Goal: Transaction & Acquisition: Purchase product/service

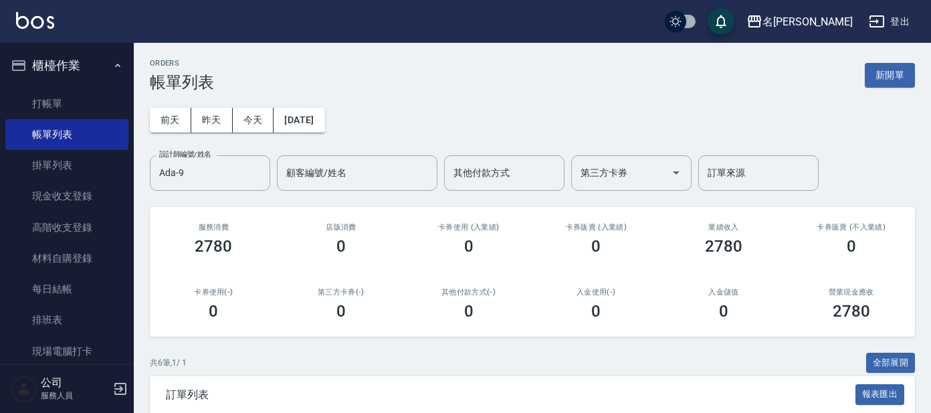
scroll to position [288, 0]
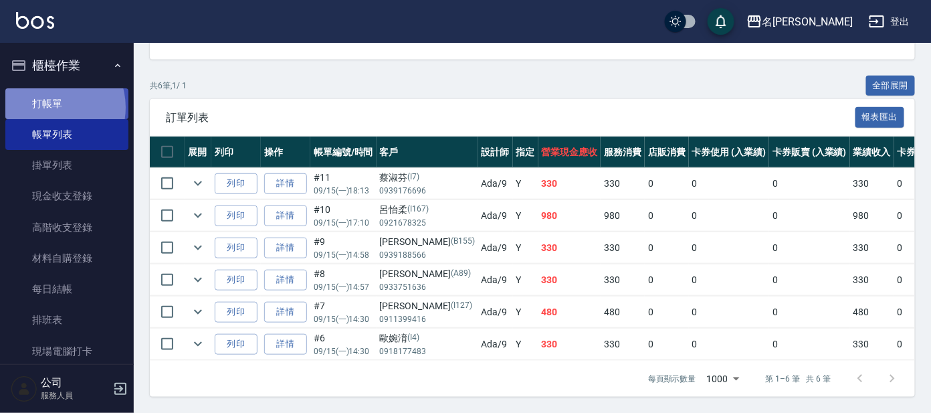
click at [49, 107] on link "打帳單" at bounding box center [66, 103] width 123 height 31
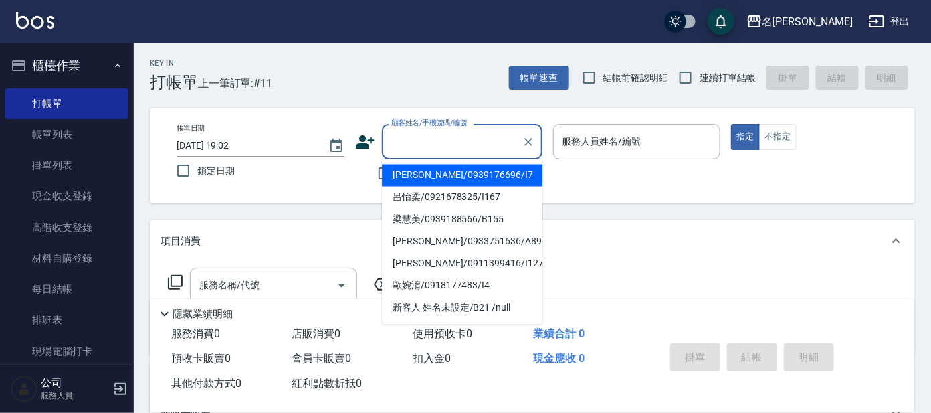
click at [415, 146] on input "顧客姓名/手機號碼/編號" at bounding box center [452, 141] width 128 height 23
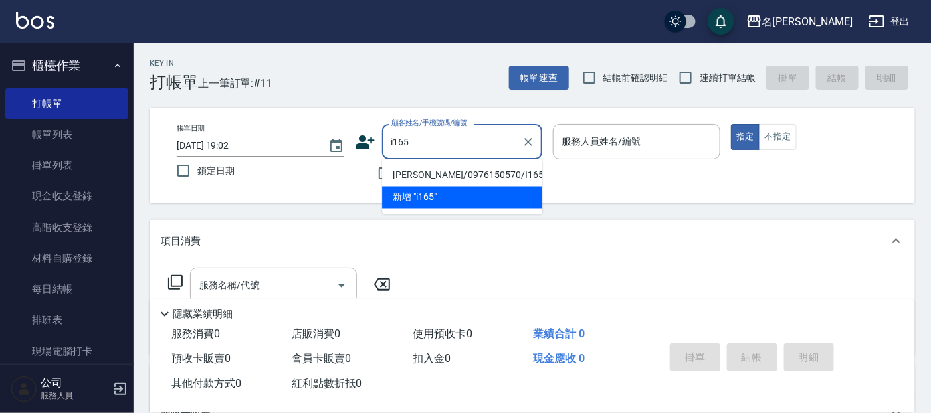
click at [407, 181] on li "[PERSON_NAME]/0976150570/I165" at bounding box center [462, 176] width 161 height 22
type input "[PERSON_NAME]/0976150570/I165"
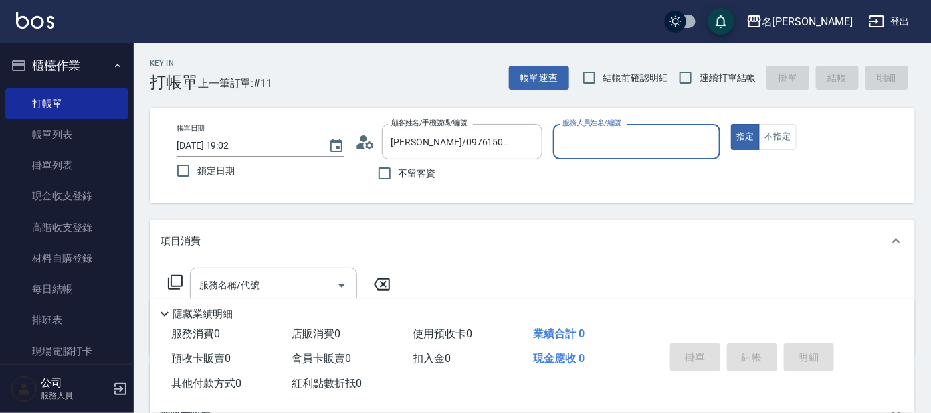
type input "Ada-9"
click at [173, 278] on icon at bounding box center [175, 282] width 16 height 16
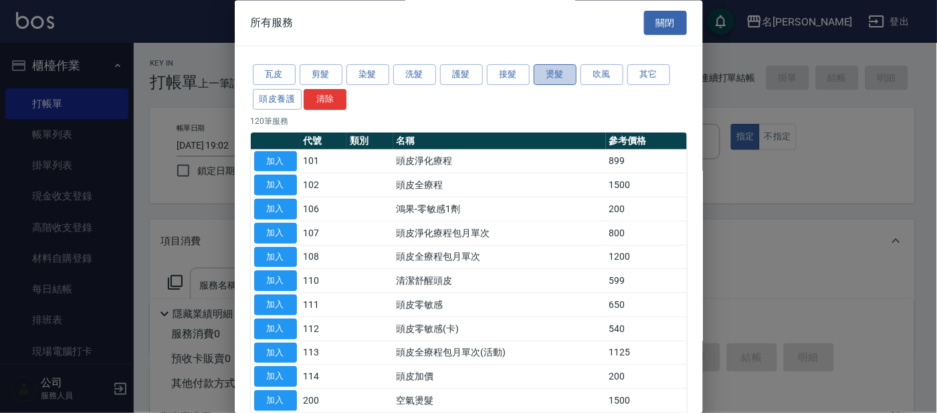
click at [544, 76] on button "燙髮" at bounding box center [555, 75] width 43 height 21
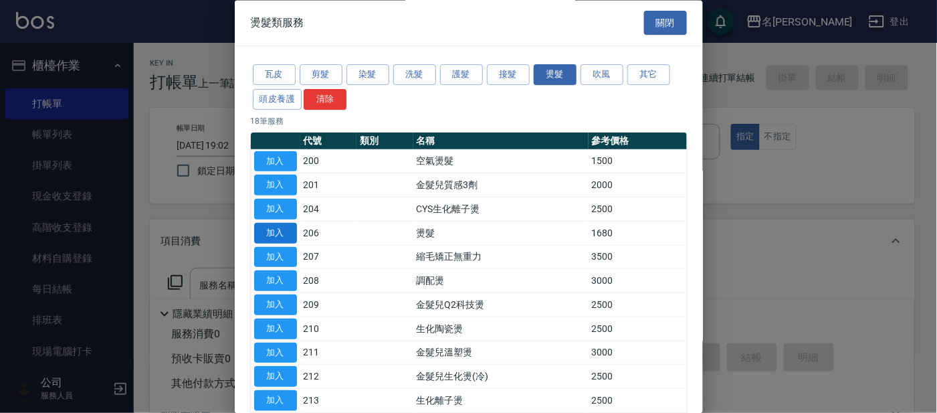
click at [290, 229] on button "加入" at bounding box center [275, 233] width 43 height 21
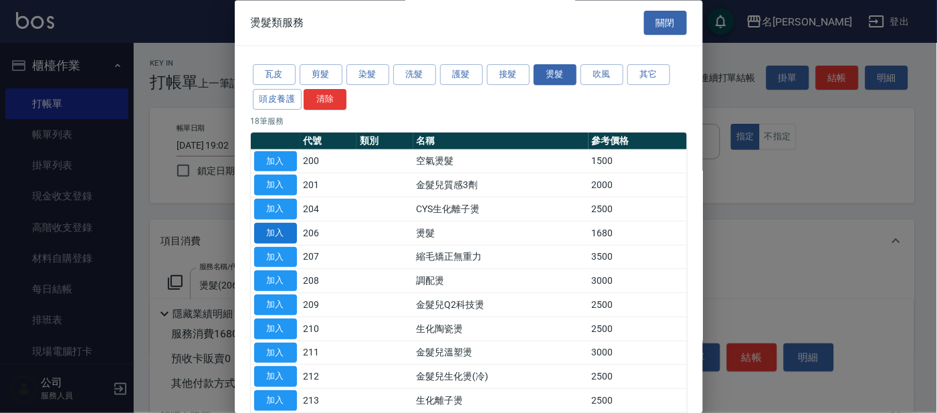
type input "燙髮(206)"
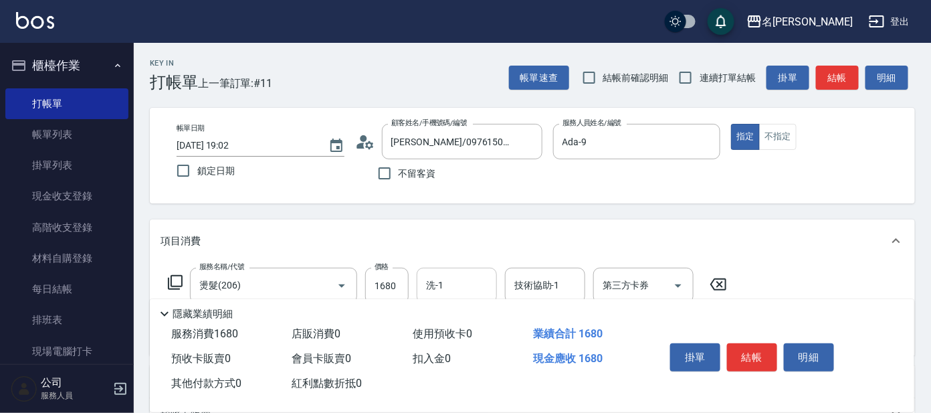
click at [466, 275] on input "洗-1" at bounding box center [457, 285] width 68 height 23
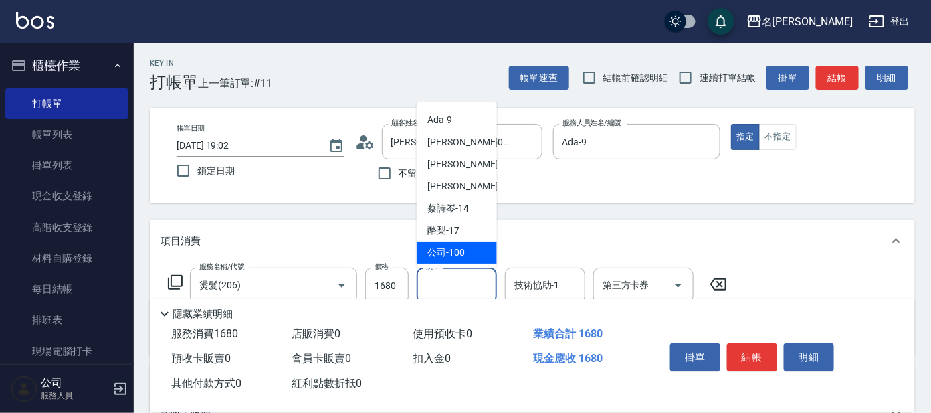
scroll to position [110, 0]
click at [461, 233] on div "酪梨 -17" at bounding box center [457, 230] width 80 height 22
type input "酪梨-17"
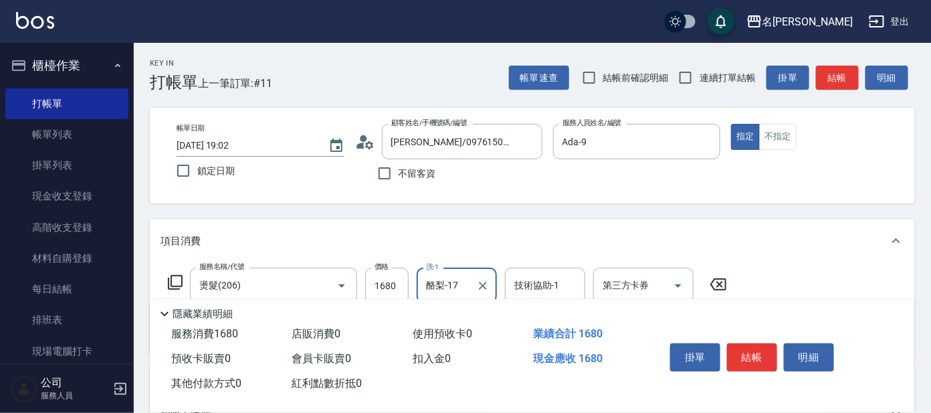
click at [173, 282] on icon at bounding box center [175, 282] width 16 height 16
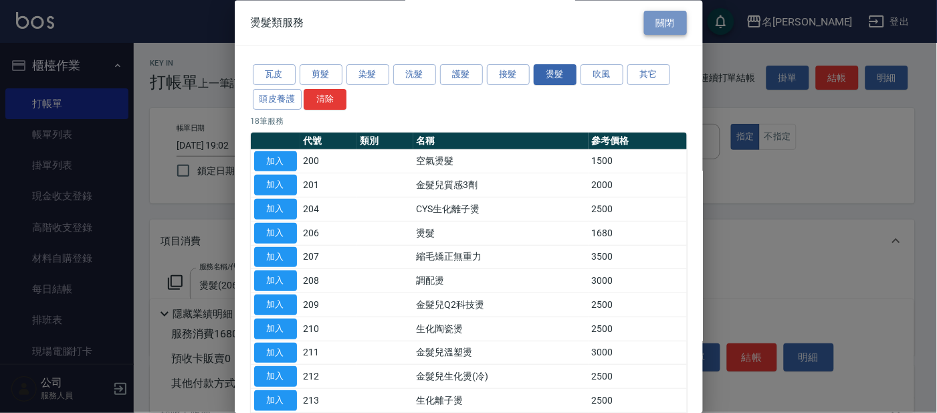
click at [671, 14] on button "關閉" at bounding box center [665, 23] width 43 height 25
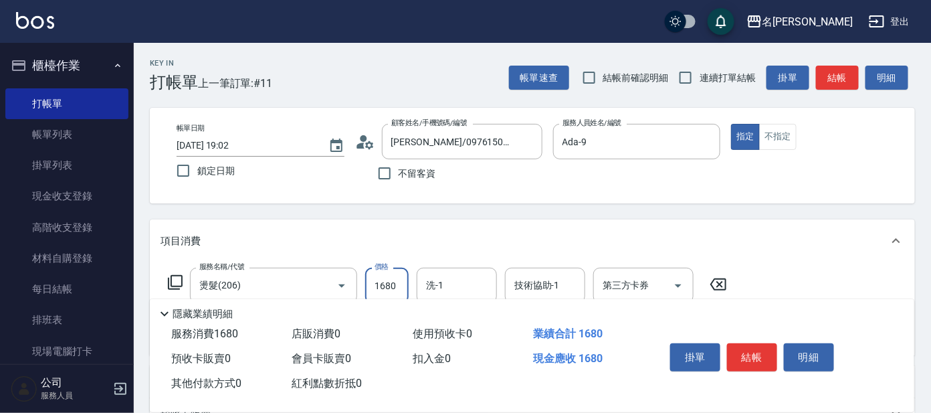
type input "3"
type input "酪梨-17"
click at [476, 283] on icon "Clear" at bounding box center [482, 285] width 13 height 13
type input "3500"
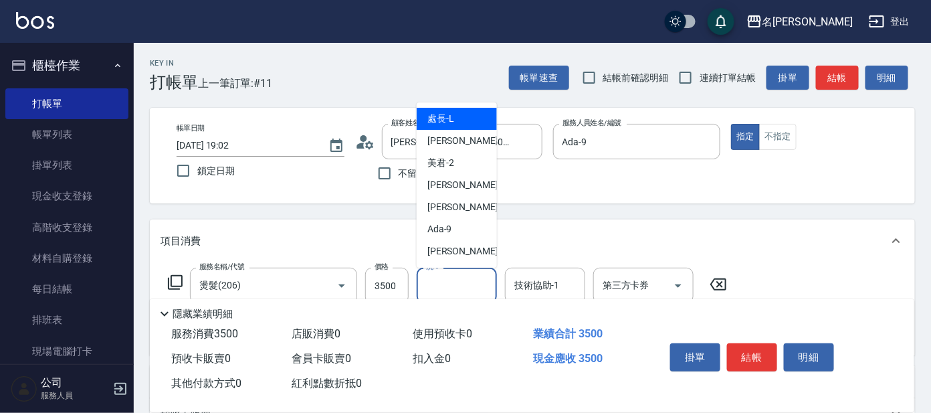
click at [475, 275] on input "洗-1" at bounding box center [457, 285] width 68 height 23
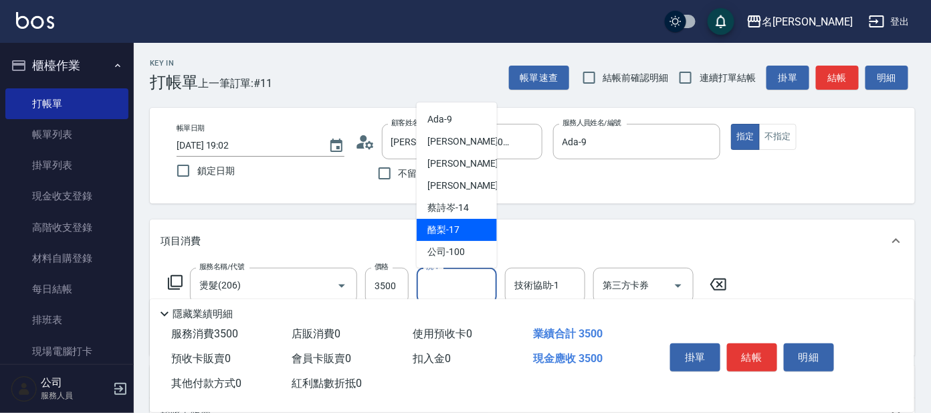
click at [465, 227] on div "酪梨 -17" at bounding box center [457, 230] width 80 height 22
type input "酪梨-17"
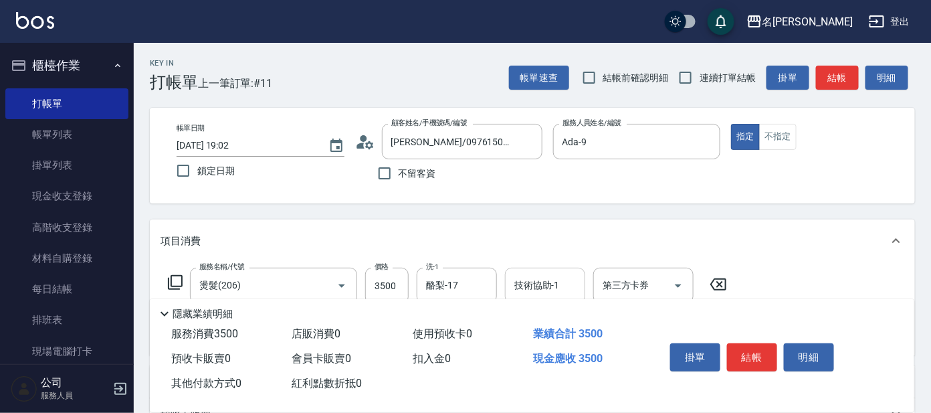
click at [532, 266] on div "服務名稱/代號 燙髮(206) 服務名稱/代號 價格 3500 價格 洗-1 酪梨-17 洗-1 技術協助-1 技術協助-1 第三方卡券 第三方卡券" at bounding box center [532, 308] width 765 height 93
click at [538, 277] on input "技術協助-1" at bounding box center [545, 285] width 68 height 23
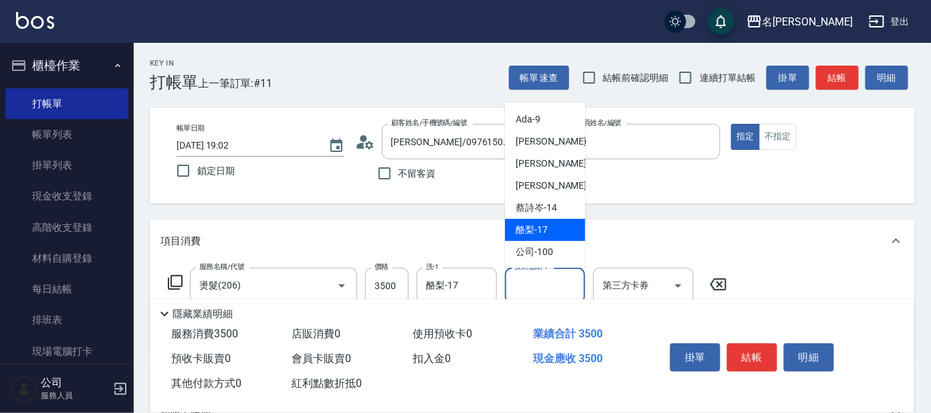
click at [549, 231] on div "酪梨 -17" at bounding box center [545, 230] width 80 height 22
type input "酪梨-17"
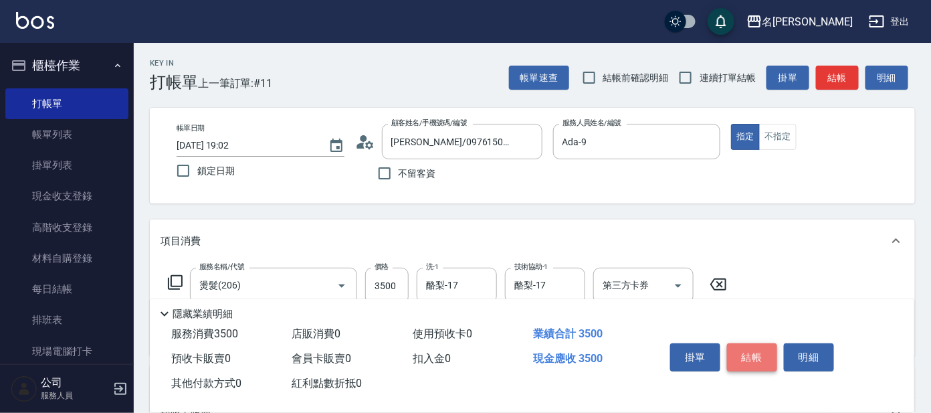
click at [754, 353] on button "結帳" at bounding box center [752, 357] width 50 height 28
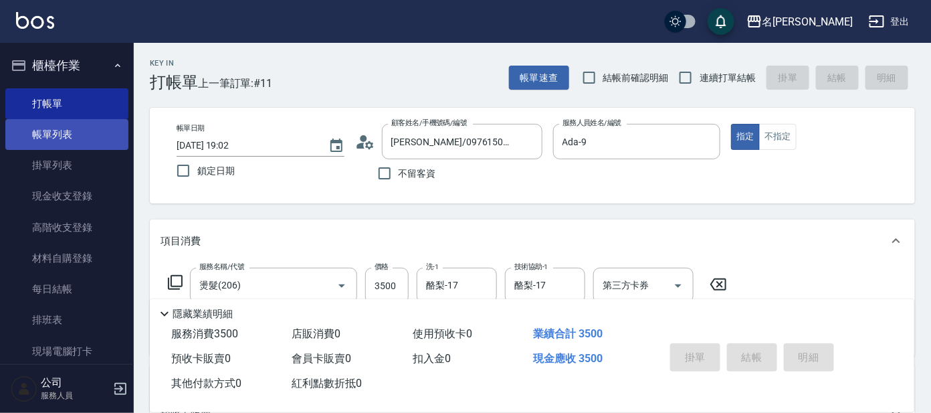
click at [82, 134] on link "帳單列表" at bounding box center [66, 134] width 123 height 31
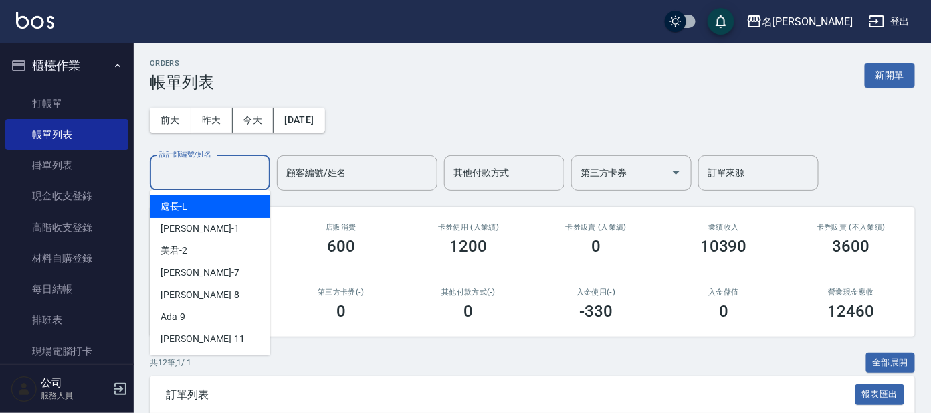
click at [201, 169] on input "設計師編號/姓名" at bounding box center [210, 172] width 108 height 23
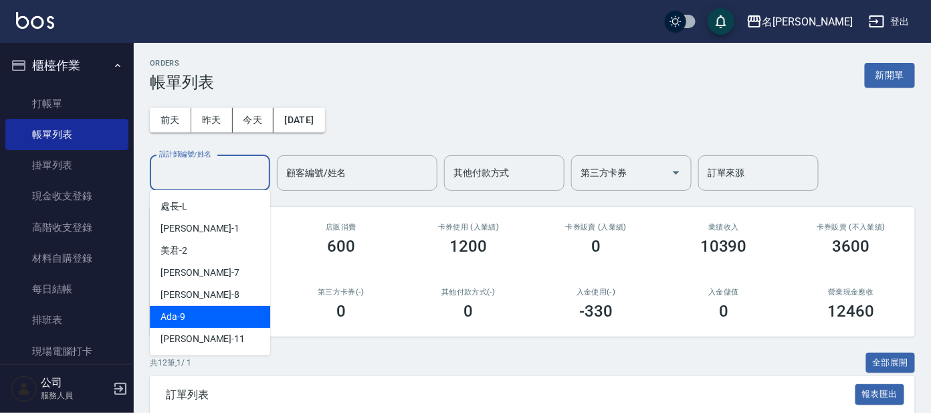
click at [220, 311] on div "Ada -9" at bounding box center [210, 317] width 120 height 22
type input "Ada-9"
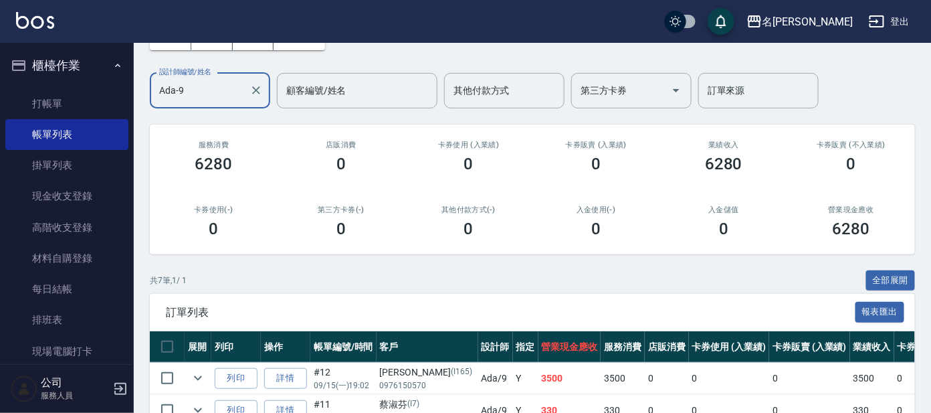
scroll to position [70, 0]
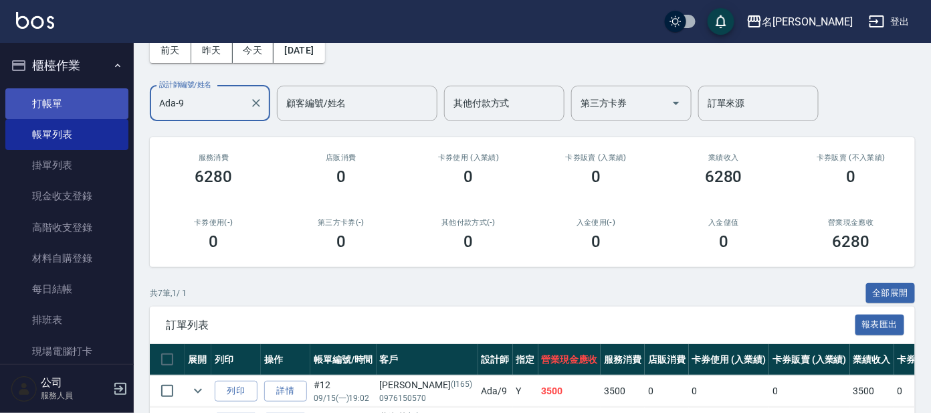
click at [57, 102] on link "打帳單" at bounding box center [66, 103] width 123 height 31
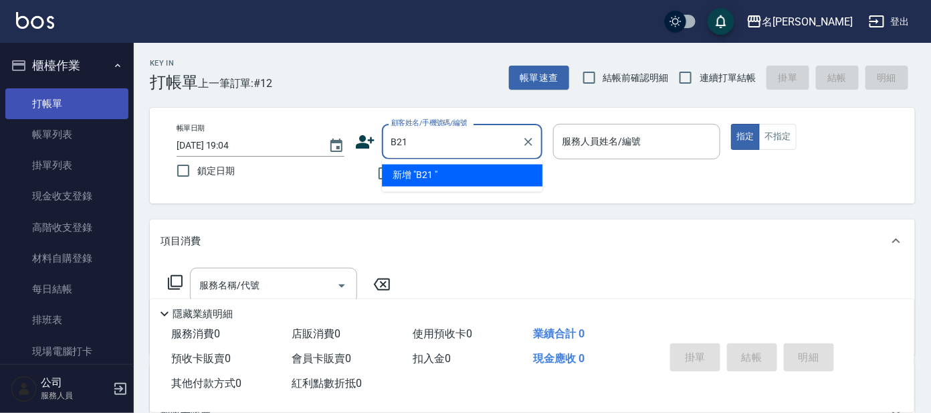
type input "B21"
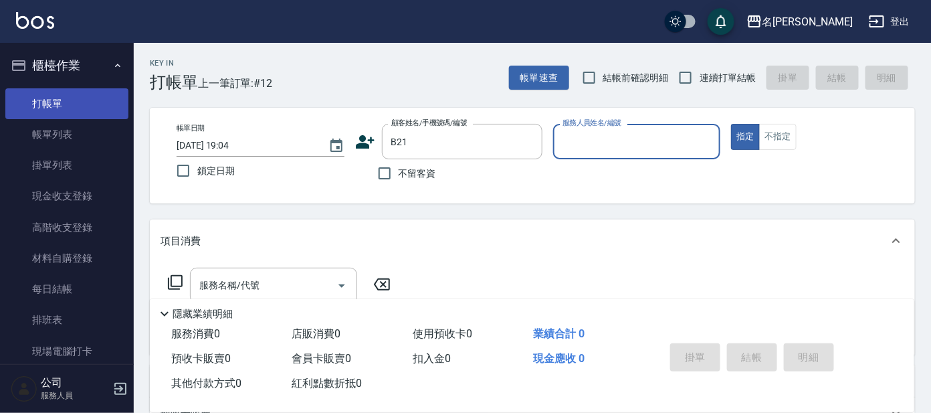
click at [731, 124] on button "指定" at bounding box center [745, 137] width 29 height 26
type button "true"
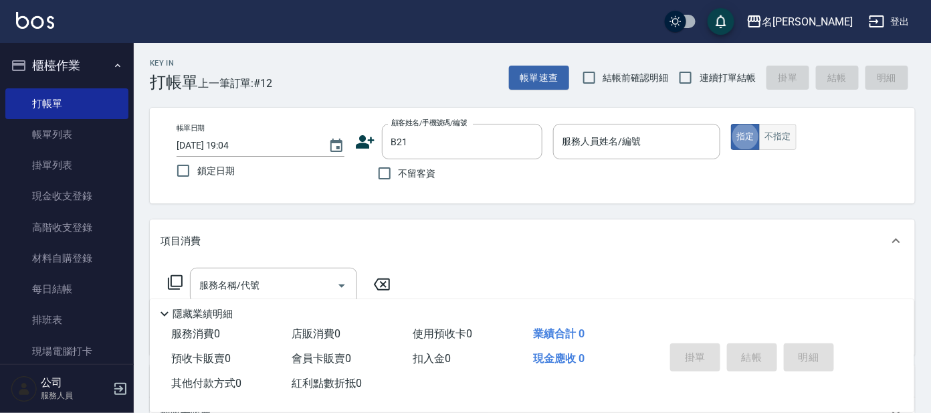
click at [781, 131] on button "不指定" at bounding box center [777, 137] width 37 height 26
click at [626, 151] on input "服務人員姓名/編號" at bounding box center [637, 141] width 156 height 23
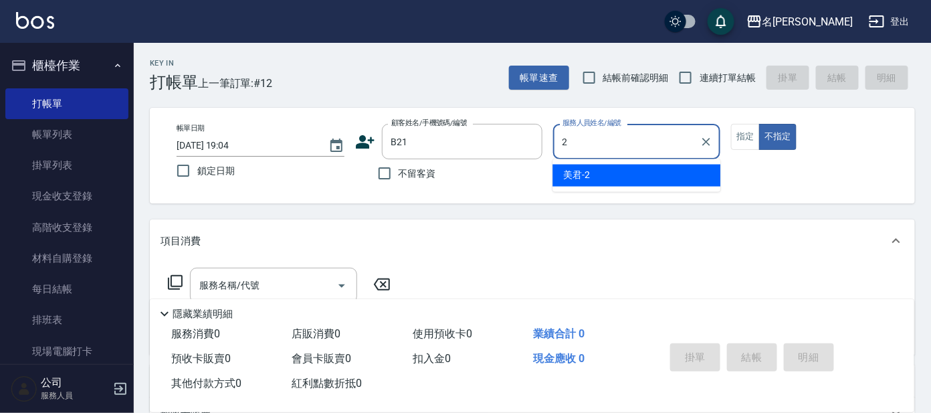
type input "美君-2"
type button "false"
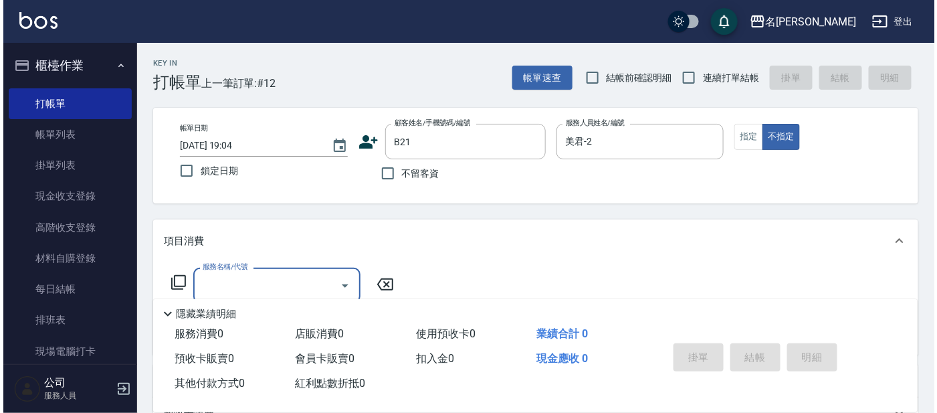
scroll to position [167, 0]
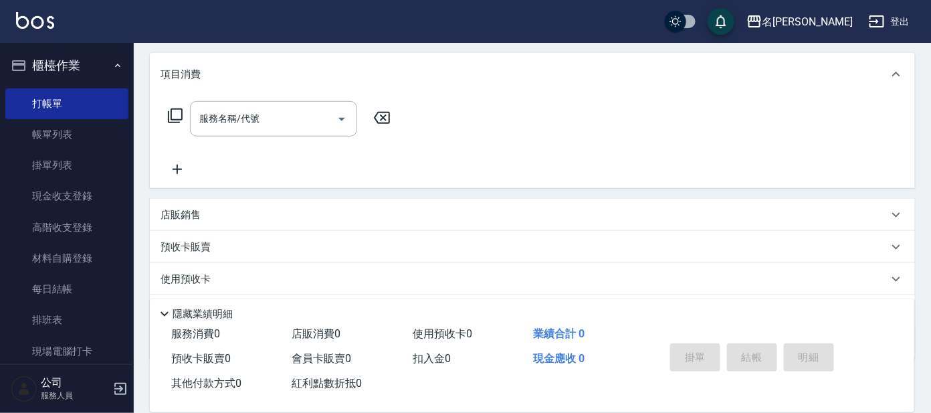
click at [176, 124] on div "服務名稱/代號 服務名稱/代號" at bounding box center [280, 118] width 238 height 35
click at [186, 116] on div "服務名稱/代號 服務名稱/代號" at bounding box center [280, 118] width 238 height 35
click at [167, 116] on icon at bounding box center [175, 116] width 16 height 16
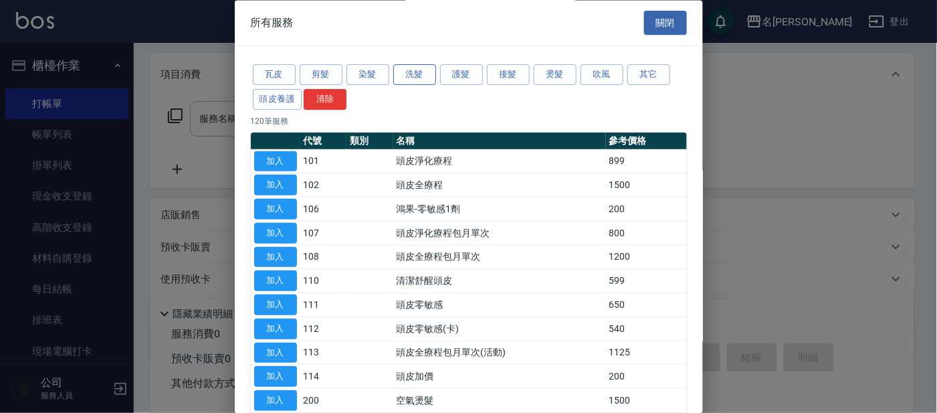
click at [411, 69] on button "洗髮" at bounding box center [414, 75] width 43 height 21
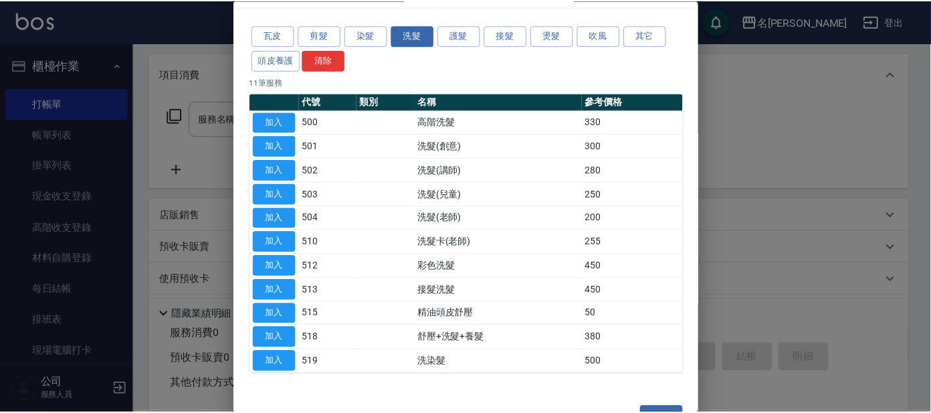
scroll to position [73, 0]
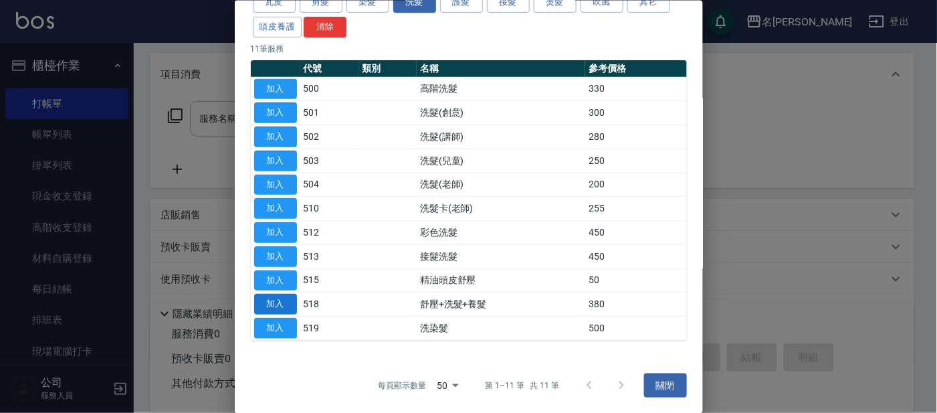
click at [280, 300] on button "加入" at bounding box center [275, 304] width 43 height 21
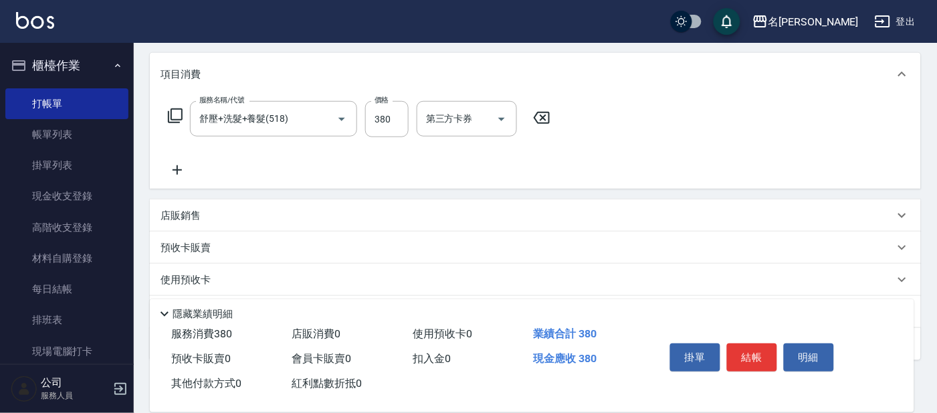
type input "舒壓+洗髮+養髮(518)"
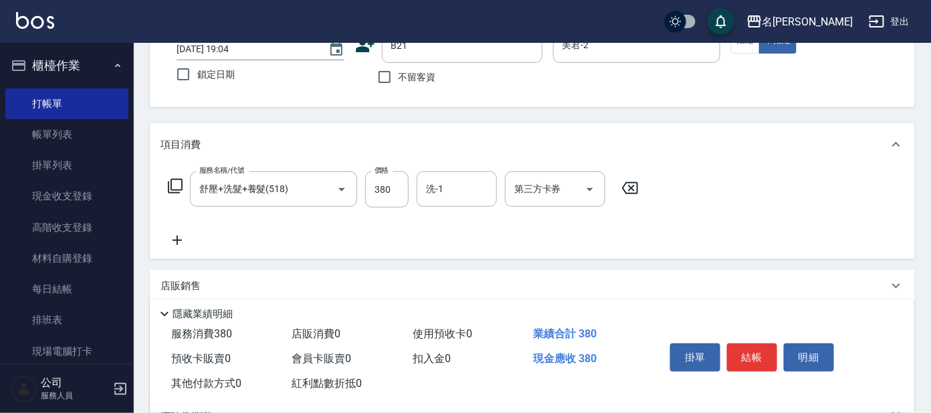
scroll to position [72, 0]
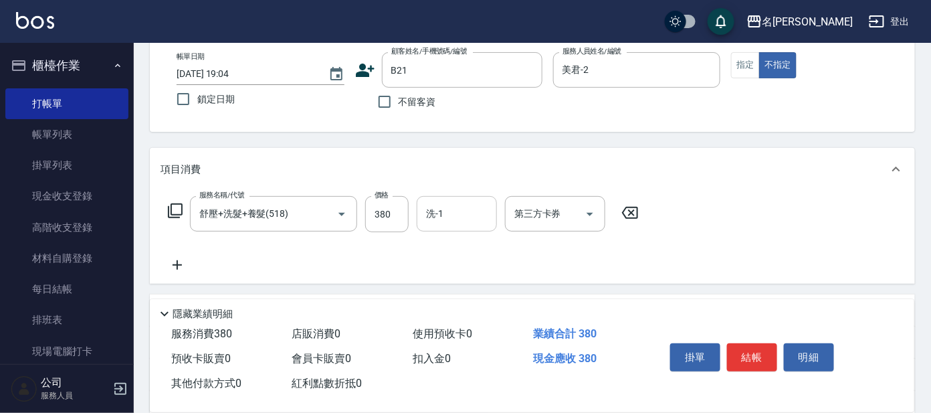
click at [430, 211] on div "洗-1 洗-1" at bounding box center [457, 213] width 80 height 35
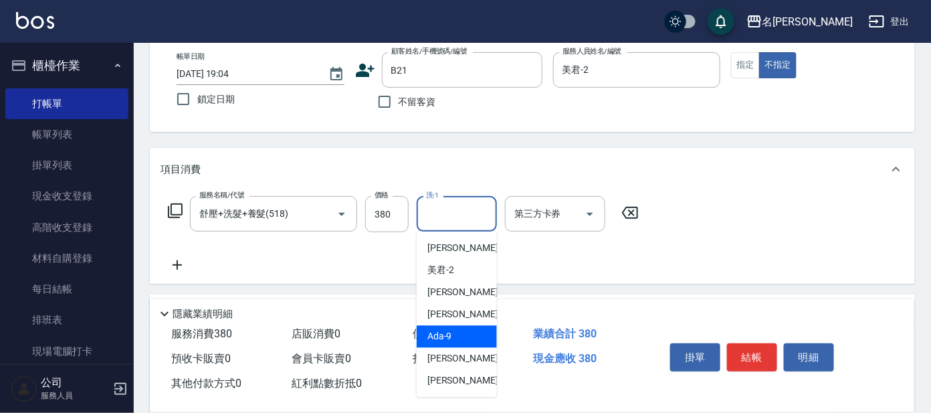
scroll to position [110, 0]
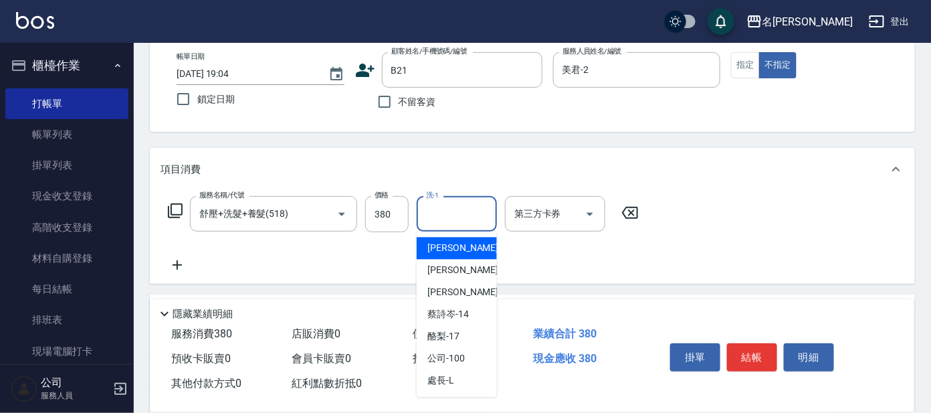
click at [462, 206] on input "洗-1" at bounding box center [457, 213] width 68 height 23
type input "[PERSON_NAME]-13"
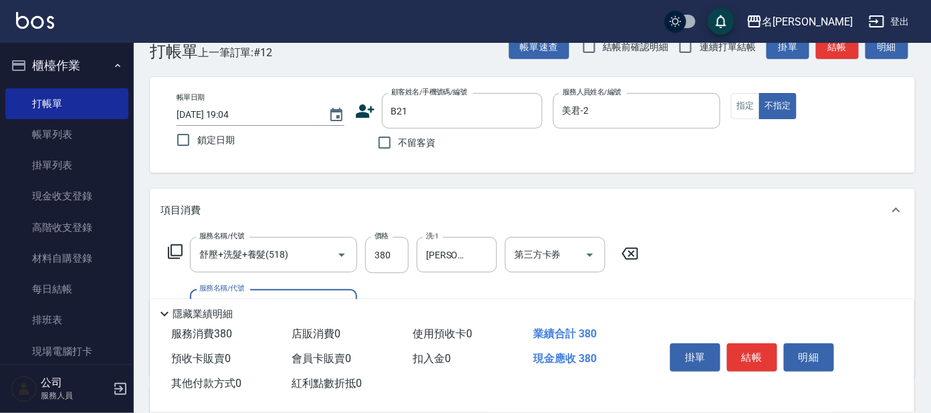
scroll to position [83, 0]
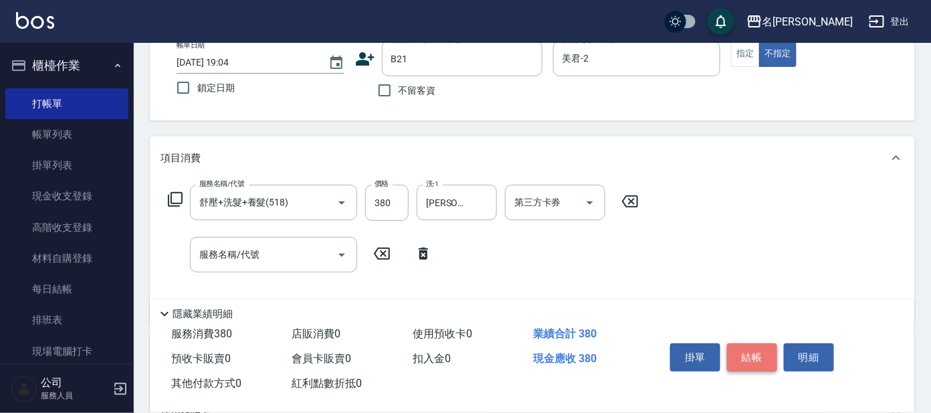
click at [742, 354] on button "結帳" at bounding box center [752, 357] width 50 height 28
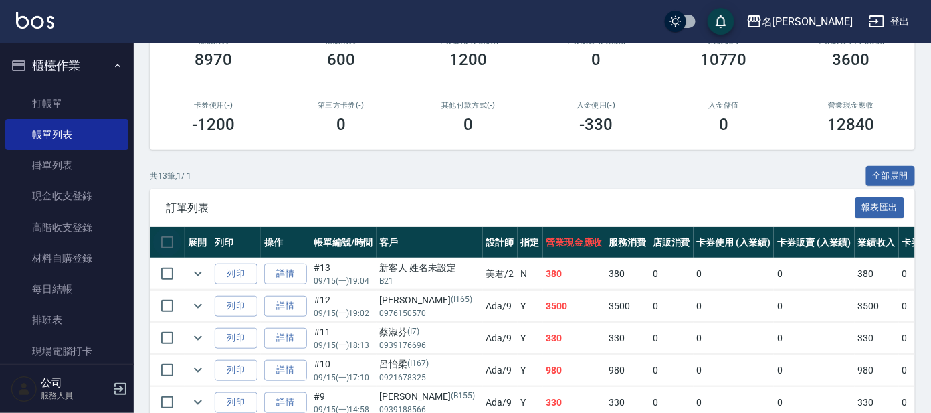
scroll to position [250, 0]
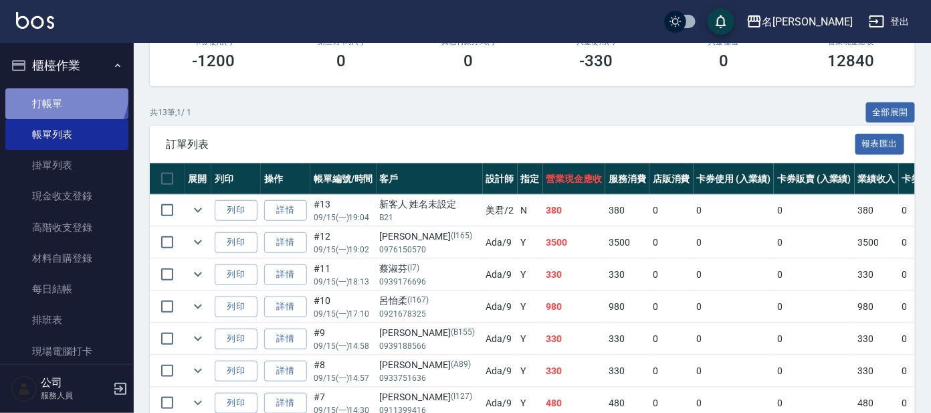
click at [58, 91] on link "打帳單" at bounding box center [66, 103] width 123 height 31
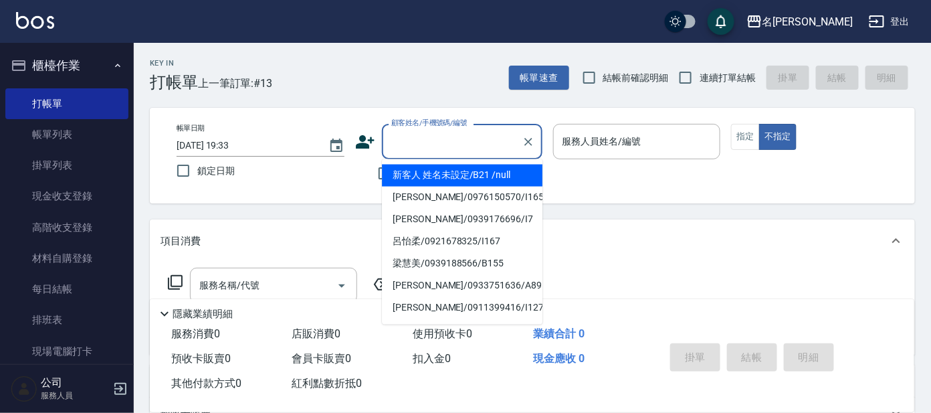
click at [436, 143] on input "顧客姓名/手機號碼/編號" at bounding box center [452, 141] width 128 height 23
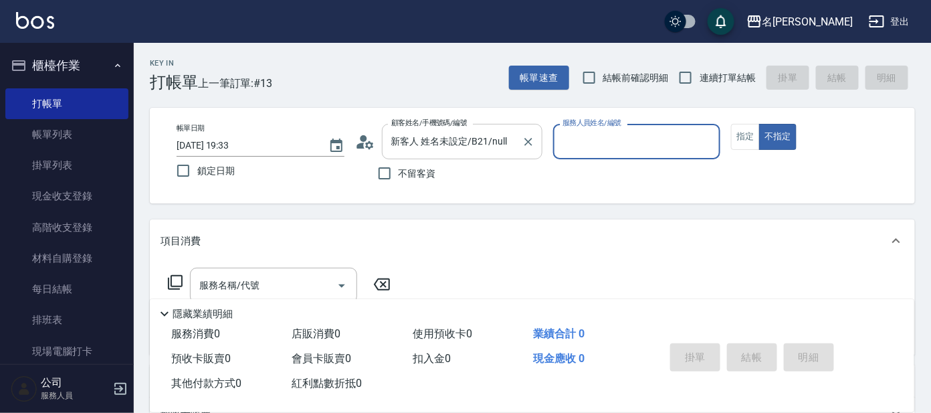
click at [470, 146] on input "新客人 姓名未設定/B21/null" at bounding box center [452, 141] width 128 height 23
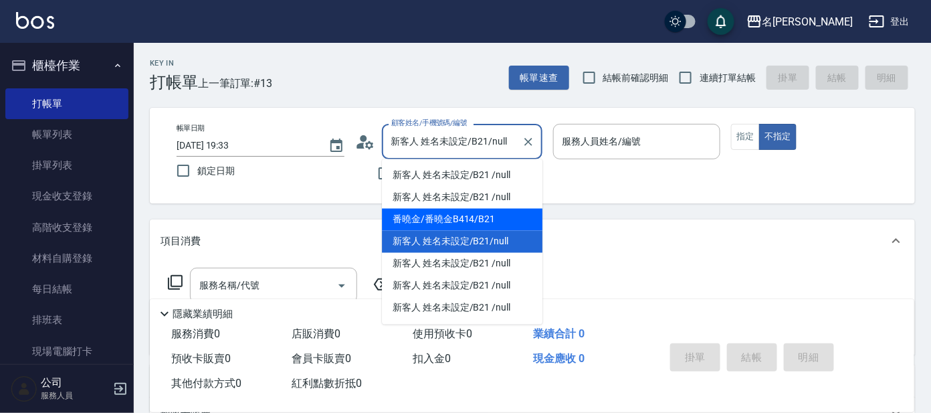
click at [476, 222] on li "番曉金/番曉金B414/B21" at bounding box center [462, 220] width 161 height 22
type input "番曉金/番曉金B414/B21"
type input "美君-2"
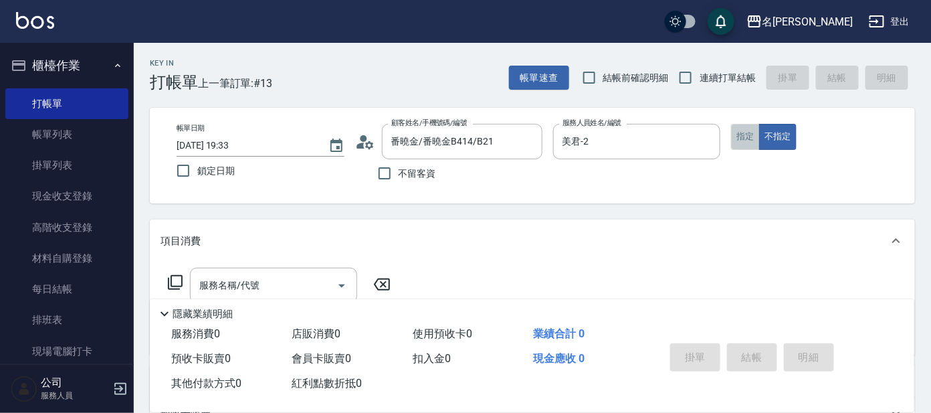
click at [743, 137] on button "指定" at bounding box center [745, 137] width 29 height 26
click at [298, 281] on input "服務名稱/代號" at bounding box center [263, 285] width 135 height 23
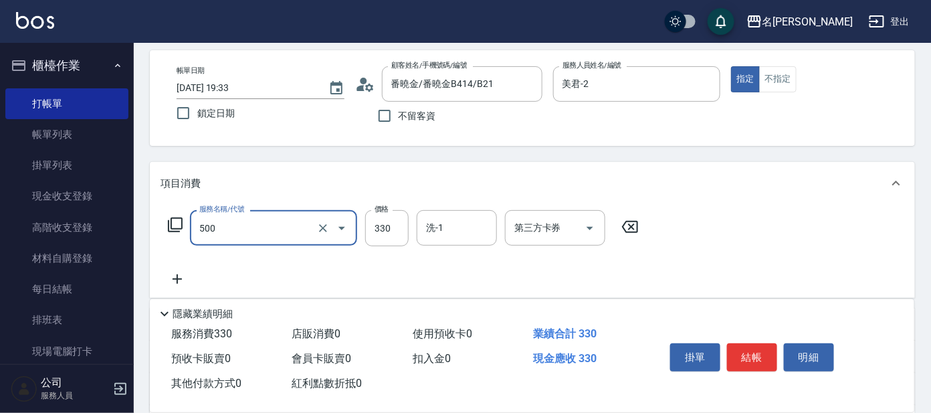
scroll to position [83, 0]
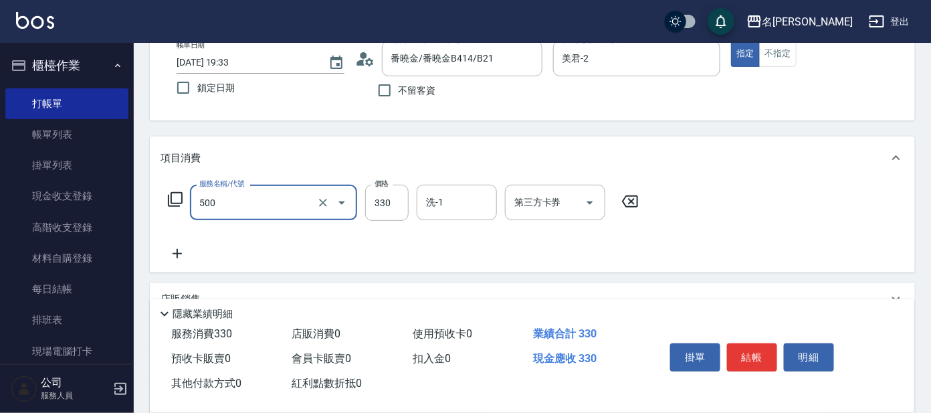
type input "高階洗髮(500)"
click at [179, 251] on icon at bounding box center [177, 253] width 33 height 16
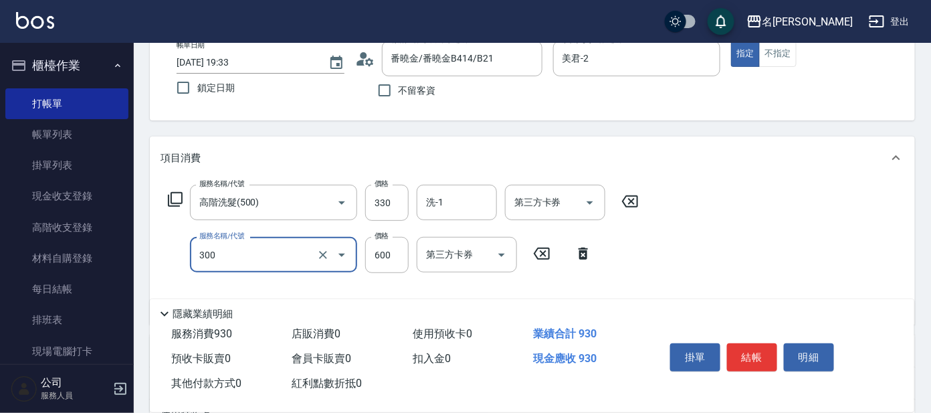
type input "剪髮 講師級設計師(300)"
click at [752, 344] on button "結帳" at bounding box center [752, 357] width 50 height 28
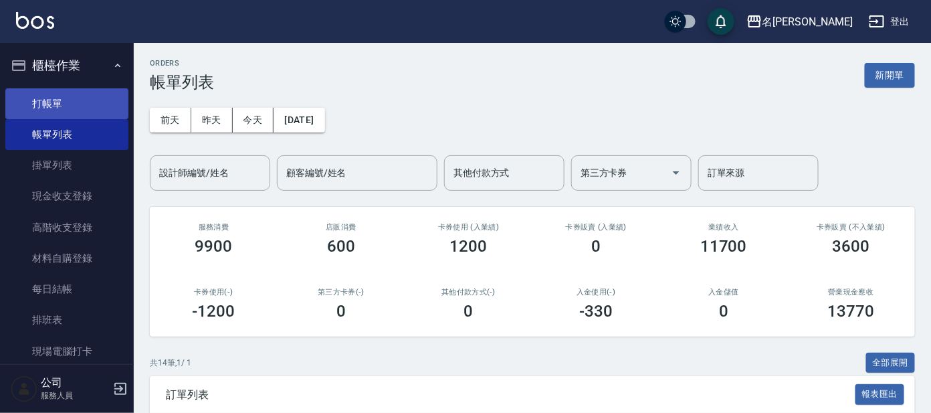
click at [86, 100] on link "打帳單" at bounding box center [66, 103] width 123 height 31
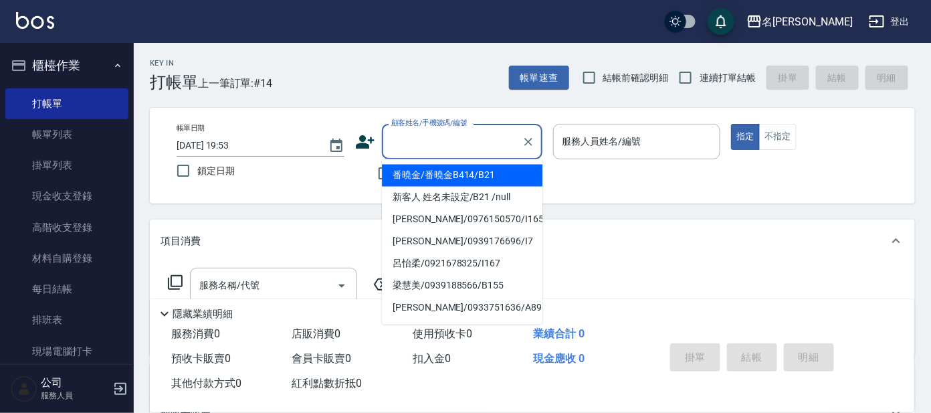
click at [481, 146] on input "顧客姓名/手機號碼/編號" at bounding box center [452, 141] width 128 height 23
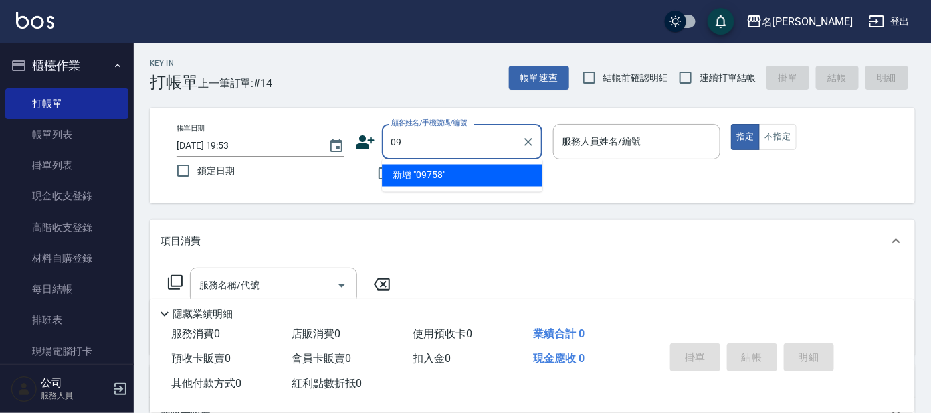
type input "0"
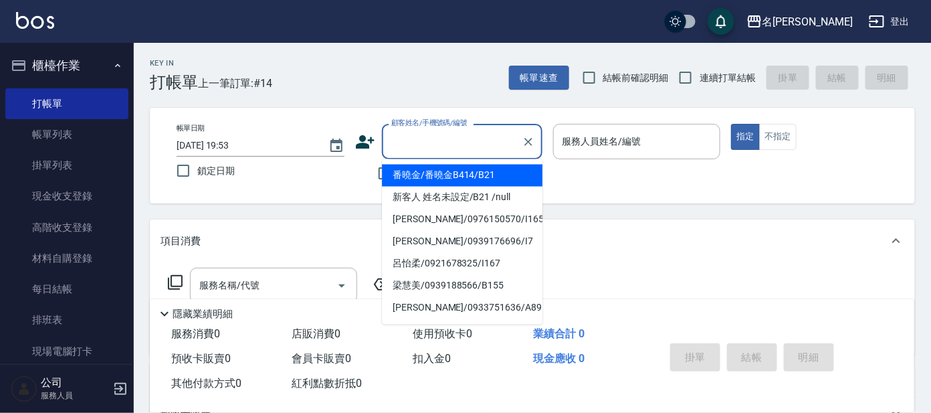
drag, startPoint x: 467, startPoint y: 140, endPoint x: 396, endPoint y: 141, distance: 70.9
click at [450, 142] on input "顧客姓名/手機號碼/編號" at bounding box center [452, 141] width 128 height 23
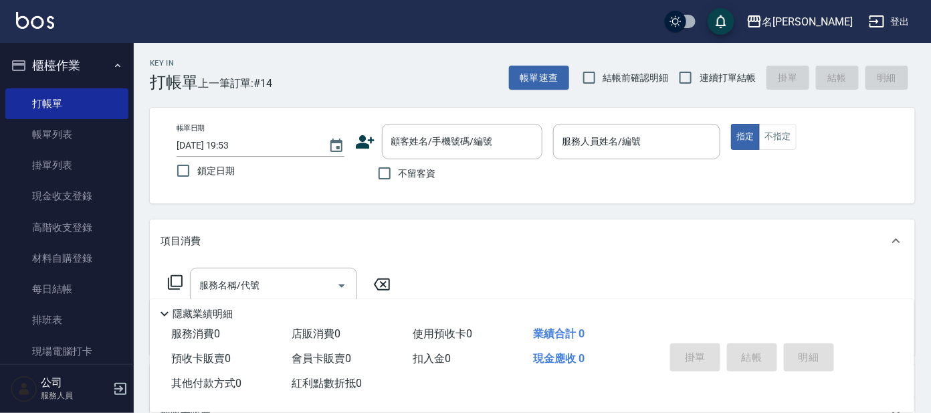
click at [358, 137] on icon at bounding box center [365, 142] width 20 height 20
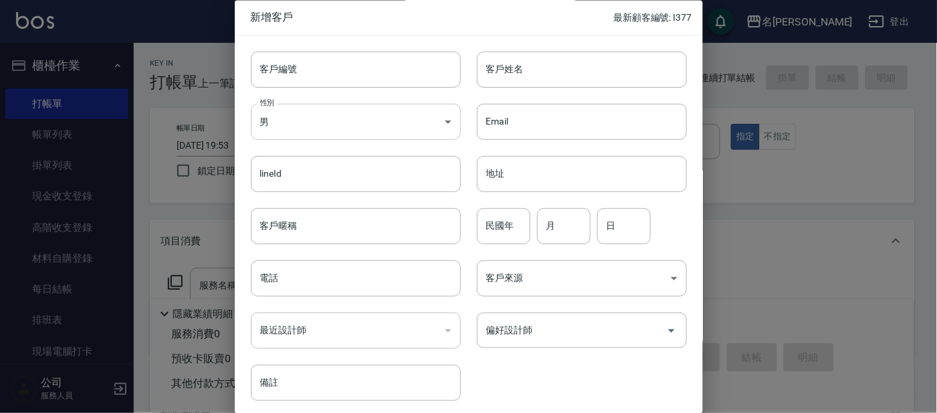
click at [357, 126] on body "名留大龍 登出 櫃檯作業 打帳單 帳單列表 掛單列表 現金收支登錄 高階收支登錄 材料自購登錄 每日結帳 排班表 現場電腦打卡 預約管理 預約管理 單日預約紀…" at bounding box center [468, 325] width 937 height 651
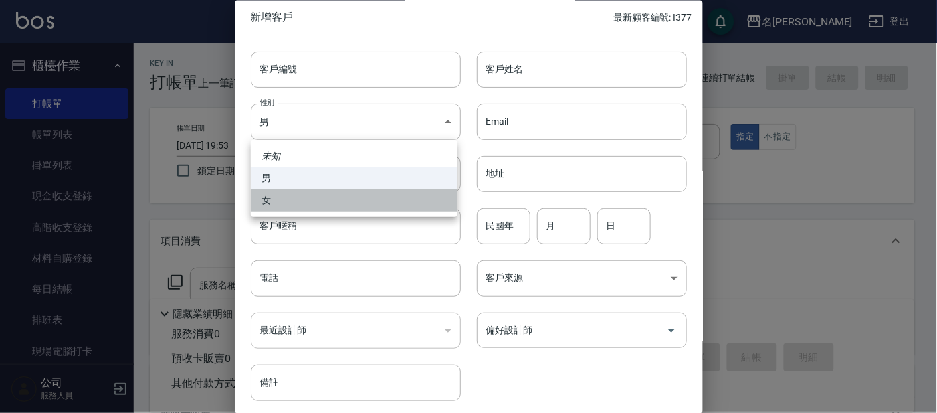
click at [372, 197] on li "女" at bounding box center [354, 200] width 207 height 22
type input "[DEMOGRAPHIC_DATA]"
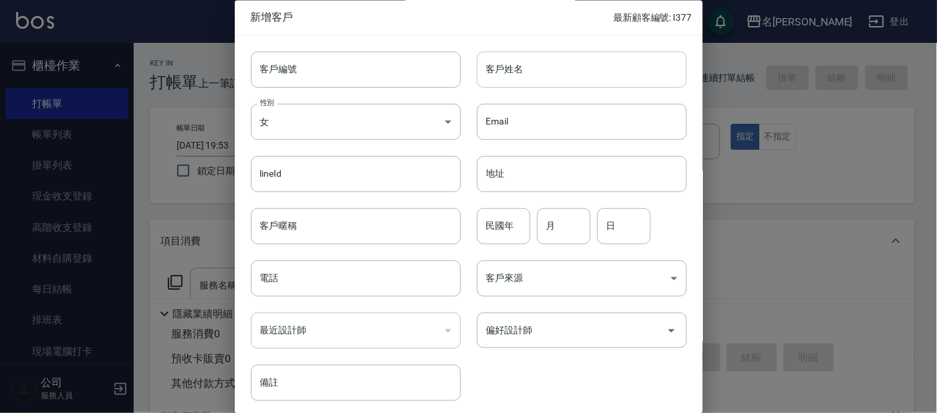
click at [513, 84] on input "客戶姓名" at bounding box center [582, 69] width 210 height 36
type input "x"
click at [495, 72] on input "理慧" at bounding box center [582, 69] width 210 height 36
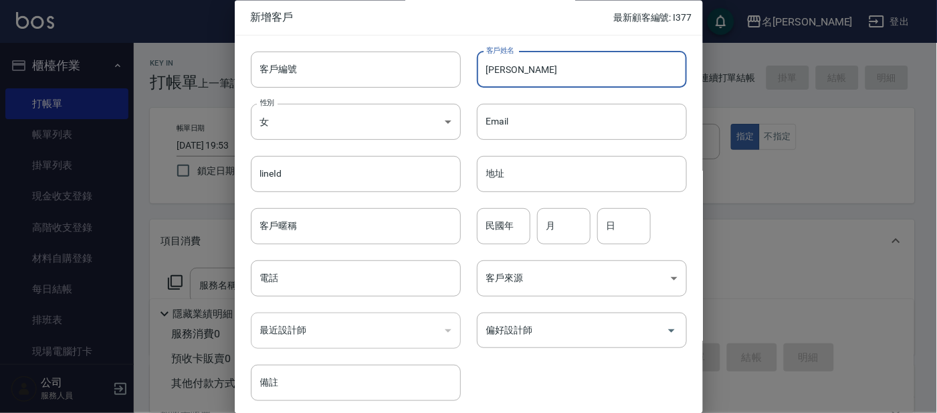
click at [520, 69] on input "[PERSON_NAME]" at bounding box center [582, 69] width 210 height 36
type input "[PERSON_NAME]"
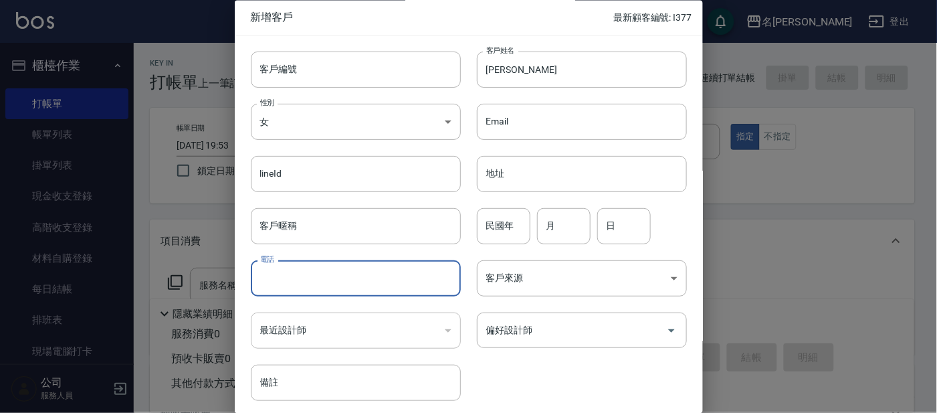
click at [408, 283] on input "電話" at bounding box center [356, 279] width 210 height 36
type input "0932188565"
click at [363, 77] on input "客戶編號" at bounding box center [356, 69] width 210 height 36
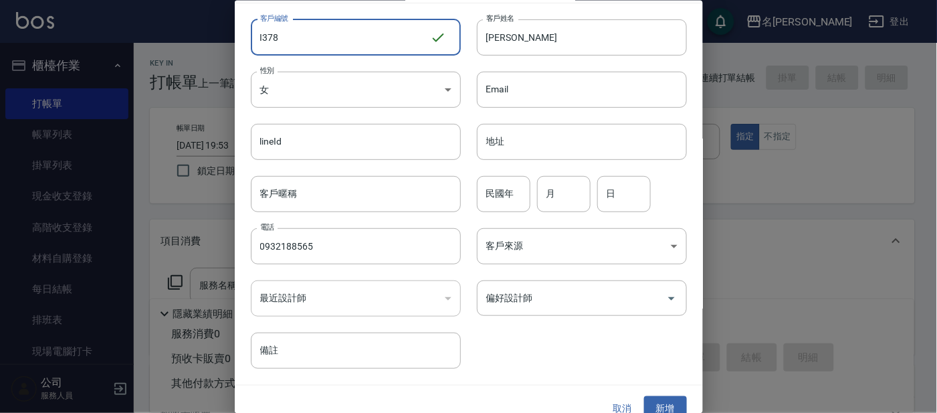
scroll to position [50, 0]
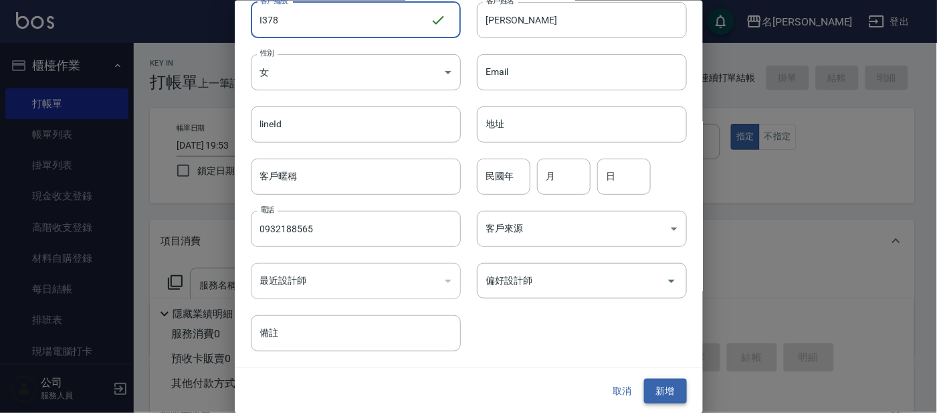
type input "I378"
click at [665, 385] on button "新增" at bounding box center [665, 391] width 43 height 25
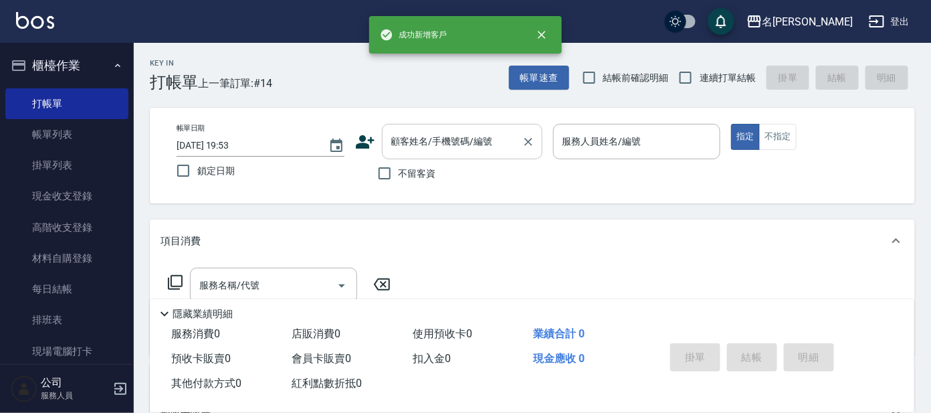
click at [440, 154] on div "顧客姓名/手機號碼/編號" at bounding box center [462, 141] width 161 height 35
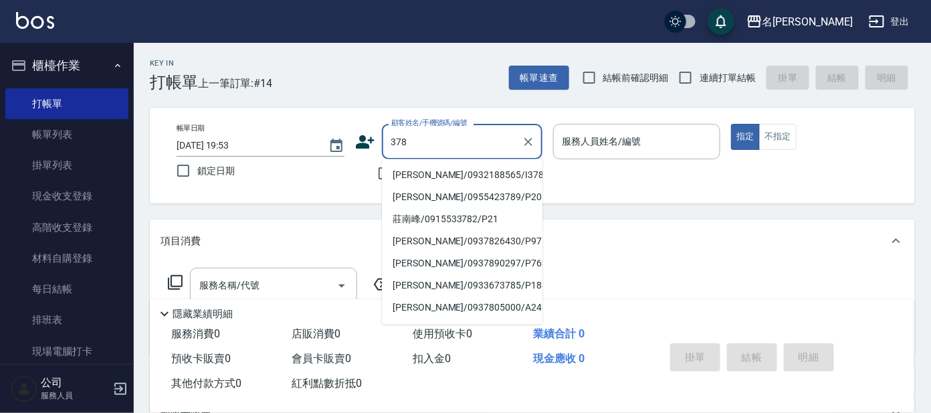
click at [414, 171] on li "[PERSON_NAME]/0932188565/I378" at bounding box center [462, 176] width 161 height 22
type input "[PERSON_NAME]/0932188565/I378"
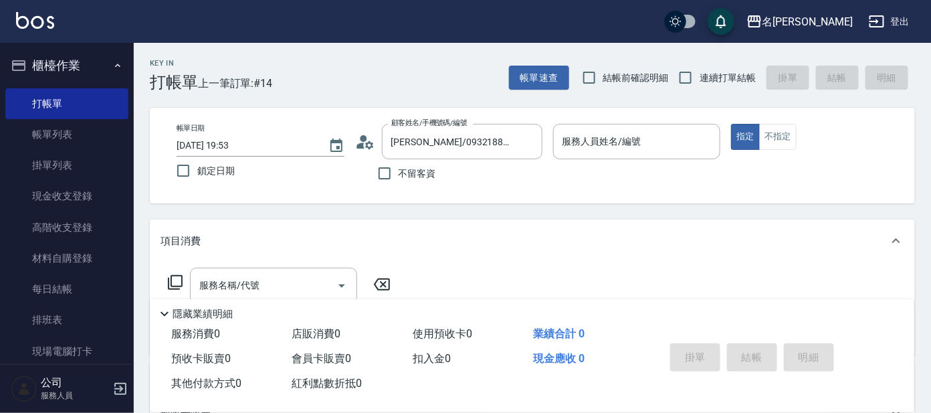
click at [368, 140] on icon at bounding box center [369, 144] width 8 height 8
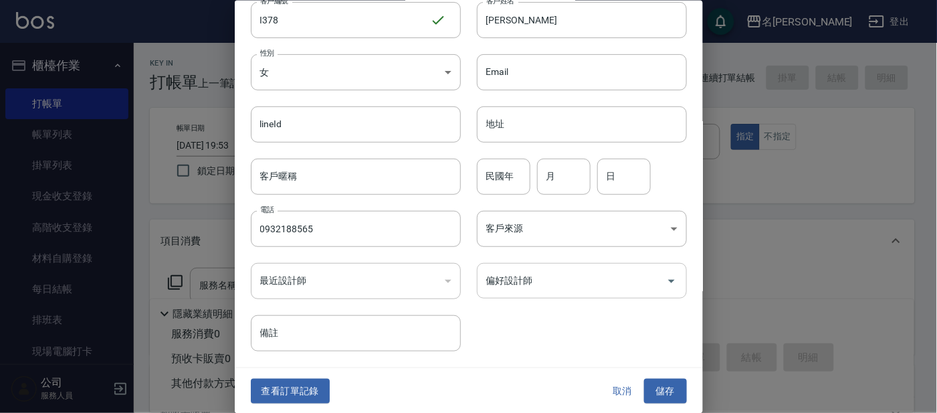
click at [504, 284] on input "偏好設計師" at bounding box center [572, 280] width 178 height 23
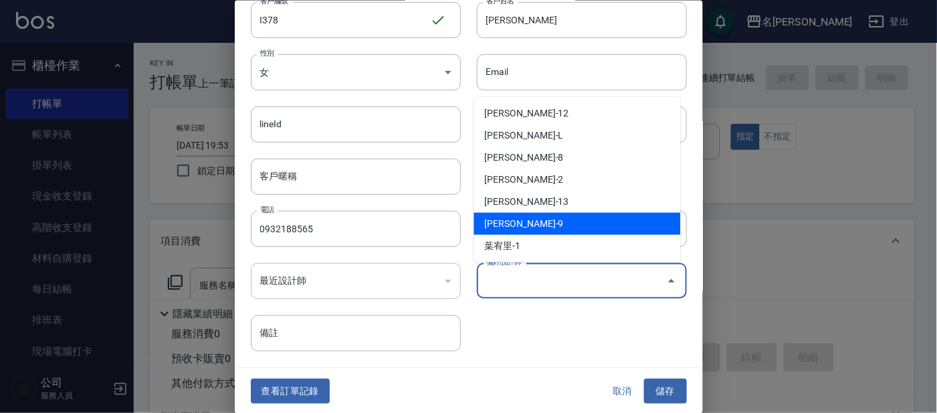
click at [544, 229] on li "[PERSON_NAME]-9" at bounding box center [577, 224] width 207 height 22
type input "何嘉蕙"
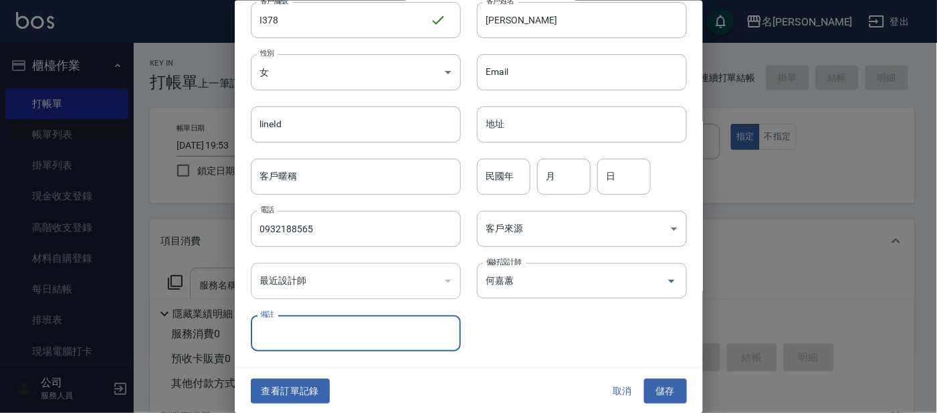
drag, startPoint x: 667, startPoint y: 399, endPoint x: 672, endPoint y: 389, distance: 11.7
click at [671, 397] on button "儲存" at bounding box center [665, 391] width 43 height 25
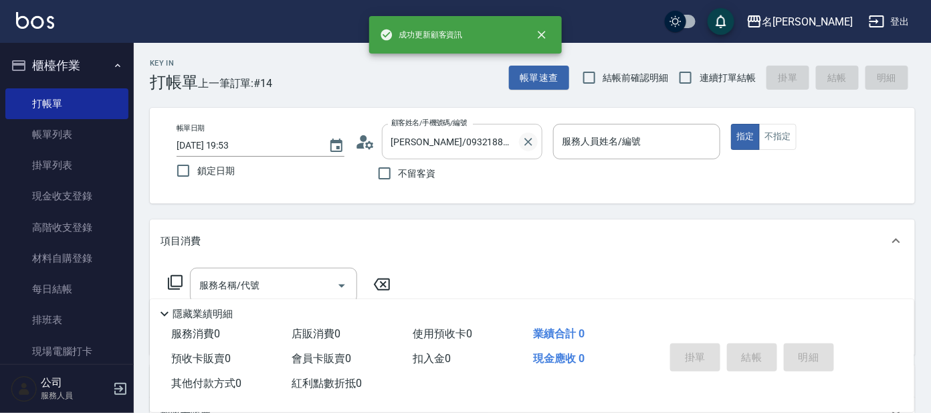
click at [528, 139] on icon "Clear" at bounding box center [528, 141] width 13 height 13
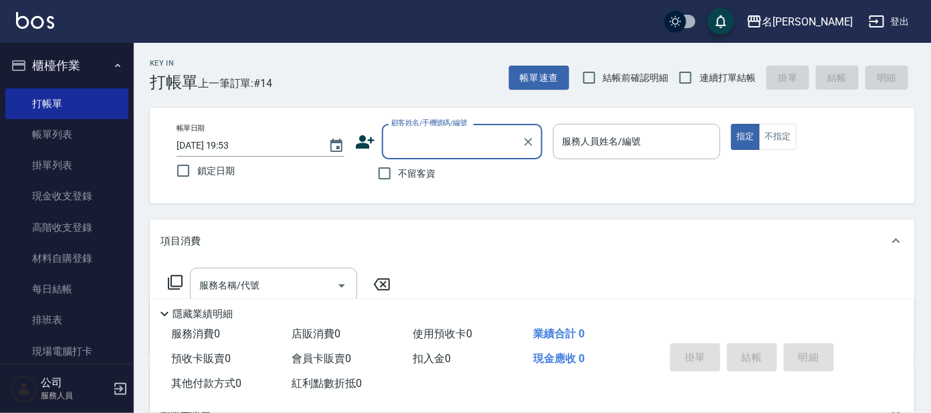
click at [485, 150] on input "顧客姓名/手機號碼/編號" at bounding box center [452, 141] width 128 height 23
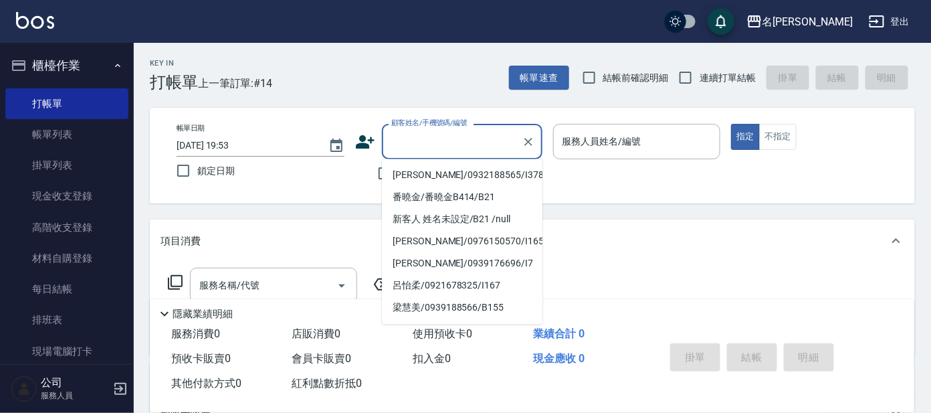
click at [482, 175] on li "[PERSON_NAME]/0932188565/I378" at bounding box center [462, 176] width 161 height 22
type input "[PERSON_NAME]/0932188565/I378"
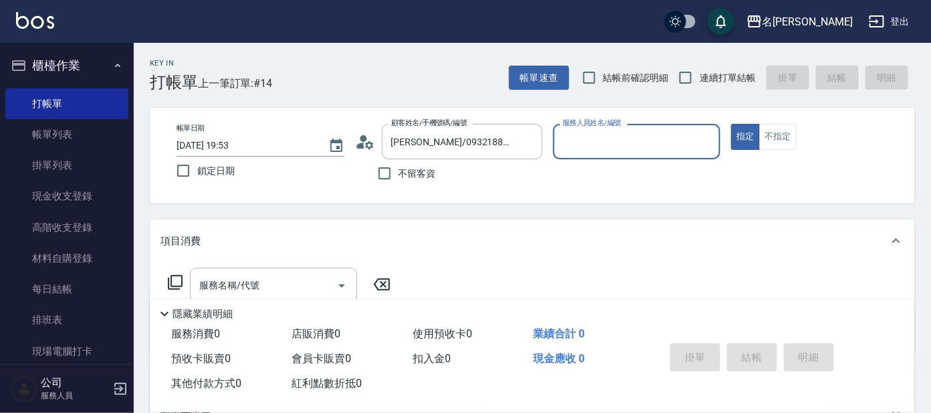
type input "Ada-9"
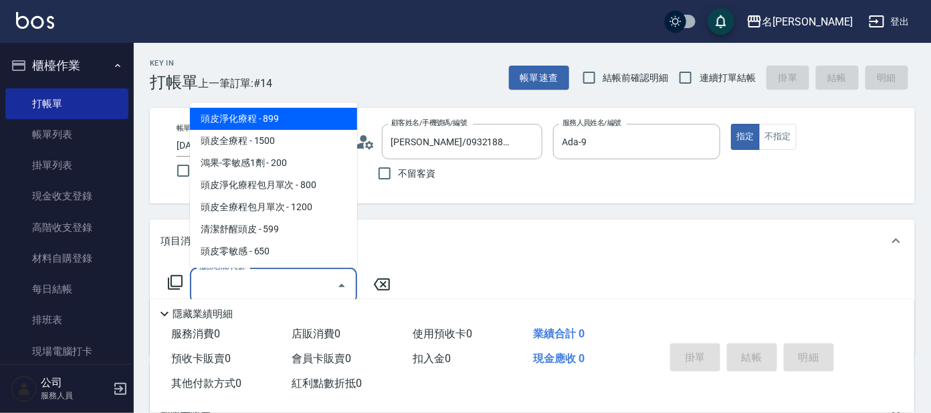
click at [286, 286] on input "服務名稱/代號" at bounding box center [263, 285] width 135 height 23
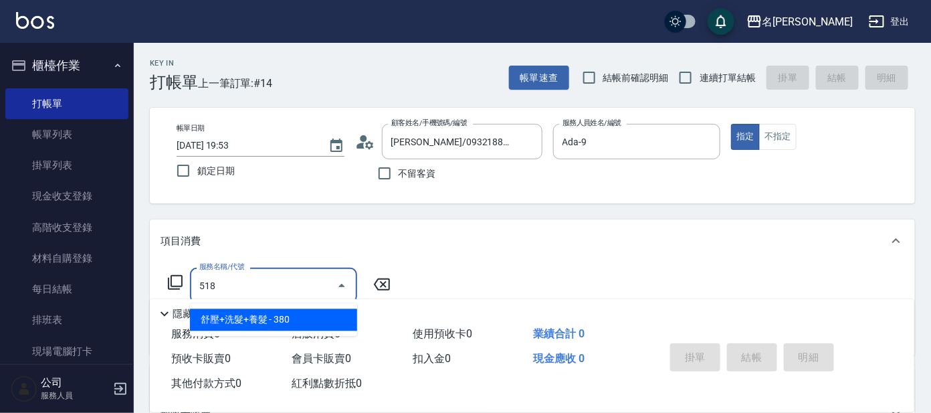
drag, startPoint x: 229, startPoint y: 316, endPoint x: 241, endPoint y: 290, distance: 29.0
click at [229, 316] on span "舒壓+洗髮+養髮 - 380" at bounding box center [273, 320] width 167 height 22
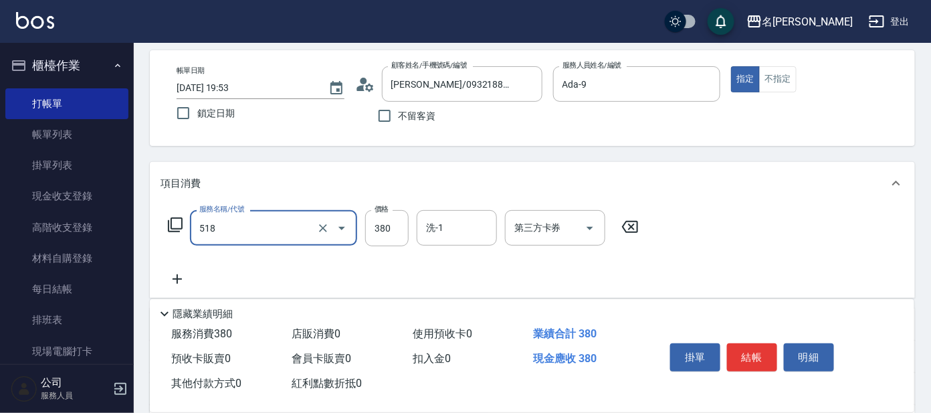
scroll to position [83, 0]
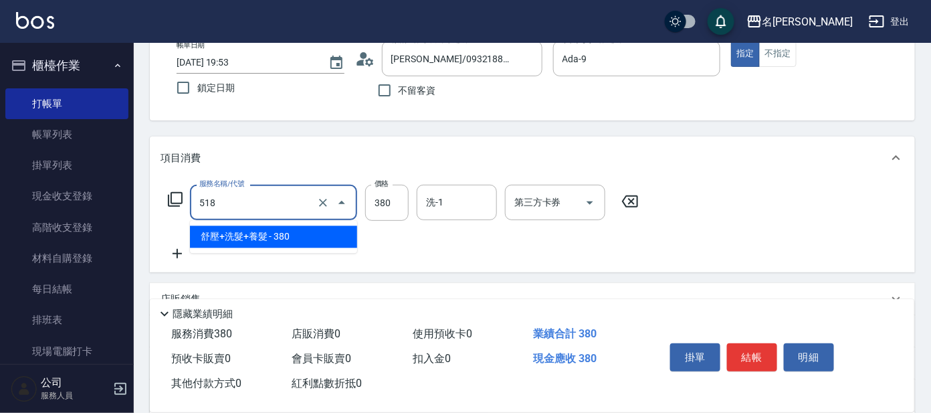
drag, startPoint x: 253, startPoint y: 209, endPoint x: 257, endPoint y: 243, distance: 34.3
click at [256, 217] on div "518 服務名稱/代號" at bounding box center [273, 202] width 167 height 35
click at [260, 232] on span "舒壓+洗髮+養髮 - 380" at bounding box center [273, 237] width 167 height 22
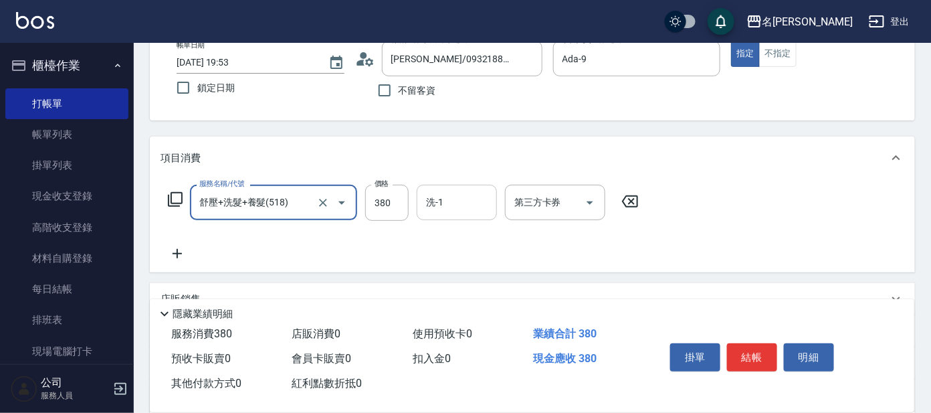
type input "舒壓+洗髮+養髮(518)"
click at [438, 199] on input "洗-1" at bounding box center [457, 202] width 68 height 23
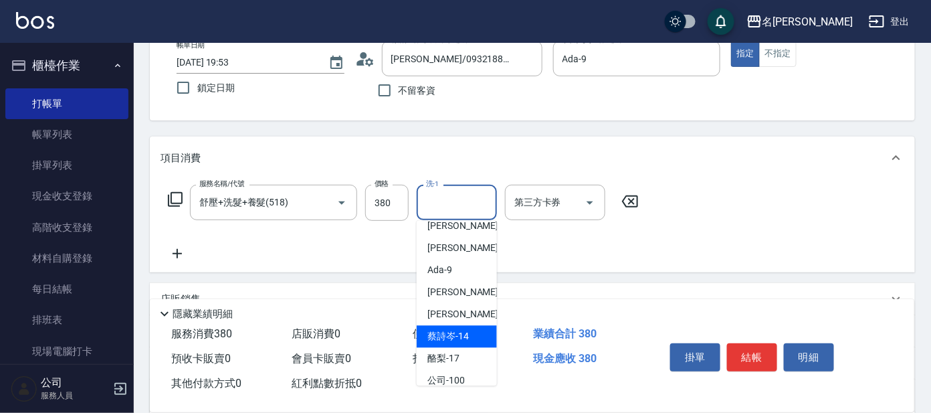
scroll to position [110, 0]
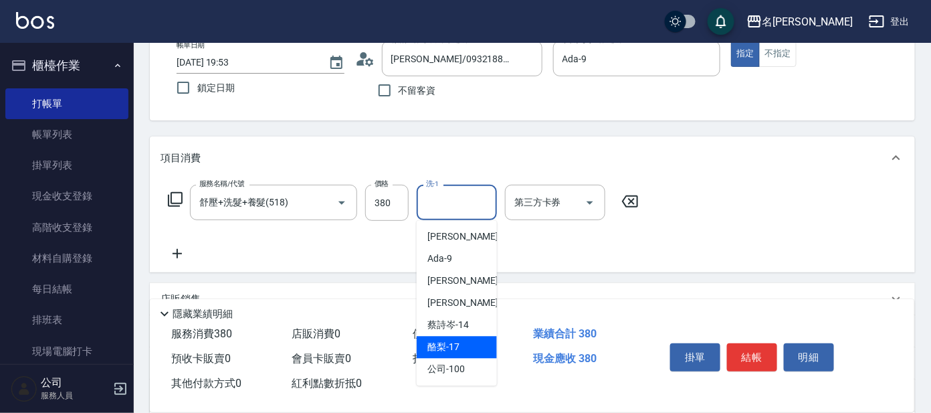
drag, startPoint x: 471, startPoint y: 350, endPoint x: 442, endPoint y: 339, distance: 30.9
click at [467, 349] on div "酪梨 -17" at bounding box center [457, 347] width 80 height 22
type input "酪梨-17"
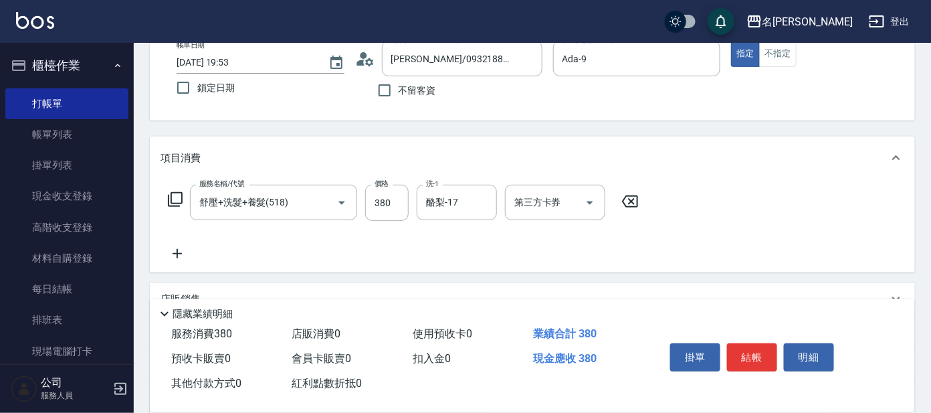
click at [171, 193] on icon at bounding box center [175, 199] width 15 height 15
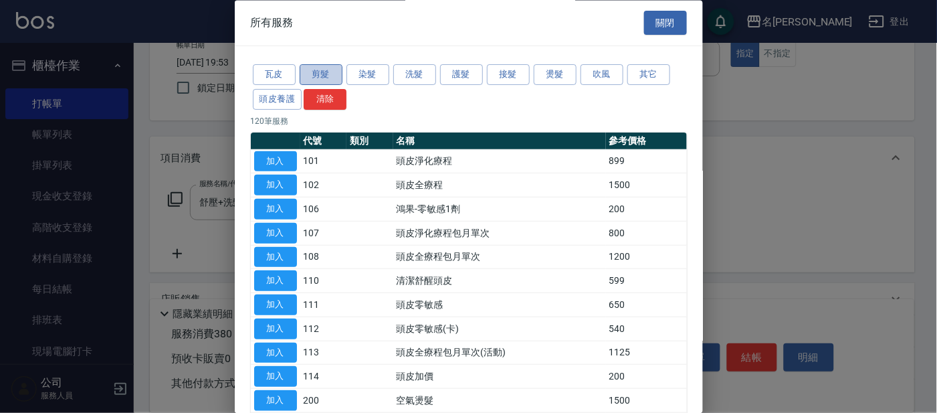
click at [304, 70] on button "剪髮" at bounding box center [321, 75] width 43 height 21
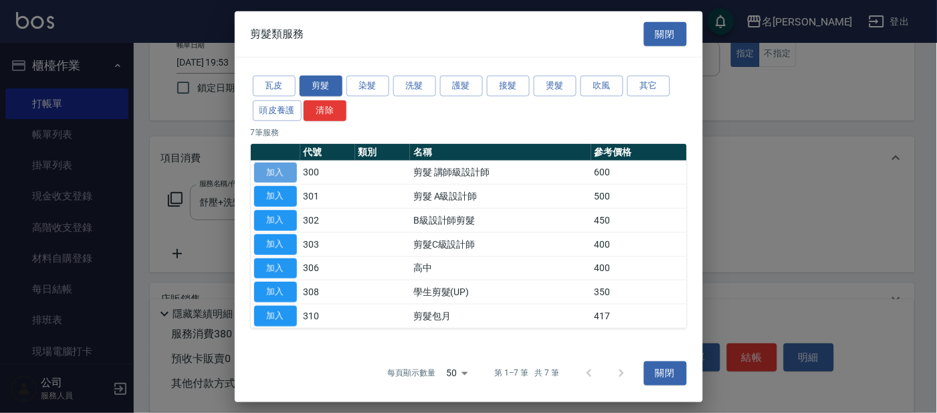
click at [276, 167] on button "加入" at bounding box center [275, 172] width 43 height 21
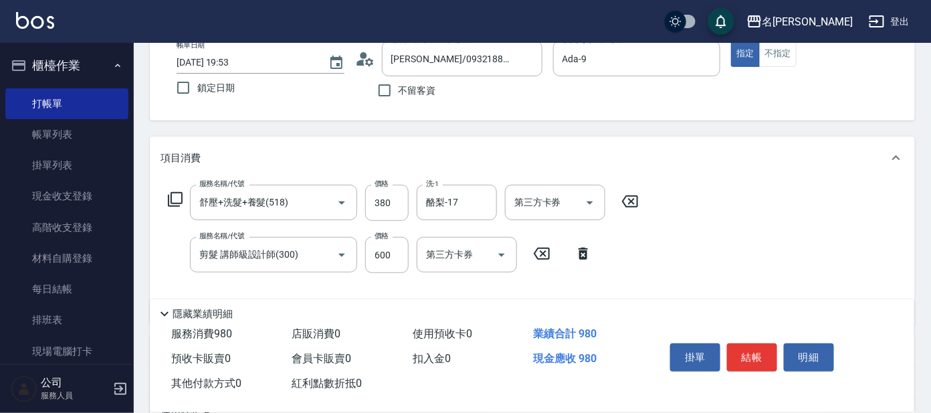
click at [179, 205] on icon at bounding box center [175, 199] width 15 height 15
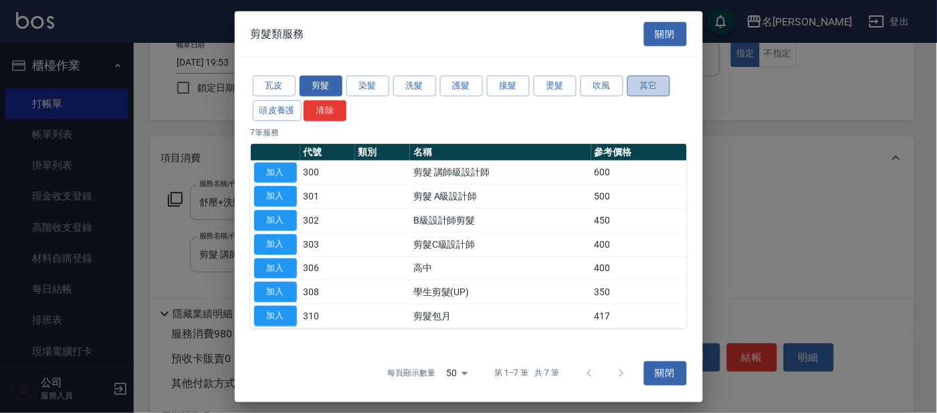
click at [642, 80] on button "其它" at bounding box center [648, 86] width 43 height 21
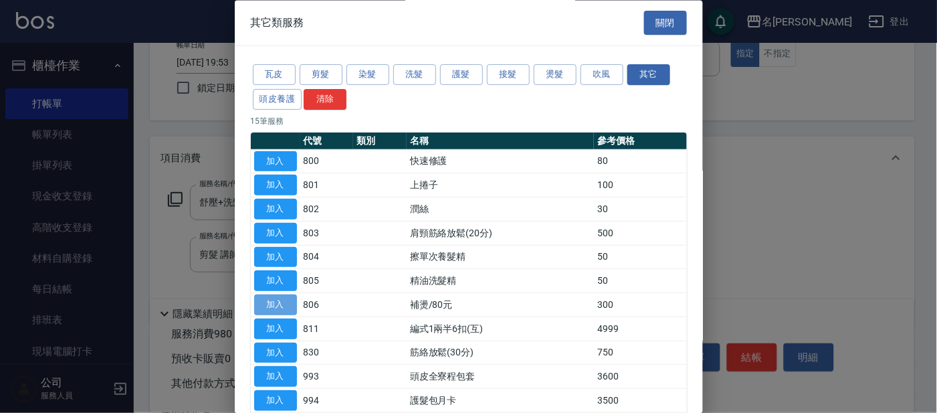
click at [276, 301] on button "加入" at bounding box center [275, 305] width 43 height 21
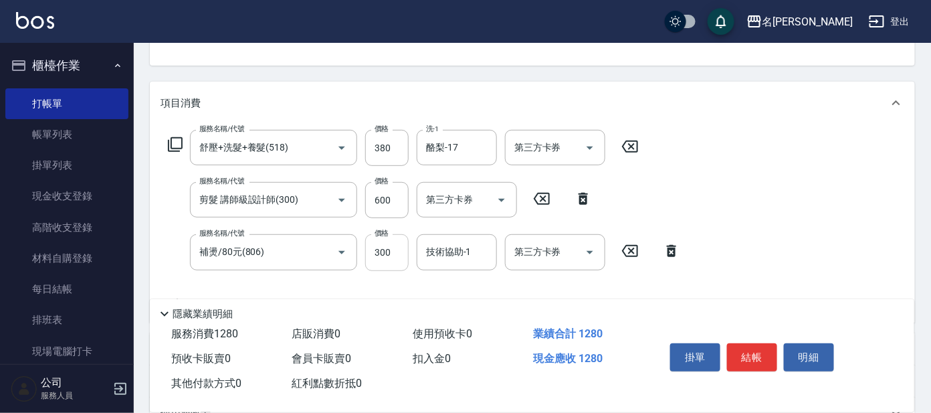
scroll to position [167, 0]
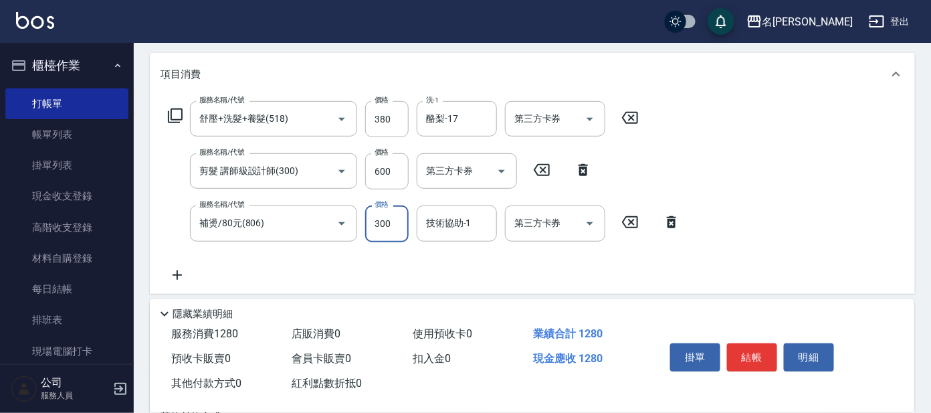
click at [390, 221] on input "300" at bounding box center [386, 223] width 43 height 36
type input "500"
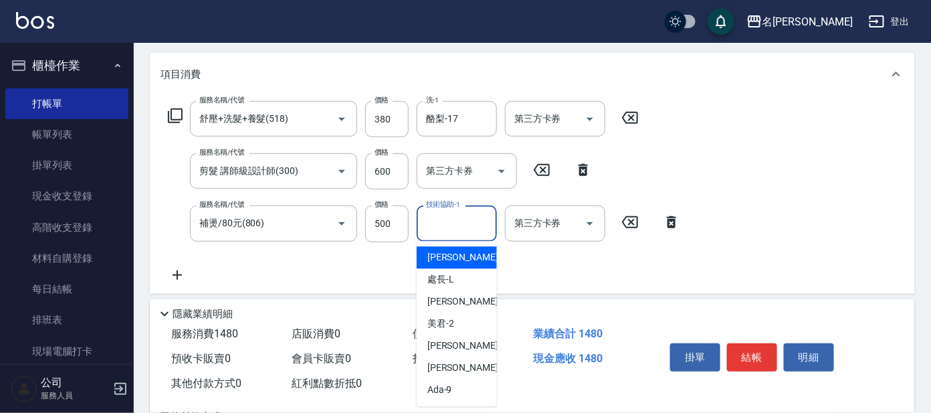
click at [455, 221] on input "技術協助-1" at bounding box center [457, 222] width 68 height 23
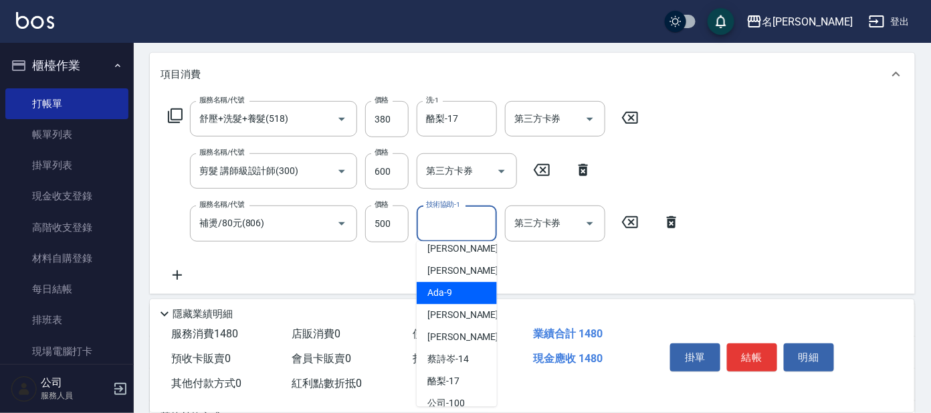
scroll to position [110, 0]
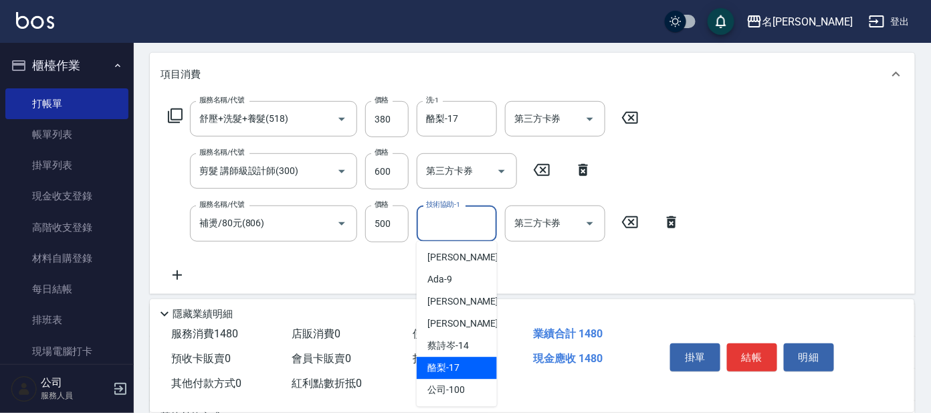
drag, startPoint x: 470, startPoint y: 363, endPoint x: 490, endPoint y: 328, distance: 39.8
click at [468, 360] on div "酪梨 -17" at bounding box center [457, 368] width 80 height 22
type input "酪梨-17"
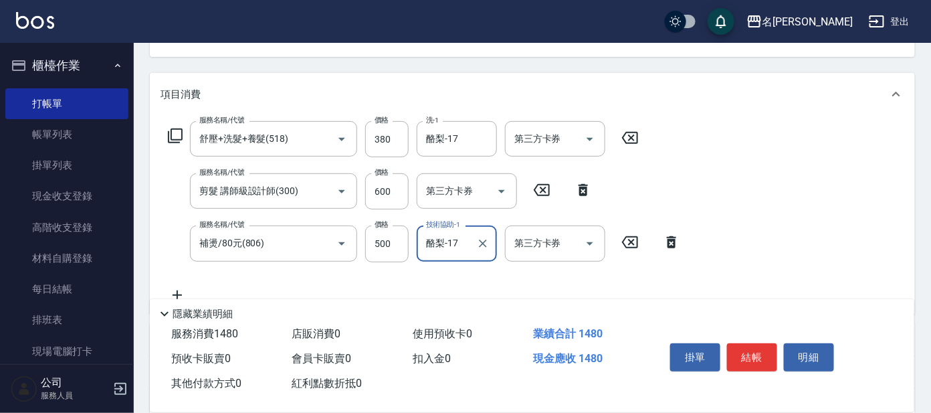
scroll to position [167, 0]
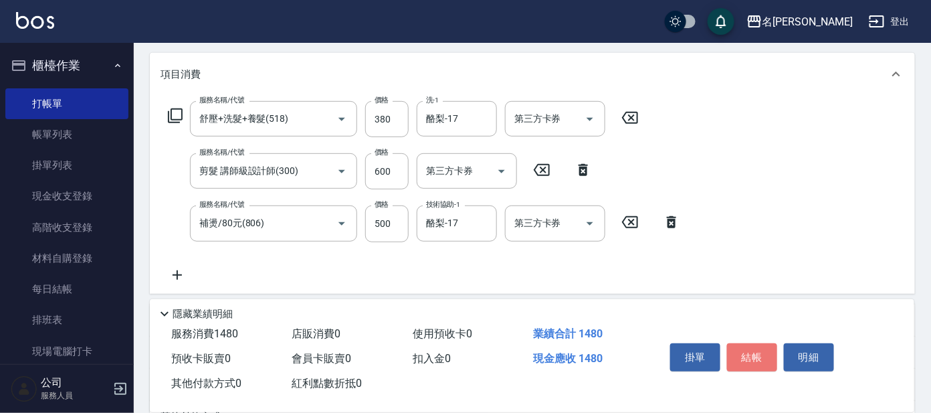
click at [753, 344] on button "結帳" at bounding box center [752, 357] width 50 height 28
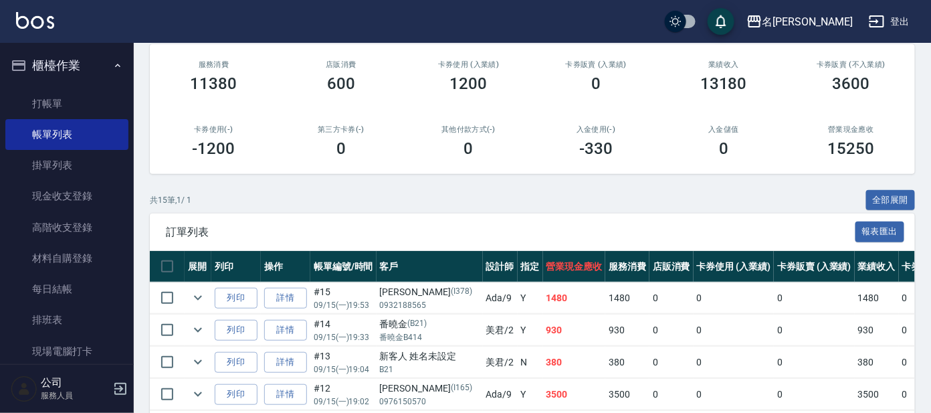
scroll to position [167, 0]
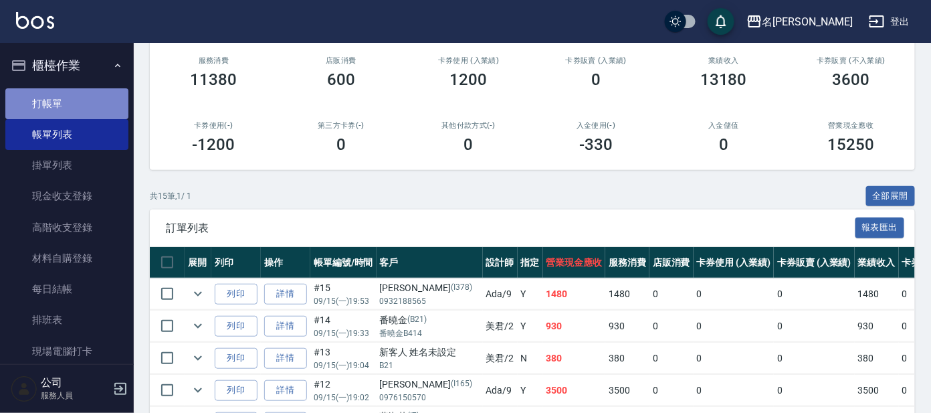
click at [78, 108] on link "打帳單" at bounding box center [66, 103] width 123 height 31
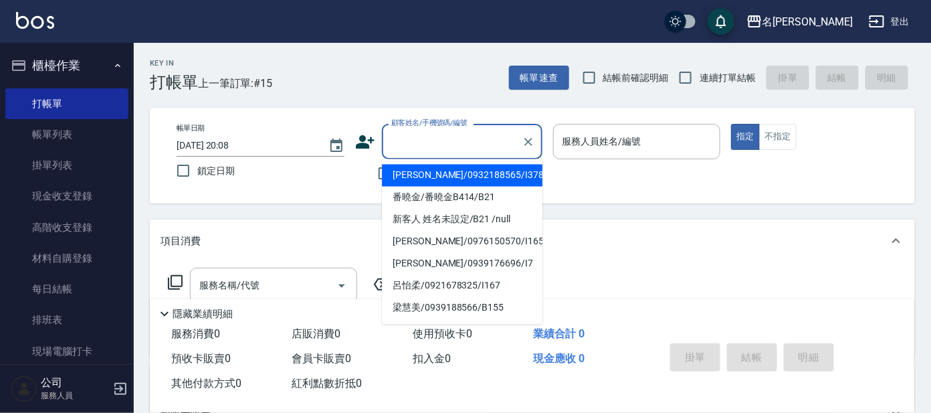
click at [443, 141] on input "顧客姓名/手機號碼/編號" at bounding box center [452, 141] width 128 height 23
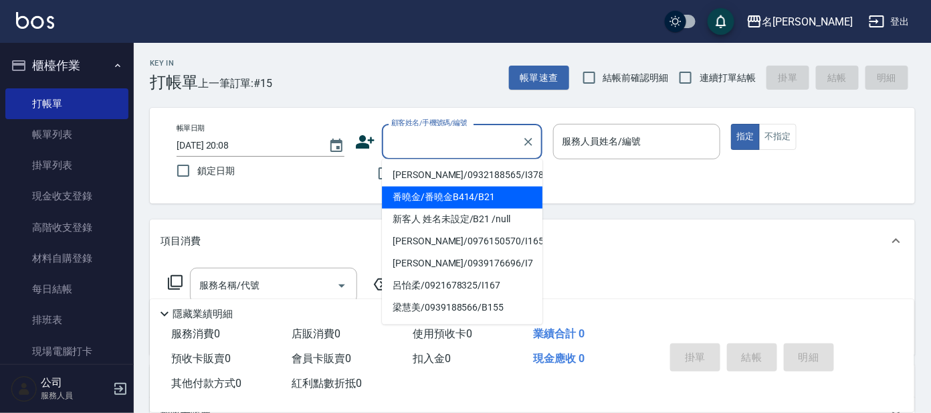
click at [439, 146] on input "顧客姓名/手機號碼/編號" at bounding box center [452, 141] width 128 height 23
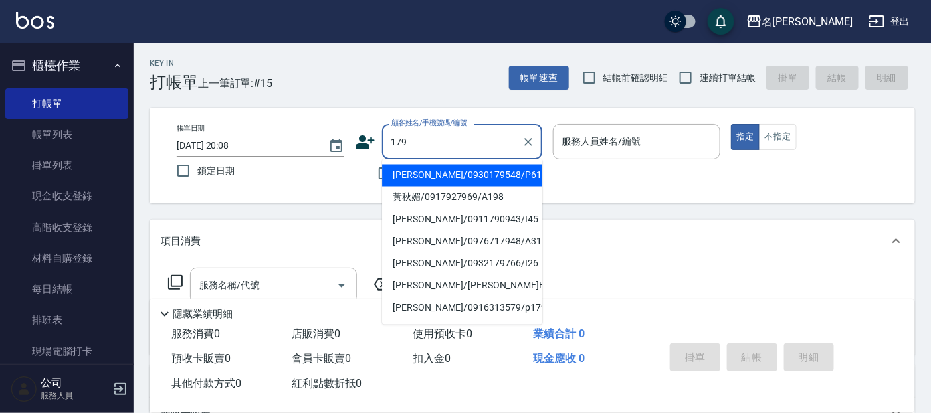
click at [392, 140] on input "179" at bounding box center [452, 141] width 128 height 23
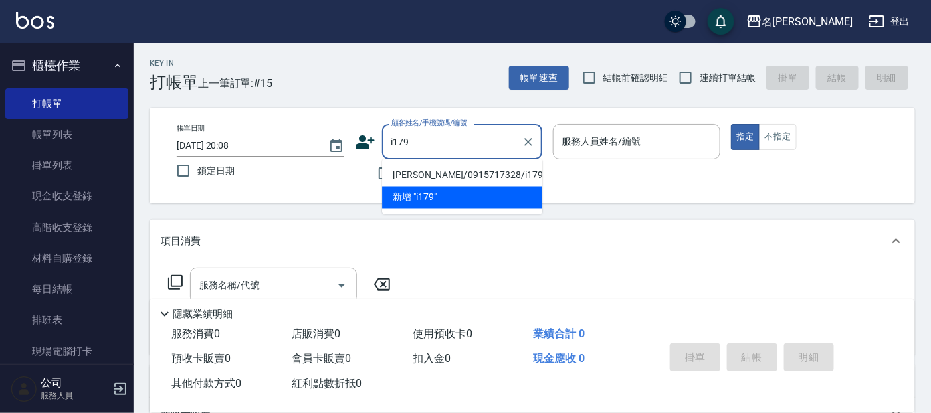
click at [444, 169] on li "[PERSON_NAME]/0915717328/i179" at bounding box center [462, 176] width 161 height 22
type input "[PERSON_NAME]/0915717328/i179"
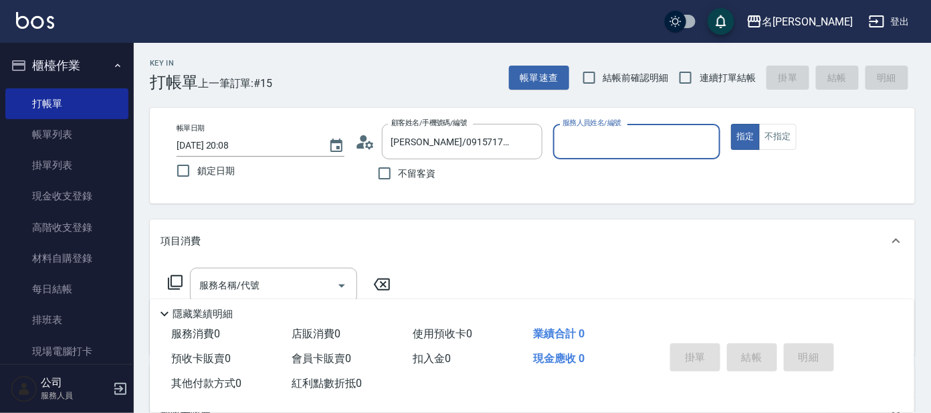
type input "Ada-9"
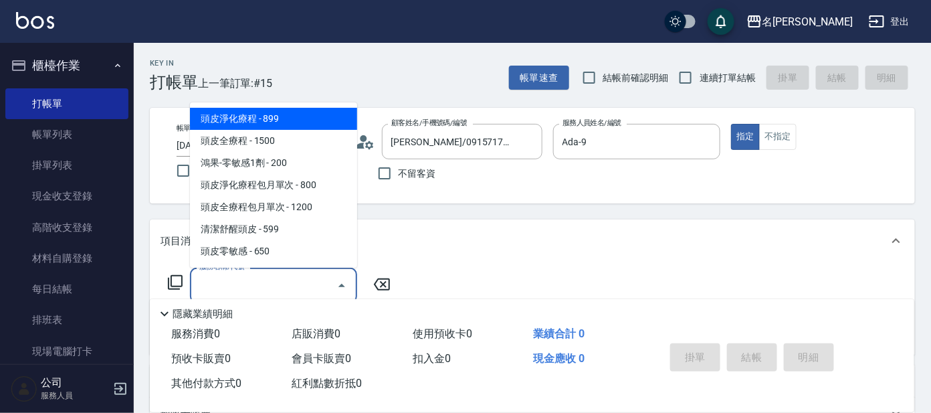
click at [278, 283] on input "服務名稱/代號" at bounding box center [263, 285] width 135 height 23
click at [326, 120] on span "頭皮淨化療程 - 899" at bounding box center [273, 119] width 167 height 22
type input "頭皮淨化療程(101)"
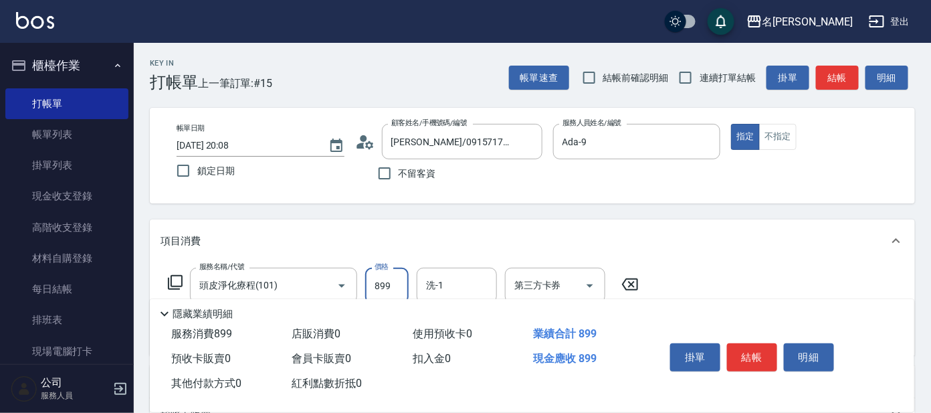
click at [392, 285] on input "899" at bounding box center [386, 286] width 43 height 36
type input "799"
drag, startPoint x: 367, startPoint y: 248, endPoint x: 324, endPoint y: 255, distance: 44.1
click at [365, 248] on div "項目消費" at bounding box center [532, 240] width 765 height 43
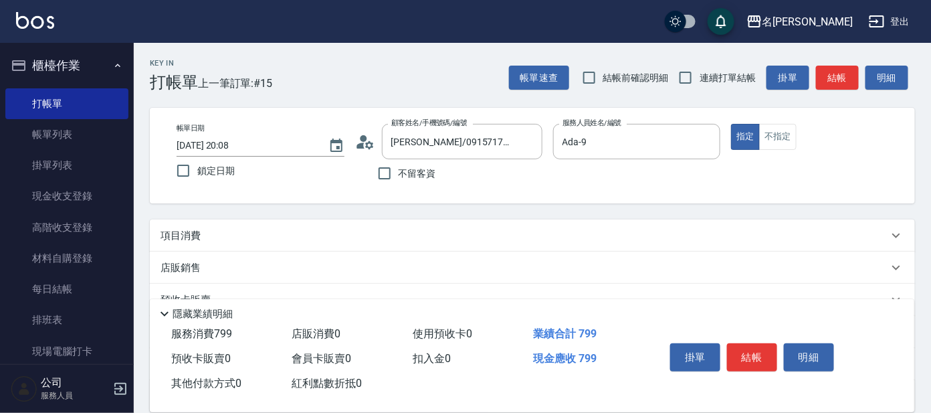
click at [222, 232] on div "項目消費" at bounding box center [525, 236] width 728 height 14
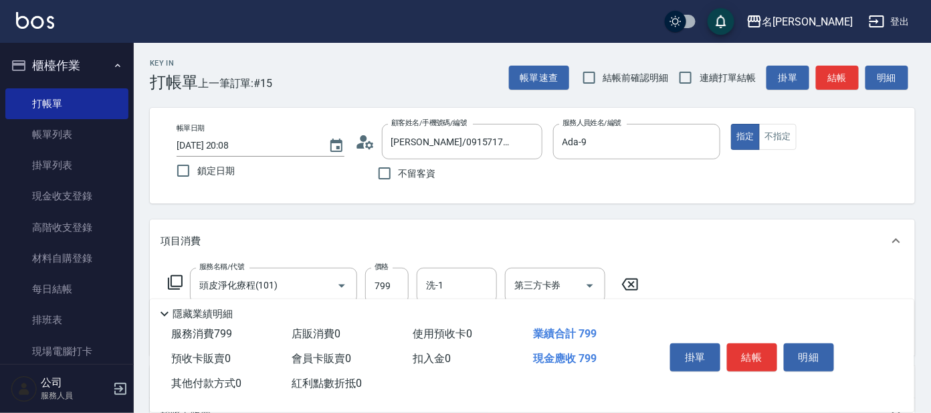
click at [173, 278] on icon at bounding box center [175, 282] width 16 height 16
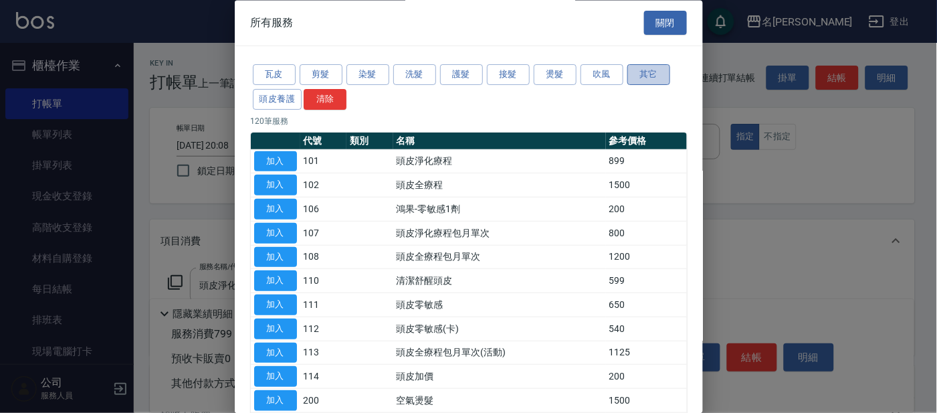
click at [657, 71] on button "其它" at bounding box center [648, 75] width 43 height 21
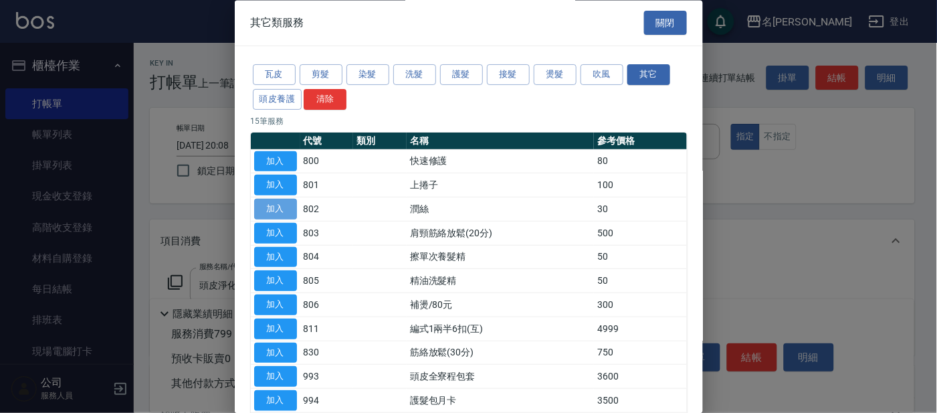
drag, startPoint x: 268, startPoint y: 215, endPoint x: 273, endPoint y: 205, distance: 11.4
click at [271, 213] on button "加入" at bounding box center [275, 209] width 43 height 21
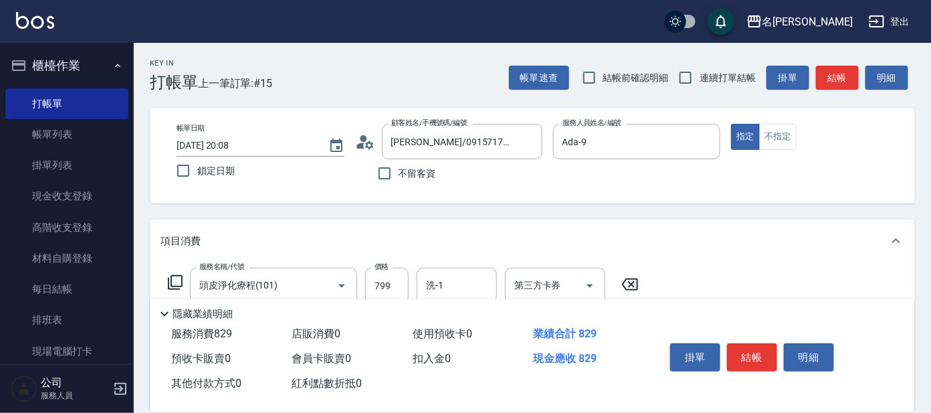
scroll to position [83, 0]
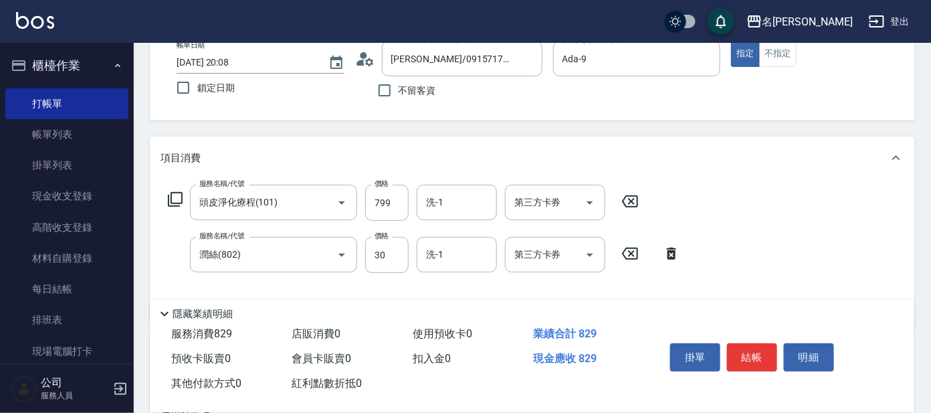
click at [171, 199] on icon at bounding box center [175, 199] width 15 height 15
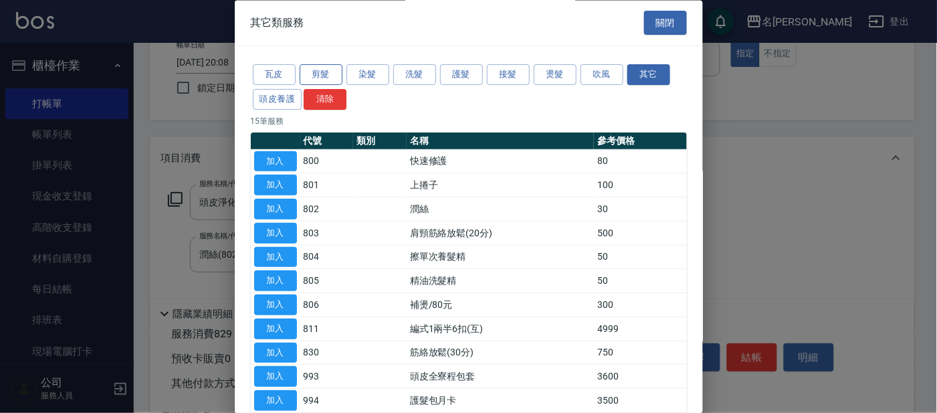
click at [318, 76] on button "剪髮" at bounding box center [321, 75] width 43 height 21
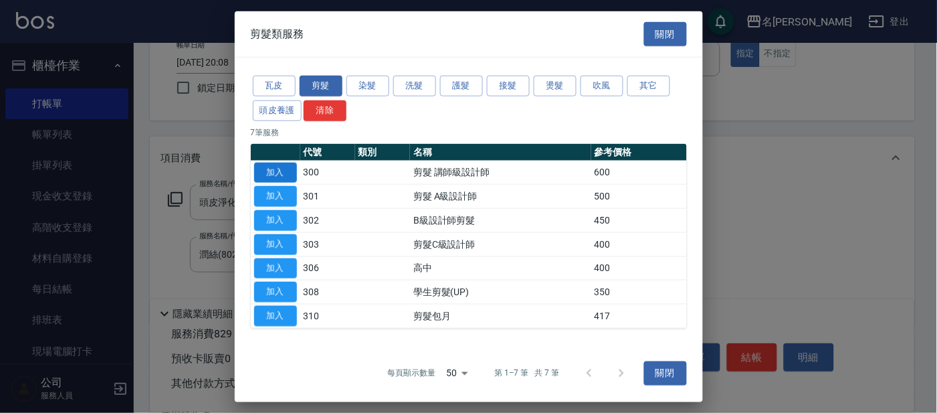
click at [282, 165] on button "加入" at bounding box center [275, 172] width 43 height 21
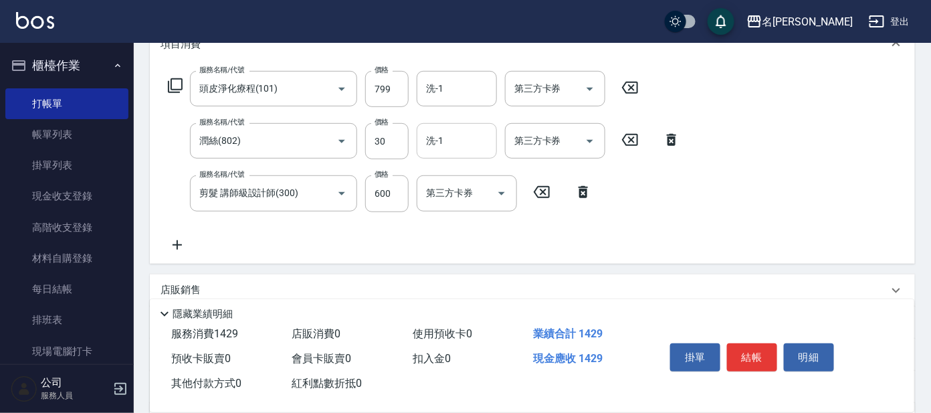
scroll to position [167, 0]
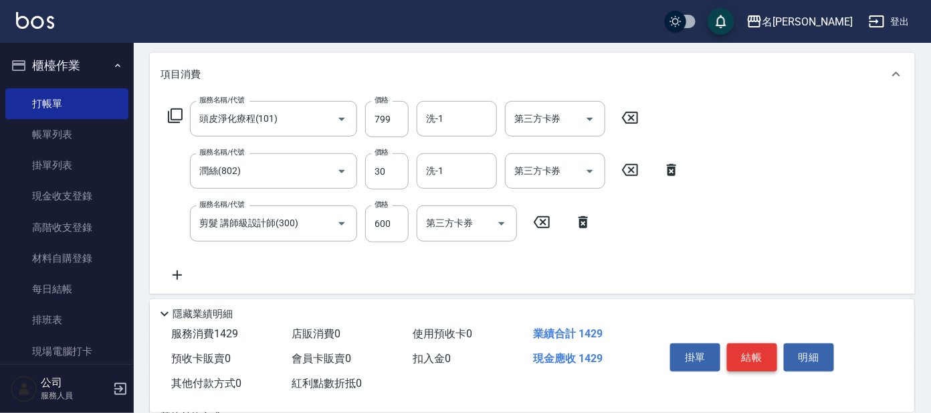
click at [736, 356] on button "結帳" at bounding box center [752, 357] width 50 height 28
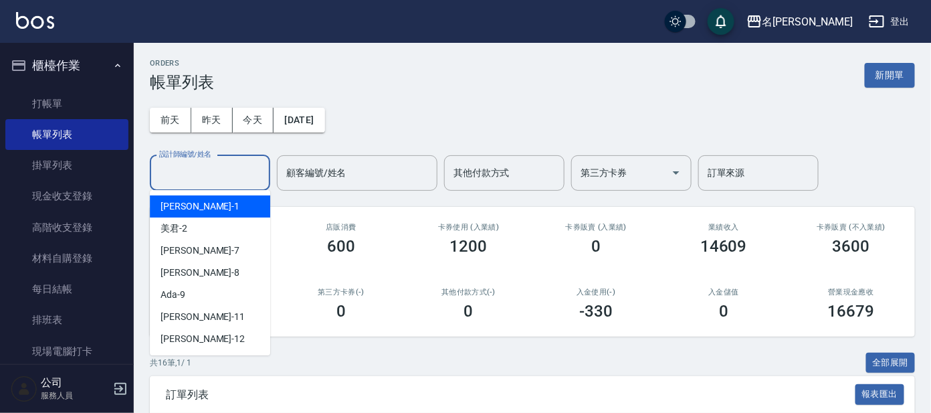
click at [219, 178] on input "設計師編號/姓名" at bounding box center [210, 172] width 108 height 23
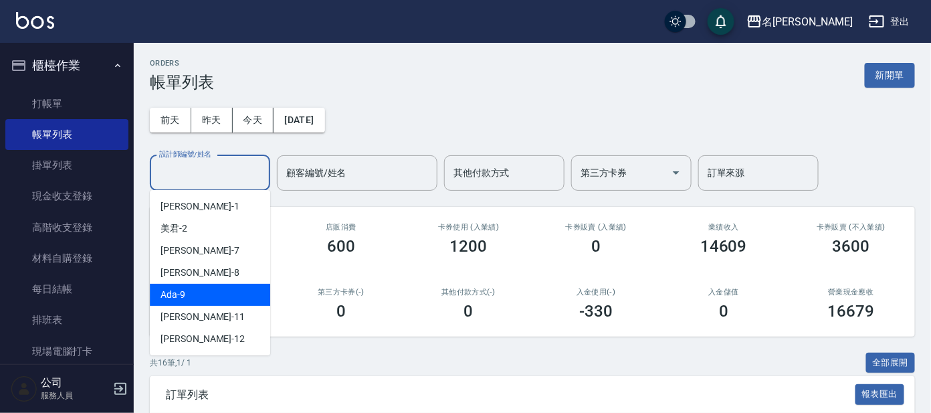
click at [229, 291] on div "Ada -9" at bounding box center [210, 295] width 120 height 22
type input "Ada-9"
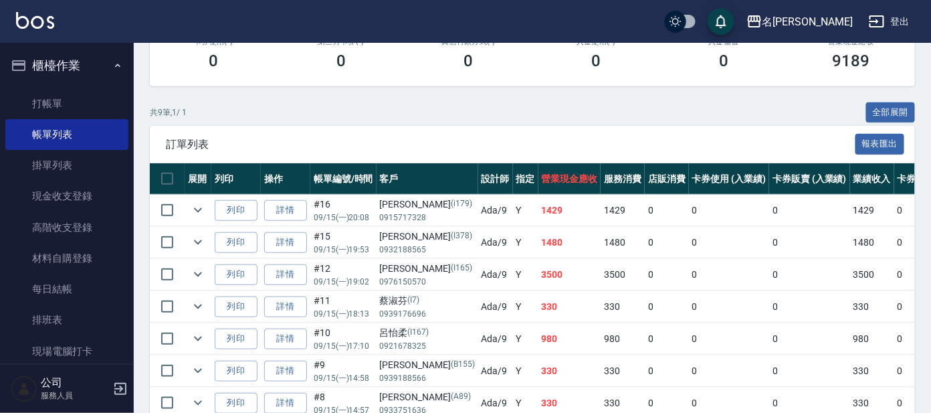
scroll to position [334, 0]
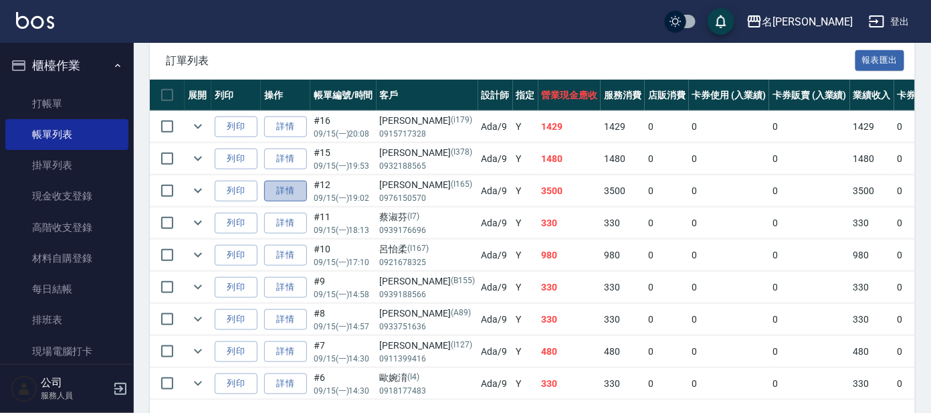
click at [288, 186] on link "詳情" at bounding box center [285, 191] width 43 height 21
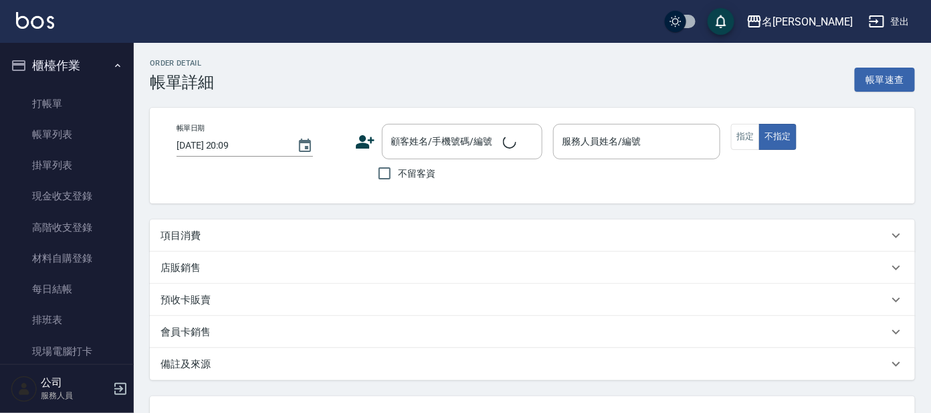
type input "[DATE] 19:02"
type input "Ada-9"
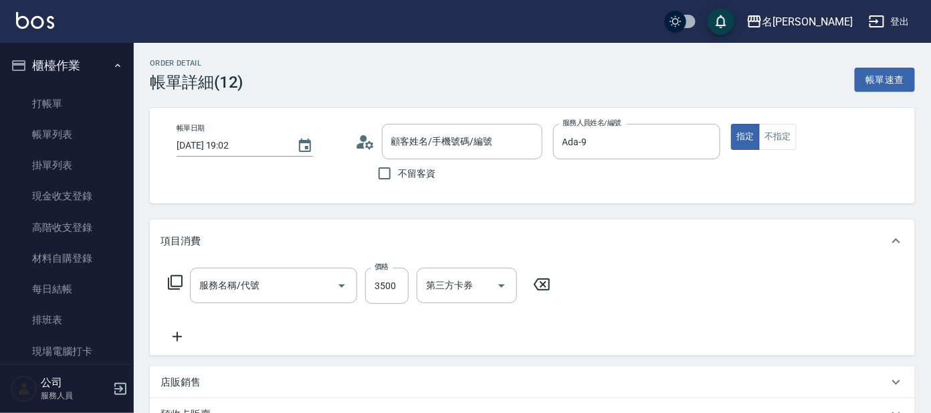
type input "[PERSON_NAME]/0976150570/I165"
type input "燙髮(206)"
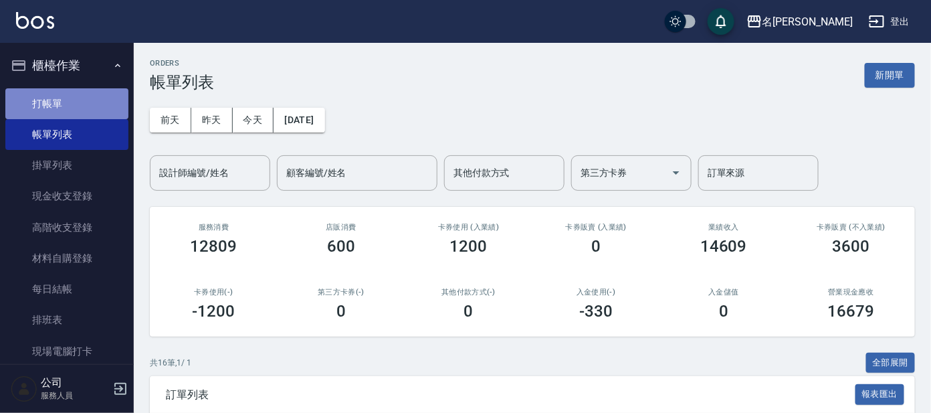
click at [86, 92] on link "打帳單" at bounding box center [66, 103] width 123 height 31
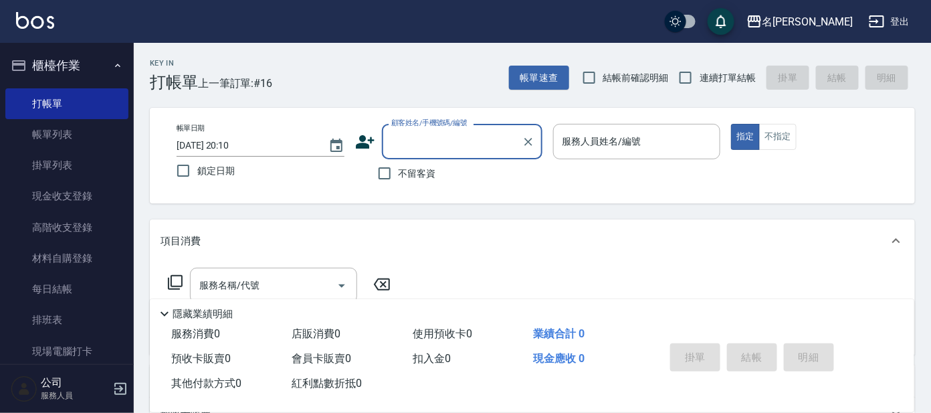
click at [405, 147] on input "顧客姓名/手機號碼/編號" at bounding box center [452, 141] width 128 height 23
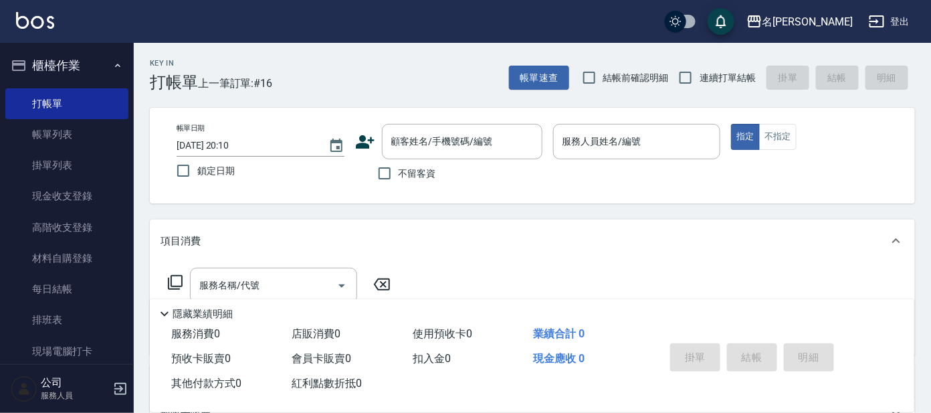
click at [358, 132] on icon at bounding box center [365, 142] width 20 height 20
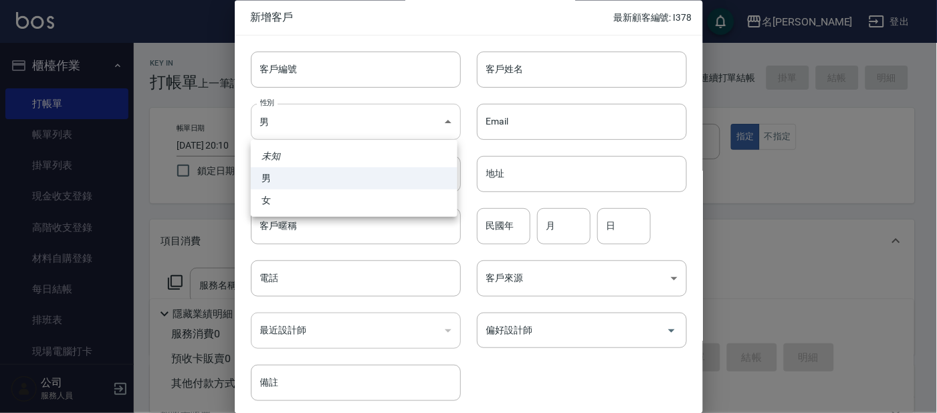
click at [343, 123] on body "名留大龍 登出 櫃檯作業 打帳單 帳單列表 掛單列表 現金收支登錄 高階收支登錄 材料自購登錄 每日結帳 排班表 現場電腦打卡 預約管理 預約管理 單日預約紀…" at bounding box center [468, 325] width 937 height 651
click at [350, 193] on li "女" at bounding box center [354, 200] width 207 height 22
type input "[DEMOGRAPHIC_DATA]"
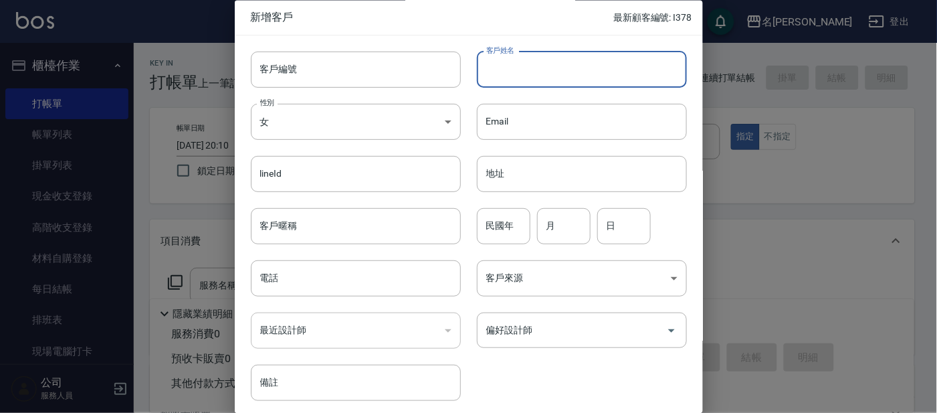
click at [539, 60] on input "客戶姓名" at bounding box center [582, 69] width 210 height 36
type input "p1525"
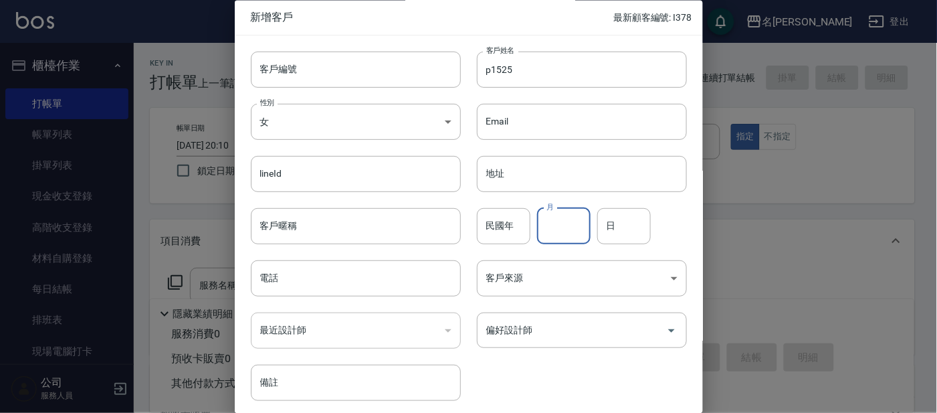
click at [544, 227] on input "月" at bounding box center [564, 226] width 54 height 36
type input "5"
click at [623, 228] on input "日" at bounding box center [624, 226] width 54 height 36
type input "8"
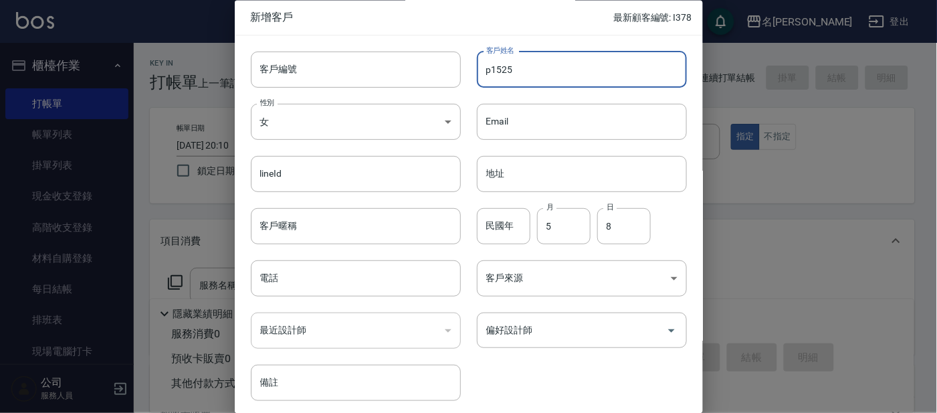
drag, startPoint x: 518, startPoint y: 74, endPoint x: 472, endPoint y: 74, distance: 46.8
click at [472, 74] on div "客戶姓名 p1525 客戶姓名" at bounding box center [574, 61] width 226 height 52
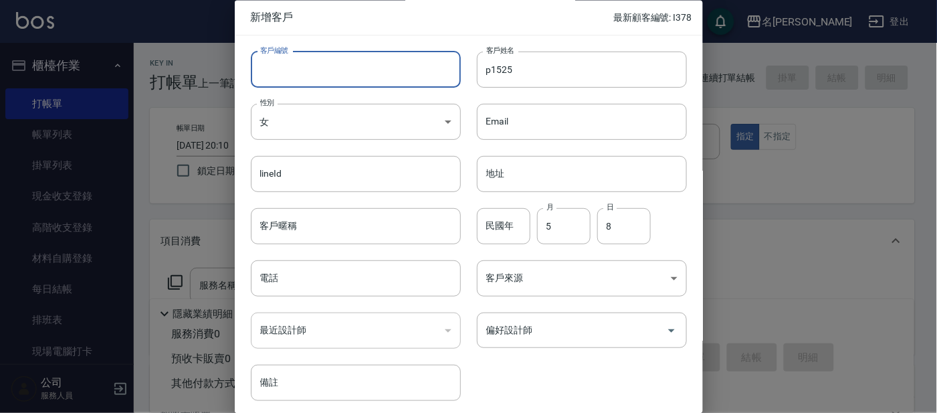
click at [395, 78] on input "客戶編號" at bounding box center [356, 69] width 210 height 36
paste input "p1525"
type input "p1525"
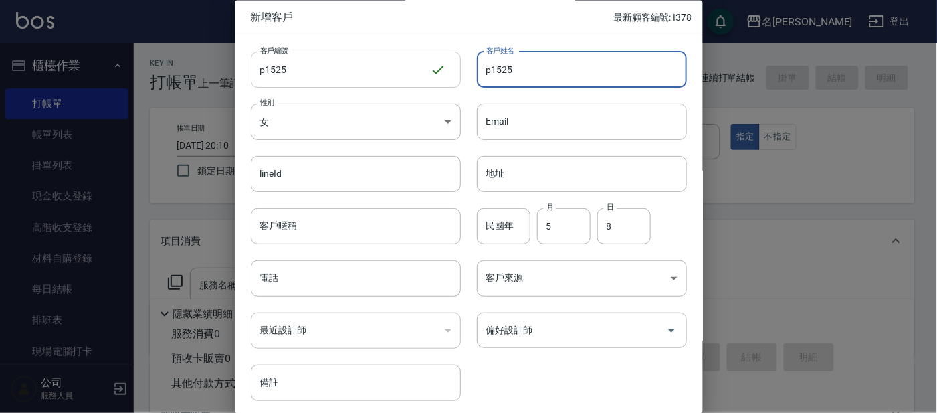
drag, startPoint x: 514, startPoint y: 63, endPoint x: 448, endPoint y: 78, distance: 67.3
click at [448, 78] on div "客戶編號 p1525 ​ 客戶編號 客戶姓名 p1525 客戶姓名 性別 女 [DEMOGRAPHIC_DATA] 性別 Email Email lineId…" at bounding box center [461, 218] width 452 height 366
click at [543, 76] on input "[PERSON_NAME]" at bounding box center [582, 69] width 210 height 36
type input "[PERSON_NAME]"
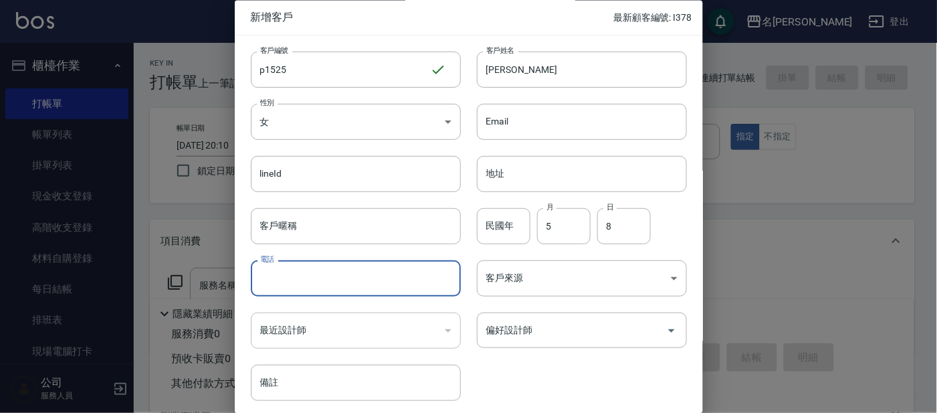
click at [411, 276] on input "電話" at bounding box center [356, 279] width 210 height 36
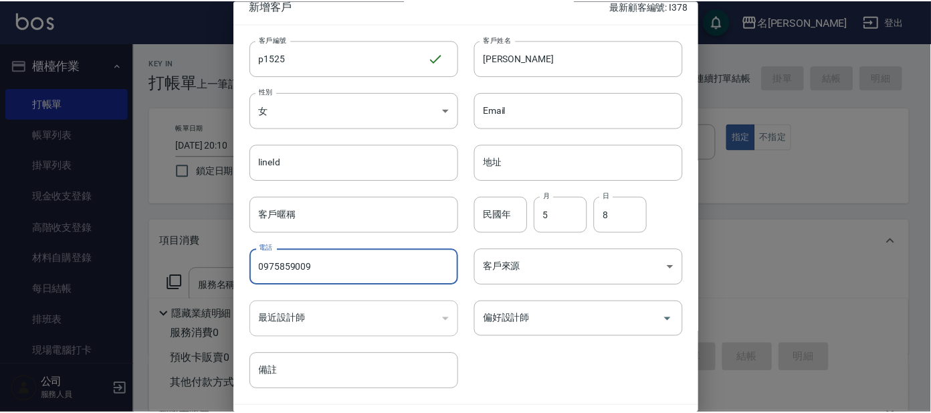
scroll to position [50, 0]
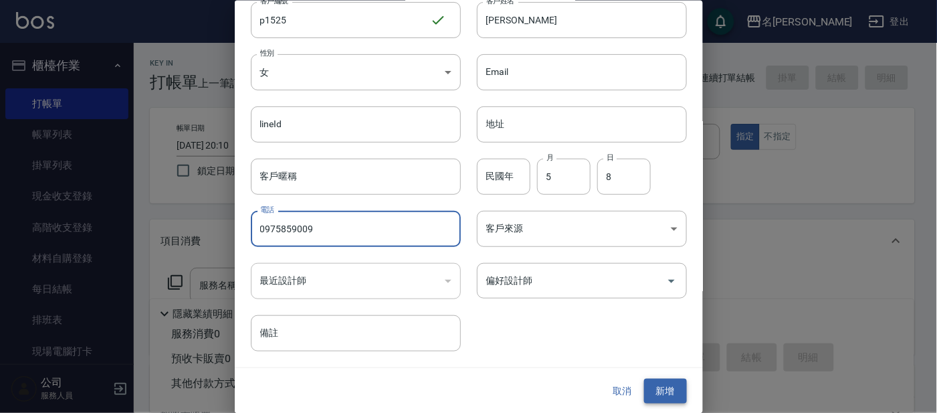
type input "0975859009"
click at [657, 388] on button "新增" at bounding box center [665, 391] width 43 height 25
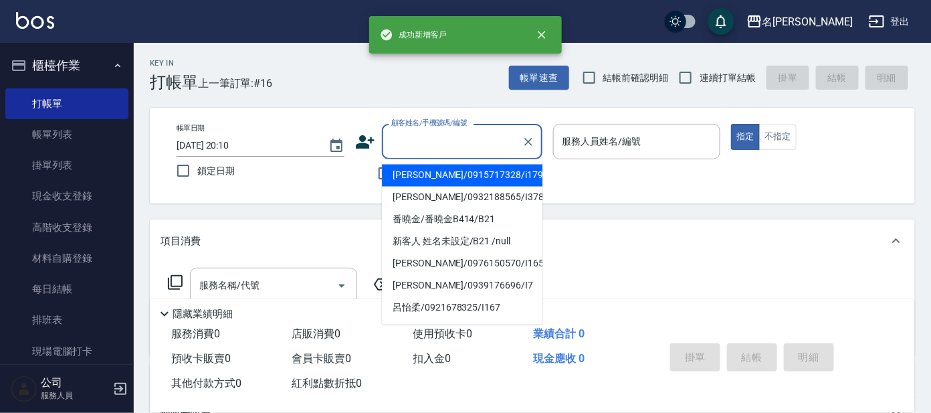
click at [499, 143] on input "顧客姓名/手機號碼/編號" at bounding box center [452, 141] width 128 height 23
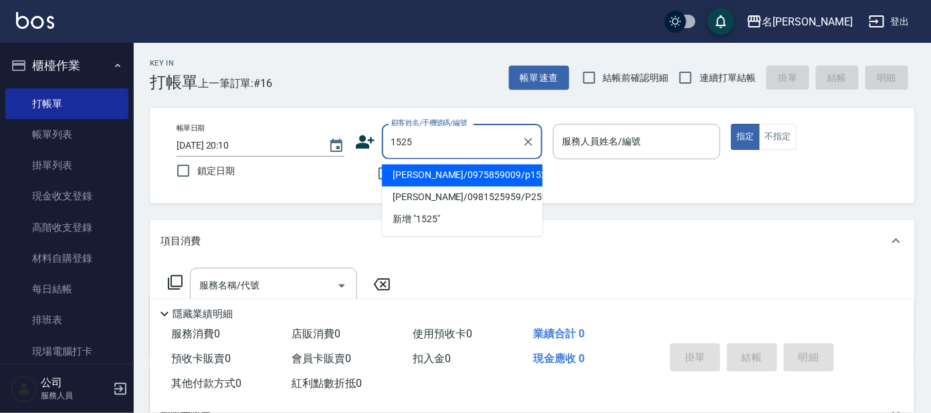
click at [515, 178] on li "[PERSON_NAME]/0975859009/p1525" at bounding box center [462, 176] width 161 height 22
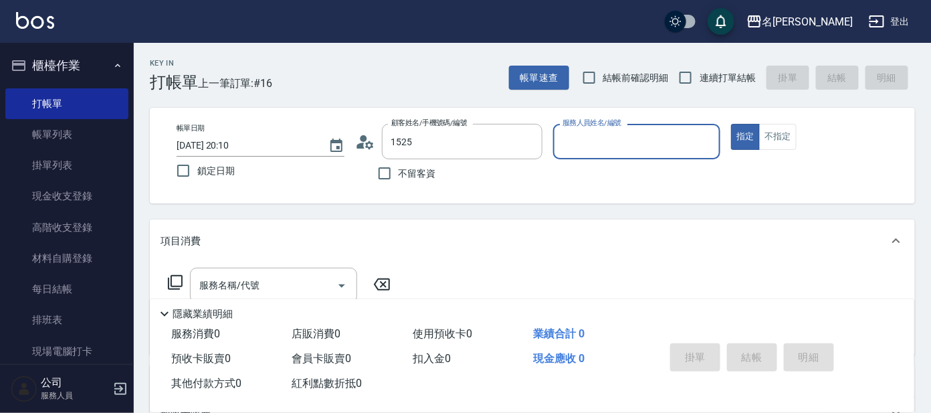
type input "[PERSON_NAME]/0975859009/p1525"
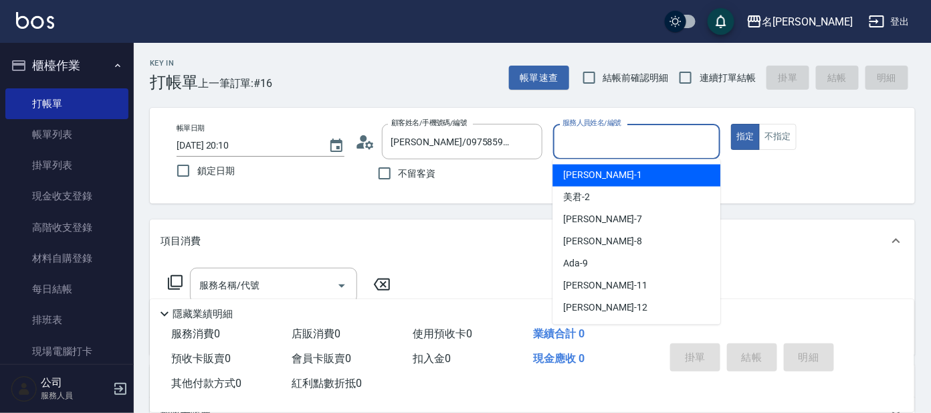
click at [626, 138] on input "服務人員姓名/編號" at bounding box center [637, 141] width 156 height 23
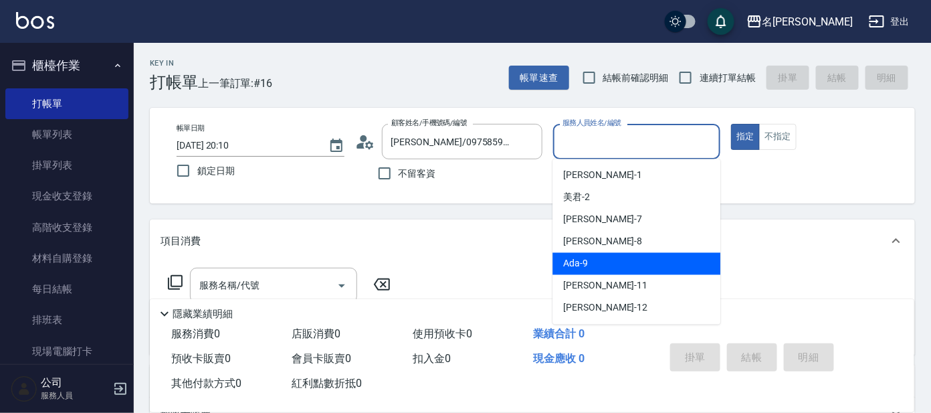
click at [626, 262] on div "Ada -9" at bounding box center [636, 264] width 168 height 22
type input "Ada-9"
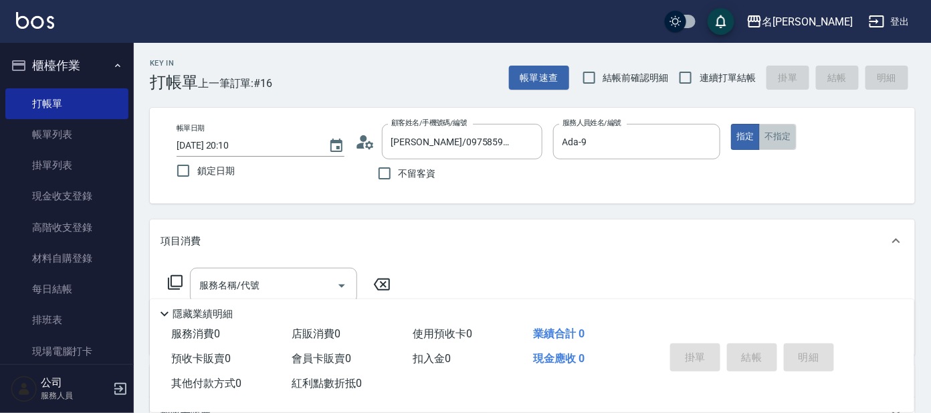
click at [768, 149] on button "不指定" at bounding box center [777, 137] width 37 height 26
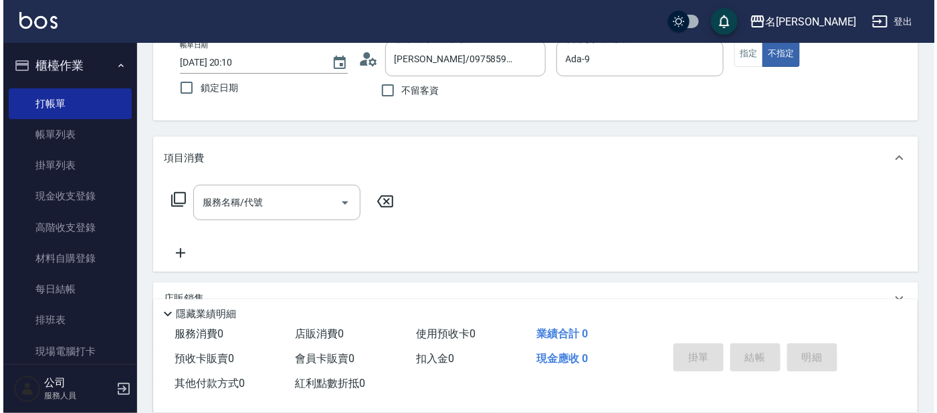
scroll to position [0, 0]
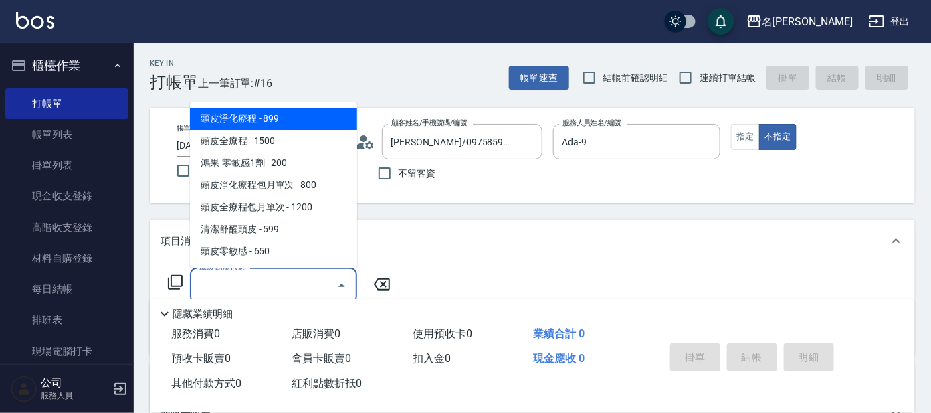
click at [266, 287] on input "服務名稱/代號" at bounding box center [263, 285] width 135 height 23
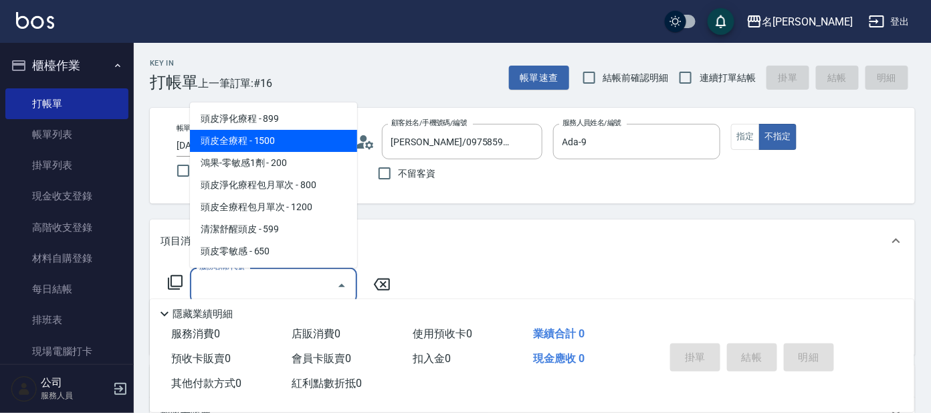
click at [260, 138] on span "頭皮全療程 - 1500" at bounding box center [273, 141] width 167 height 22
type input "頭皮全療程(102)"
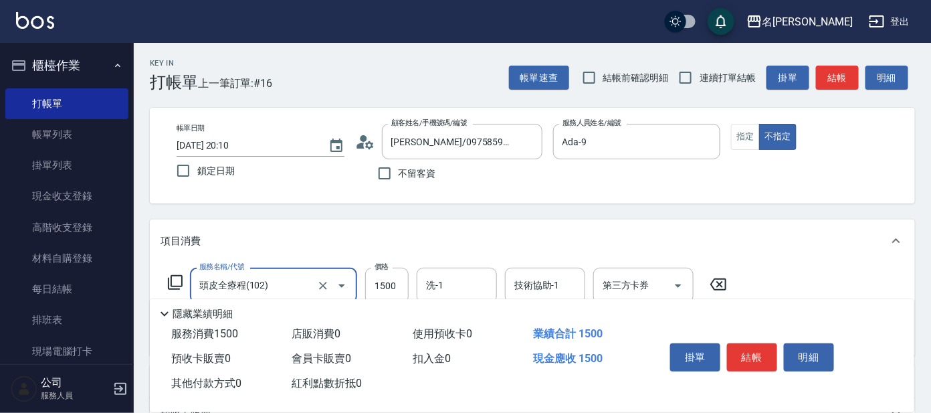
click at [169, 282] on icon at bounding box center [175, 282] width 15 height 15
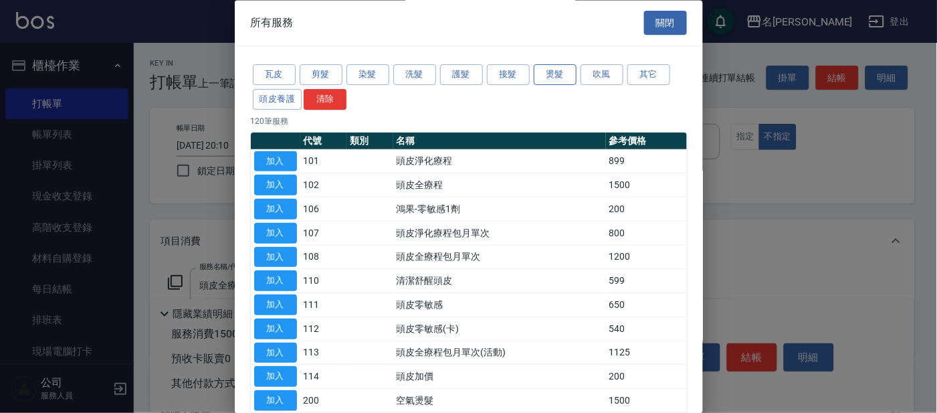
click at [554, 76] on button "燙髮" at bounding box center [555, 75] width 43 height 21
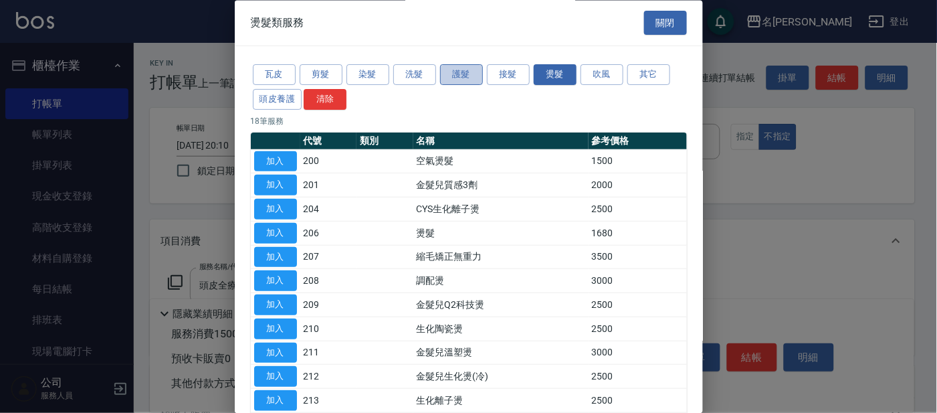
click at [463, 75] on button "護髮" at bounding box center [461, 75] width 43 height 21
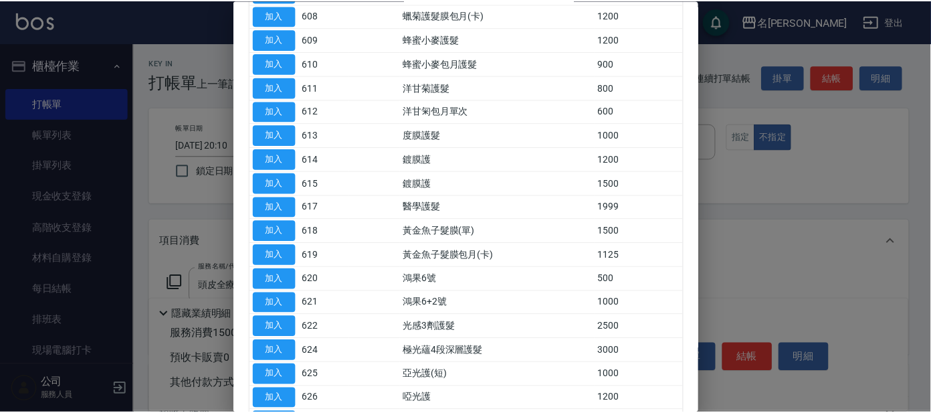
scroll to position [417, 0]
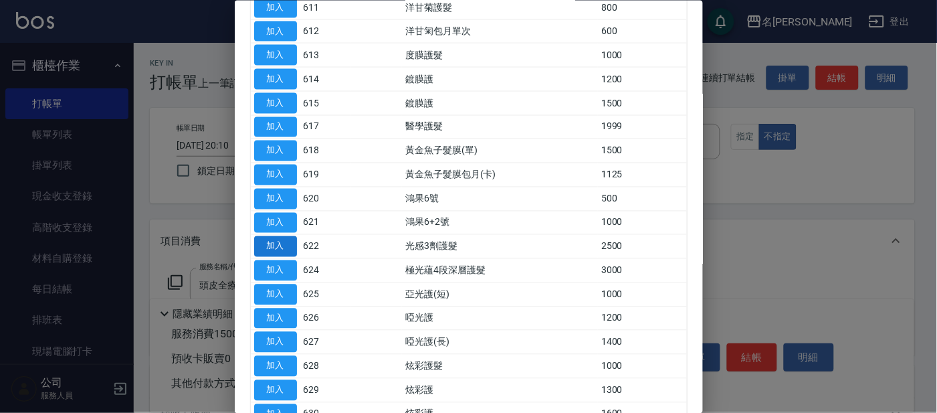
click at [280, 245] on button "加入" at bounding box center [275, 246] width 43 height 21
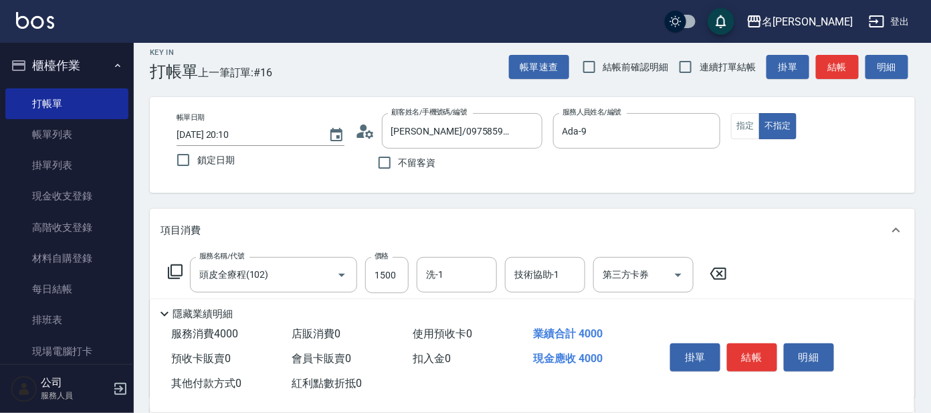
scroll to position [83, 0]
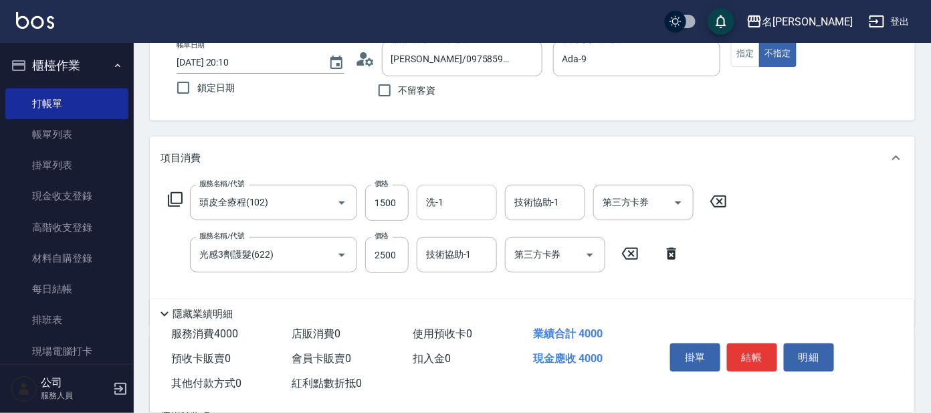
click at [465, 206] on input "洗-1" at bounding box center [457, 202] width 68 height 23
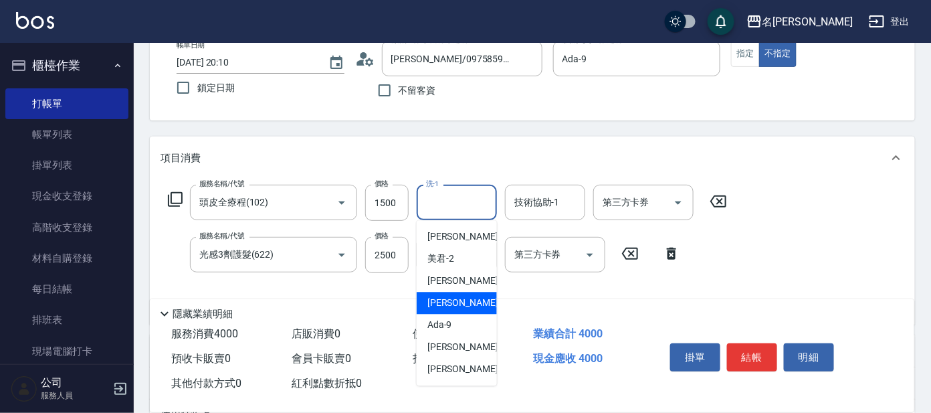
scroll to position [110, 0]
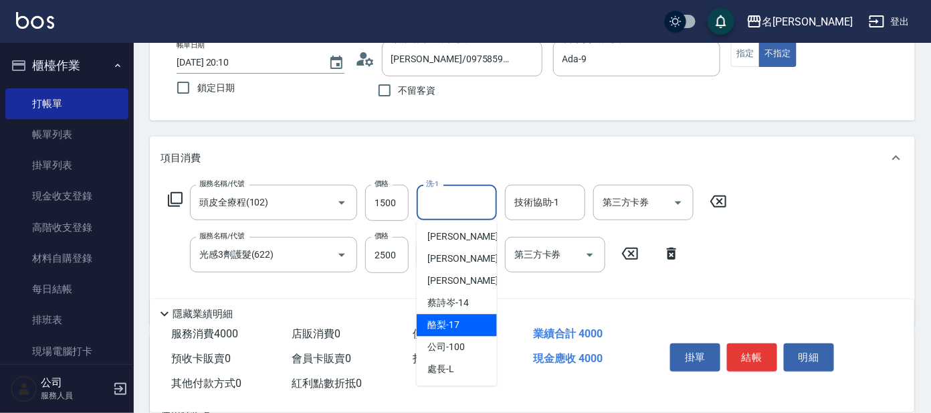
click at [464, 318] on div "酪梨 -17" at bounding box center [457, 325] width 80 height 22
type input "酪梨-17"
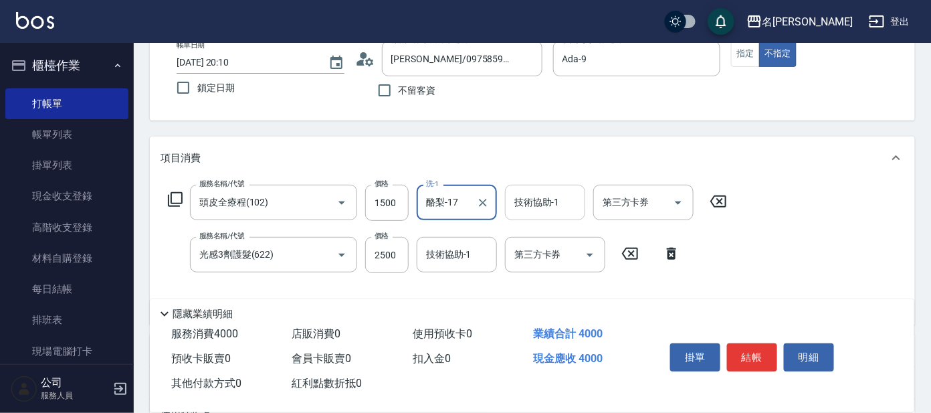
click at [559, 204] on input "技術協助-1" at bounding box center [545, 202] width 68 height 23
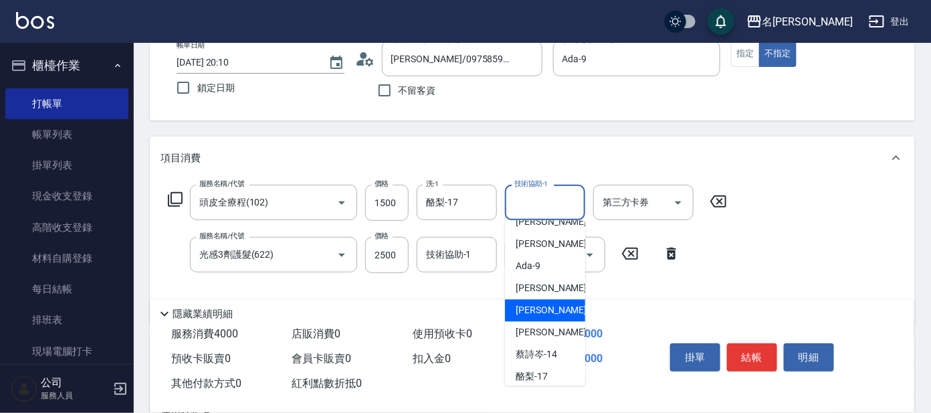
scroll to position [83, 0]
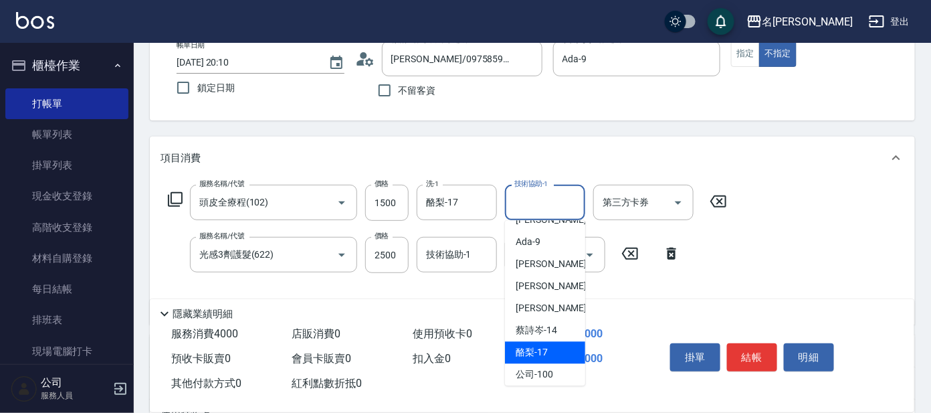
drag, startPoint x: 539, startPoint y: 345, endPoint x: 516, endPoint y: 320, distance: 34.1
click at [539, 346] on span "酪梨 -17" at bounding box center [532, 353] width 32 height 14
type input "酪梨-17"
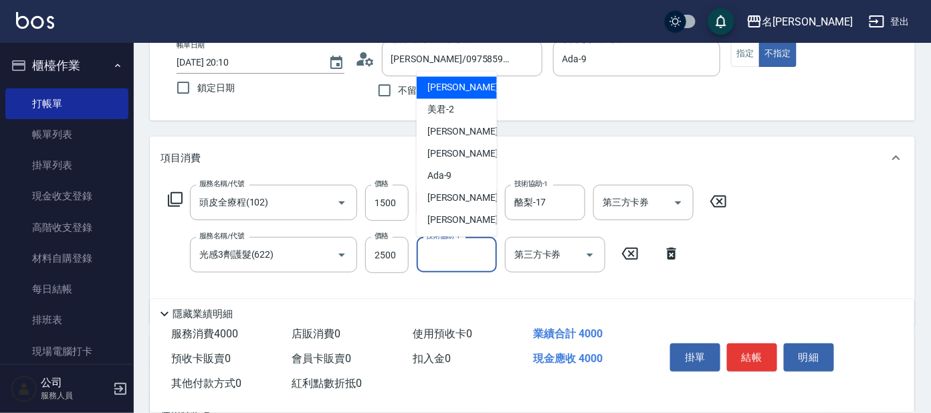
click at [468, 253] on input "技術協助-1" at bounding box center [457, 254] width 68 height 23
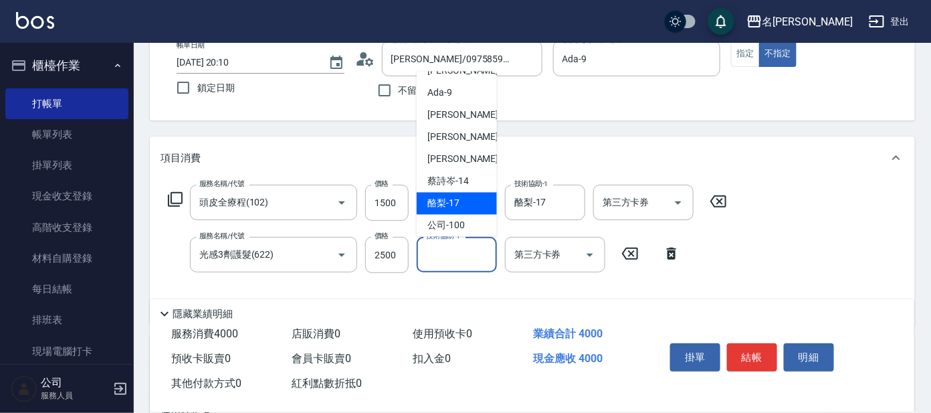
click at [447, 206] on span "酪梨 -17" at bounding box center [443, 204] width 32 height 14
type input "酪梨-17"
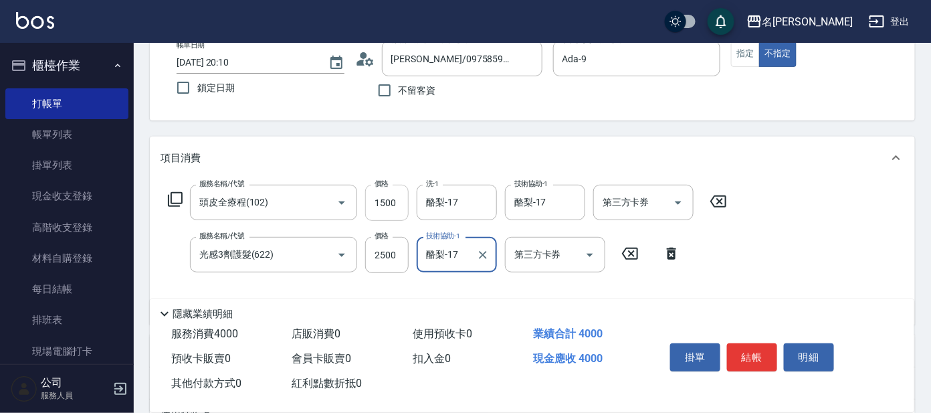
click at [397, 207] on input "1500" at bounding box center [386, 203] width 43 height 36
click at [381, 201] on input "1500" at bounding box center [386, 203] width 43 height 36
type input "1299"
click at [743, 348] on button "結帳" at bounding box center [752, 357] width 50 height 28
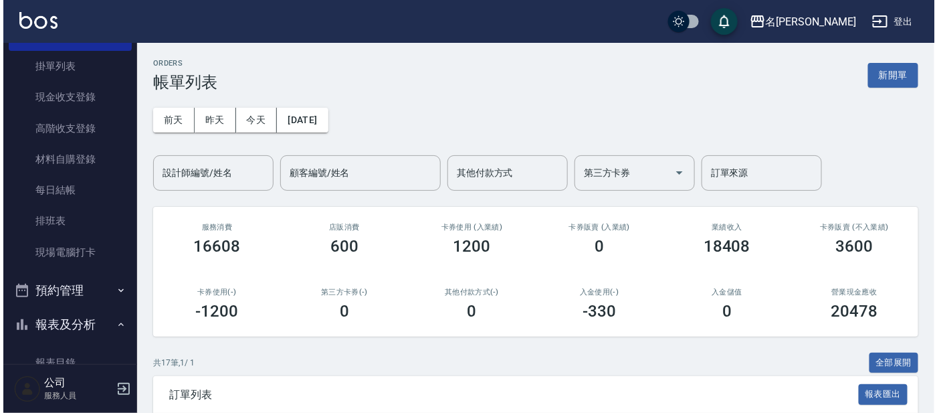
scroll to position [250, 0]
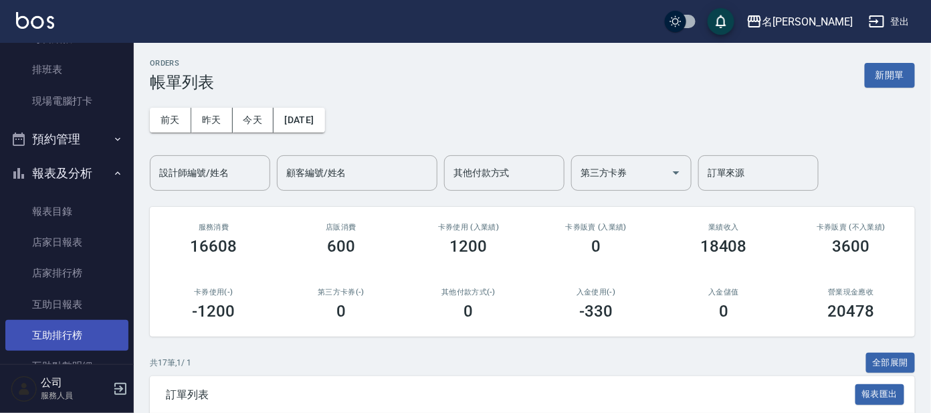
click at [88, 322] on link "互助排行榜" at bounding box center [66, 335] width 123 height 31
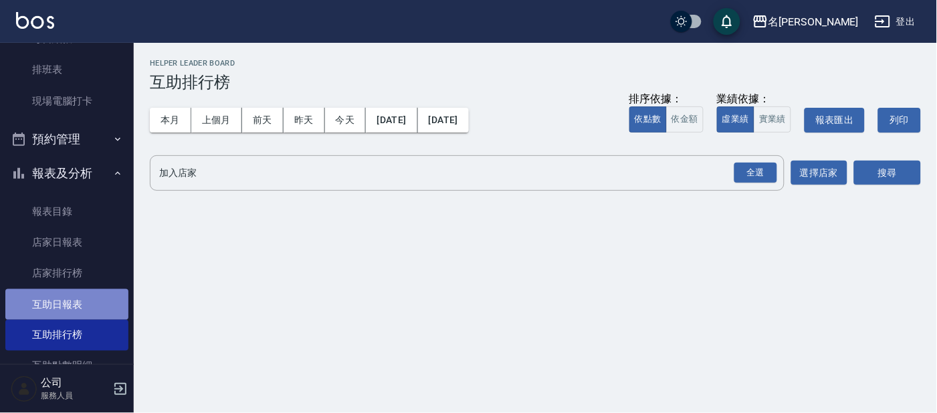
click at [82, 296] on link "互助日報表" at bounding box center [66, 304] width 123 height 31
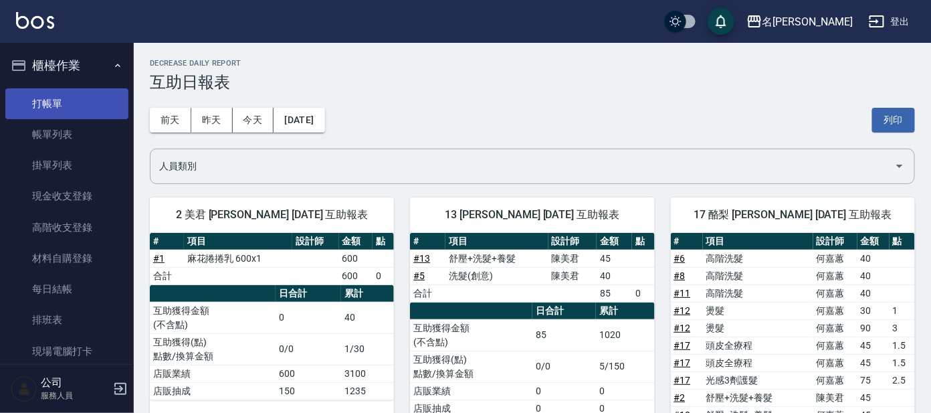
click at [37, 89] on link "打帳單" at bounding box center [66, 103] width 123 height 31
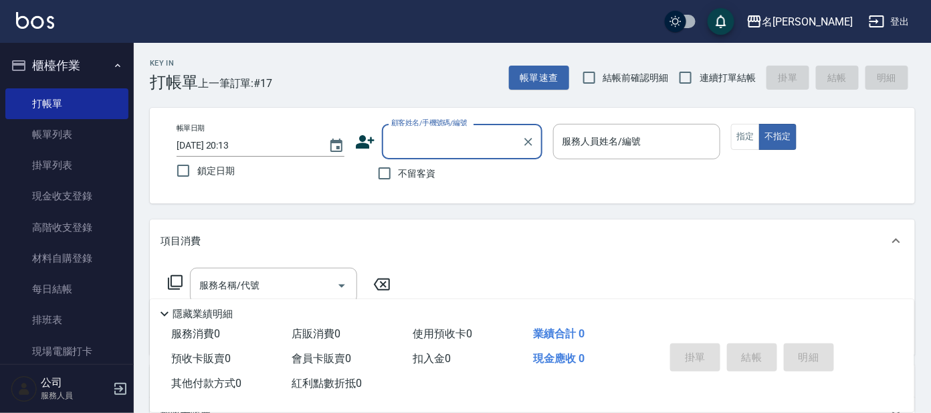
click at [117, 70] on button "櫃檯作業" at bounding box center [66, 65] width 123 height 35
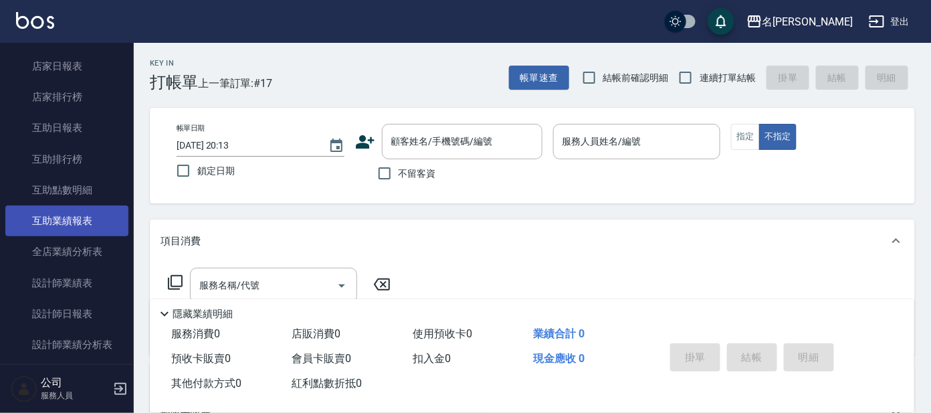
scroll to position [167, 0]
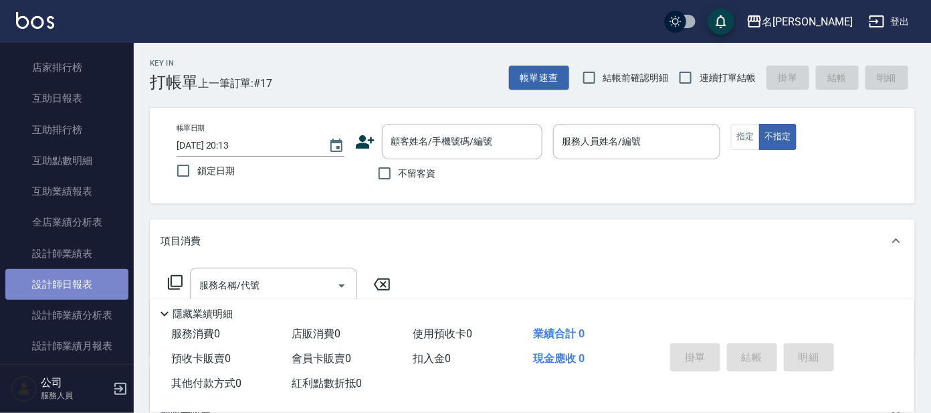
click at [90, 282] on link "設計師日報表" at bounding box center [66, 284] width 123 height 31
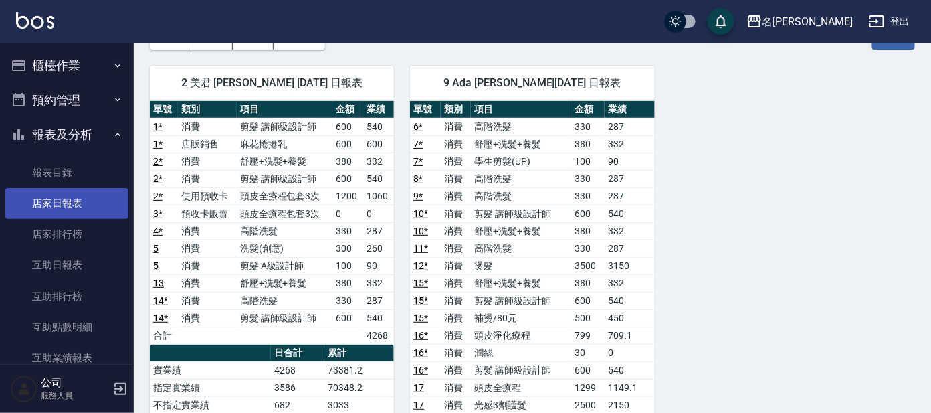
click at [77, 198] on link "店家日報表" at bounding box center [66, 203] width 123 height 31
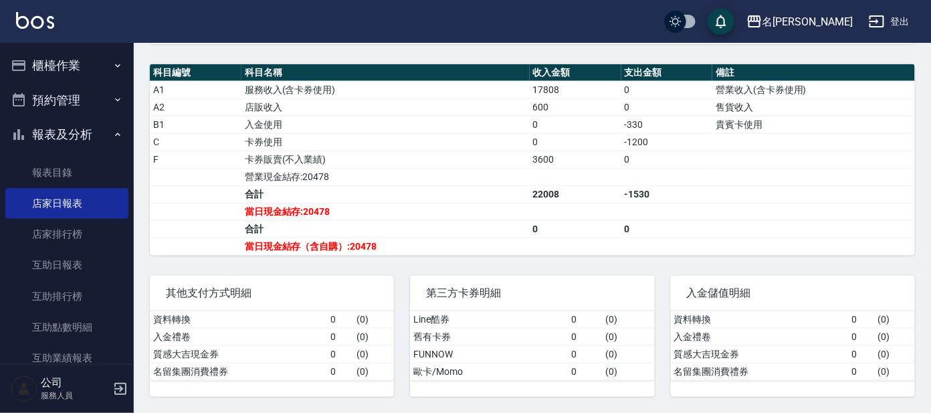
scroll to position [431, 0]
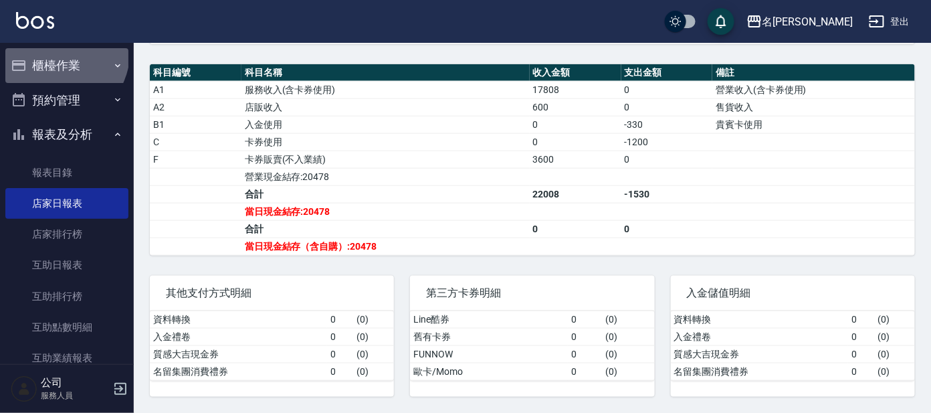
click at [49, 49] on button "櫃檯作業" at bounding box center [66, 65] width 123 height 35
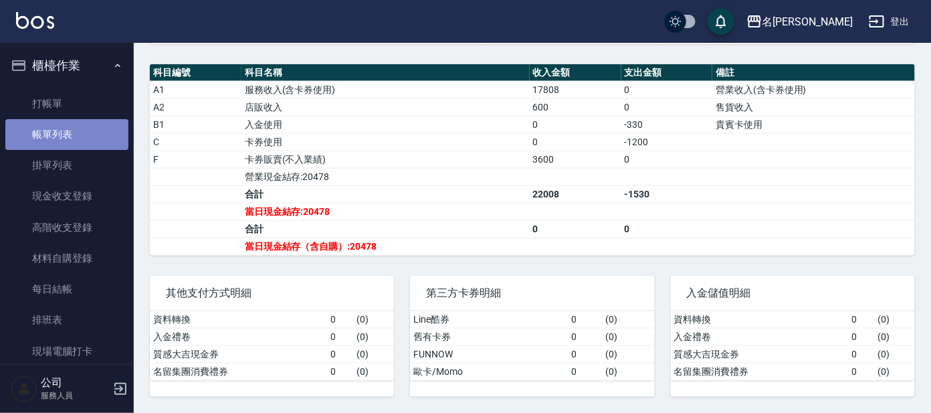
click at [71, 134] on link "帳單列表" at bounding box center [66, 134] width 123 height 31
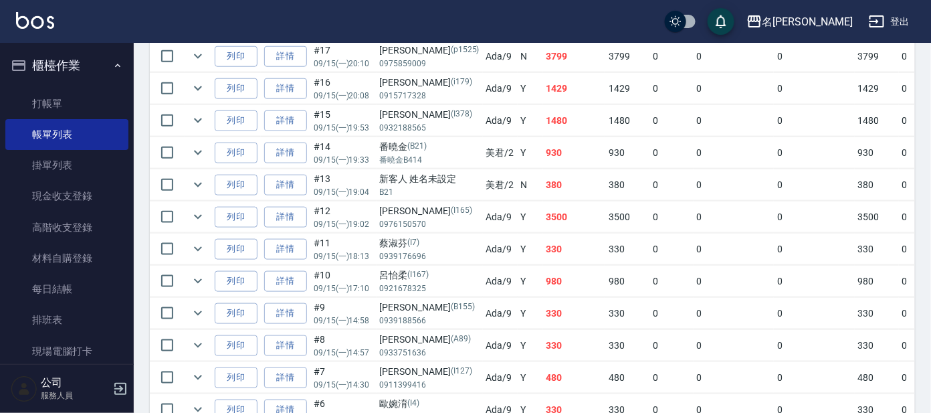
scroll to position [391, 0]
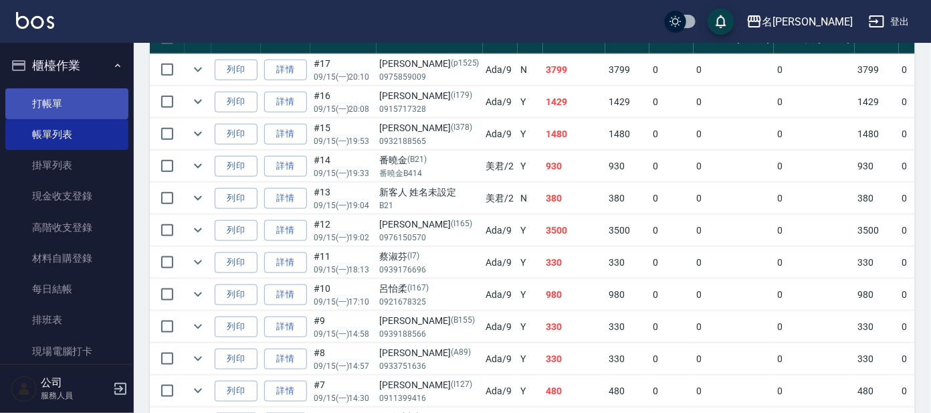
click at [62, 108] on link "打帳單" at bounding box center [66, 103] width 123 height 31
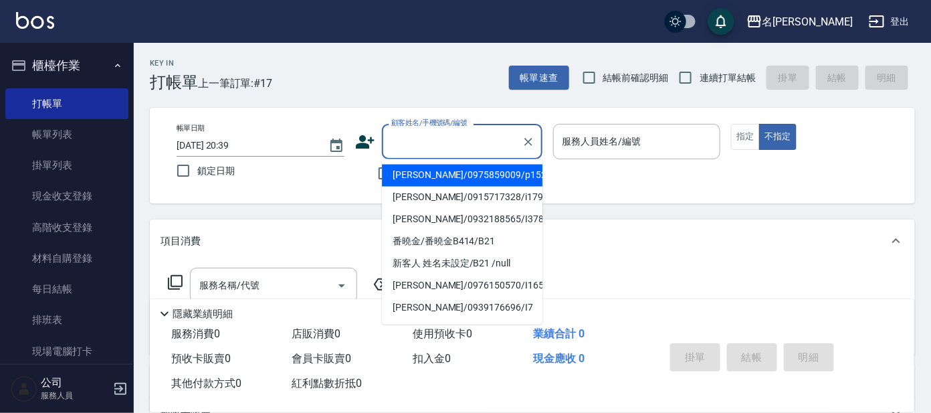
drag, startPoint x: 437, startPoint y: 140, endPoint x: 427, endPoint y: 151, distance: 14.7
click at [436, 139] on input "顧客姓名/手機號碼/編號" at bounding box center [452, 141] width 128 height 23
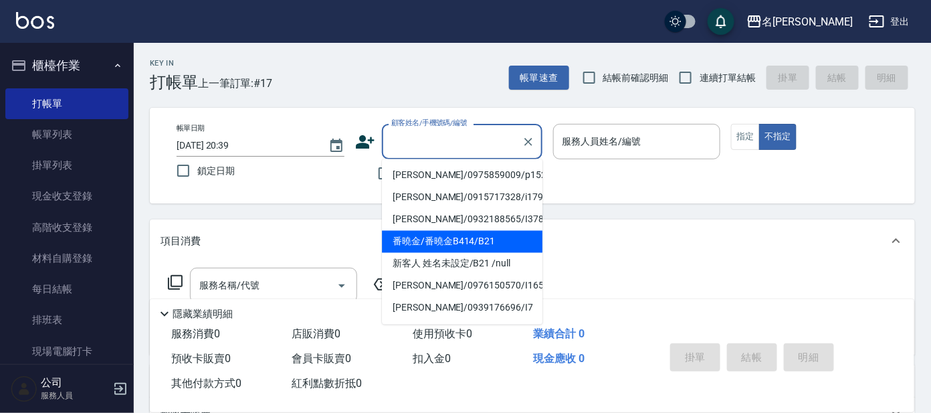
click at [461, 239] on li "番曉金/番曉金B414/B21" at bounding box center [462, 242] width 161 height 22
type input "番曉金/番曉金B414/B21"
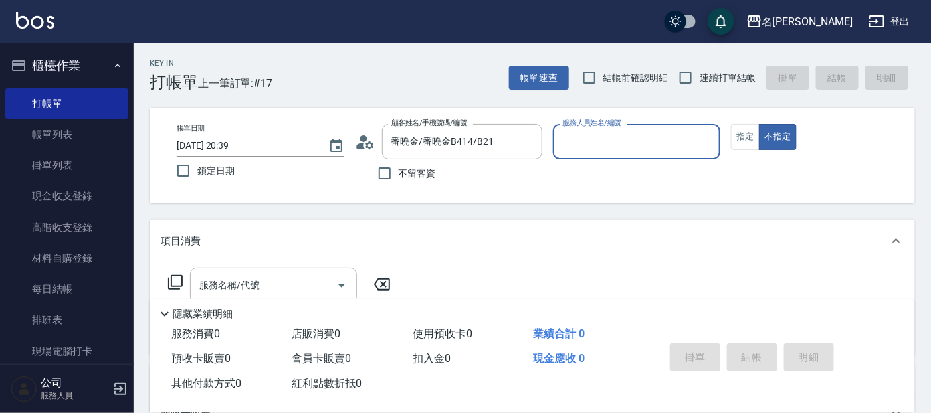
type input "美君-2"
click at [750, 129] on button "指定" at bounding box center [745, 137] width 29 height 26
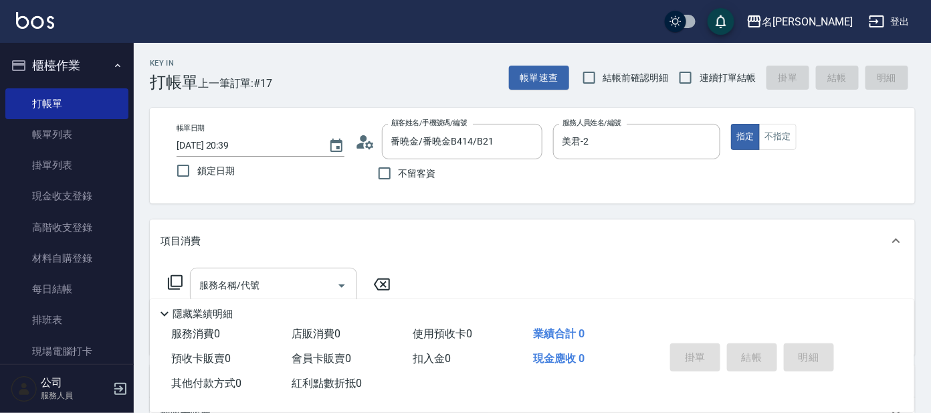
click at [266, 270] on div "服務名稱/代號" at bounding box center [273, 285] width 167 height 35
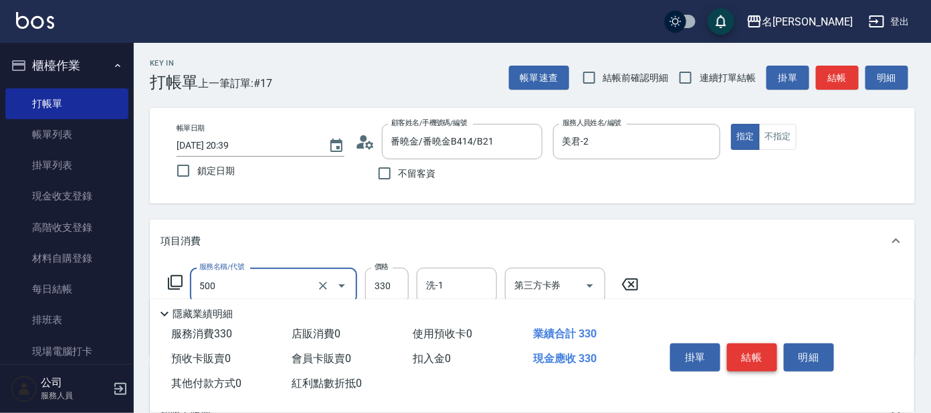
type input "高階洗髮(500)"
click at [747, 351] on button "結帳" at bounding box center [752, 357] width 50 height 28
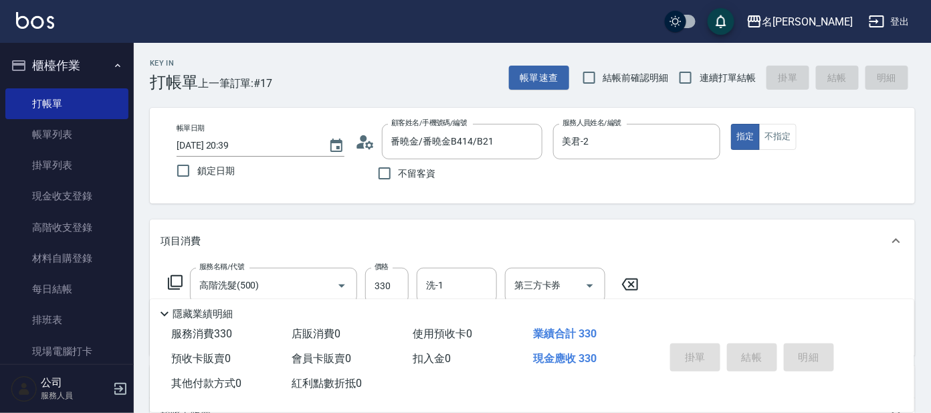
click at [105, 65] on button "櫃檯作業" at bounding box center [66, 65] width 123 height 35
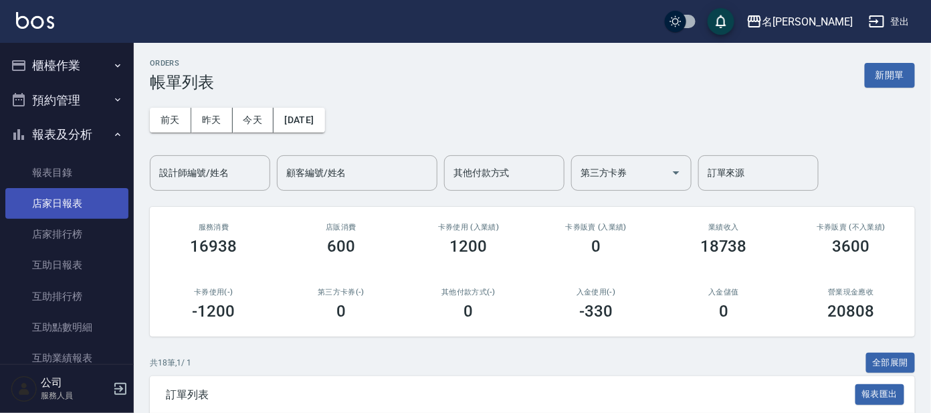
click at [75, 203] on link "店家日報表" at bounding box center [66, 203] width 123 height 31
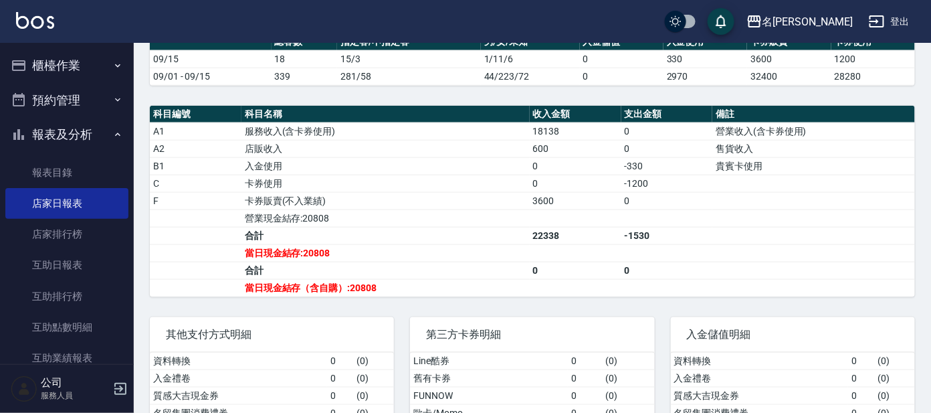
scroll to position [417, 0]
